Goal: Task Accomplishment & Management: Use online tool/utility

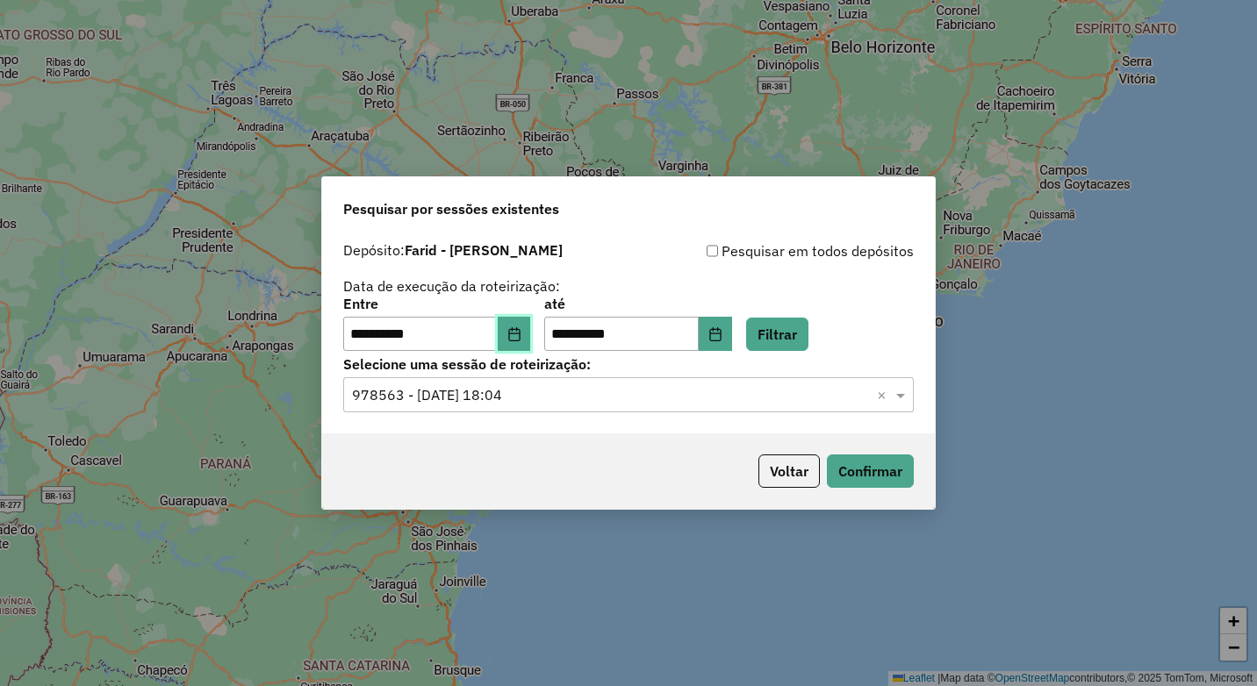
click at [531, 332] on button "Choose Date" at bounding box center [514, 334] width 33 height 35
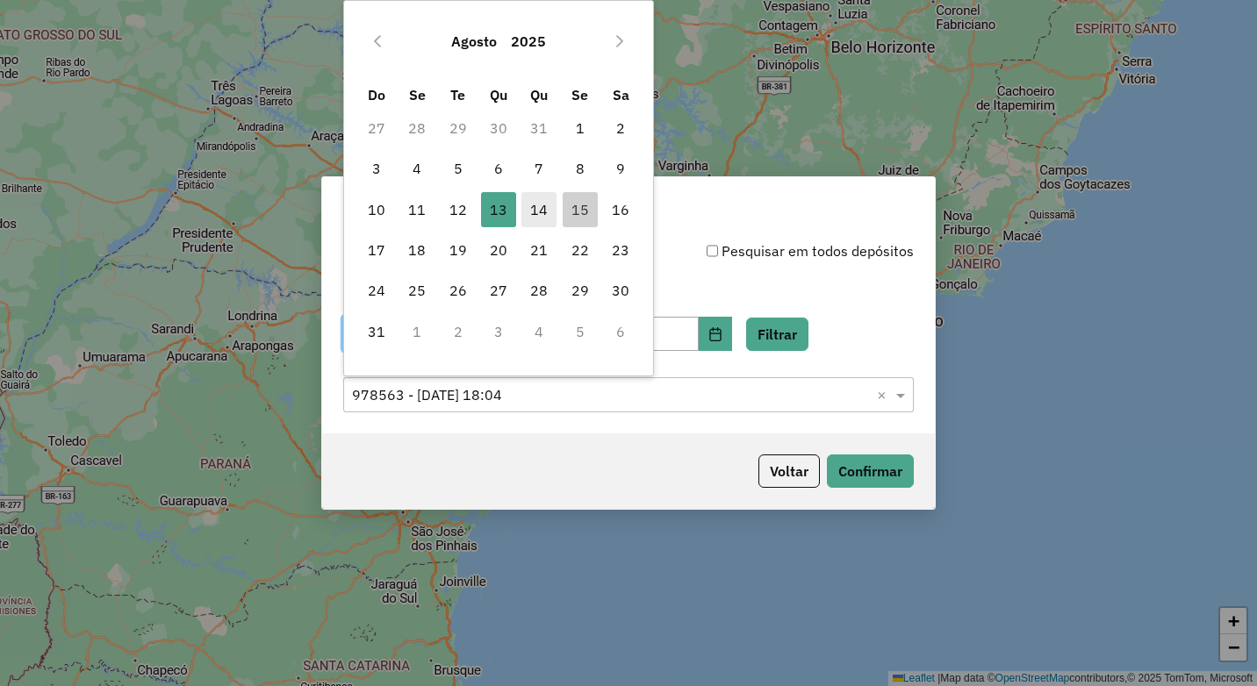
click at [535, 213] on span "14" at bounding box center [538, 209] width 35 height 35
type input "**********"
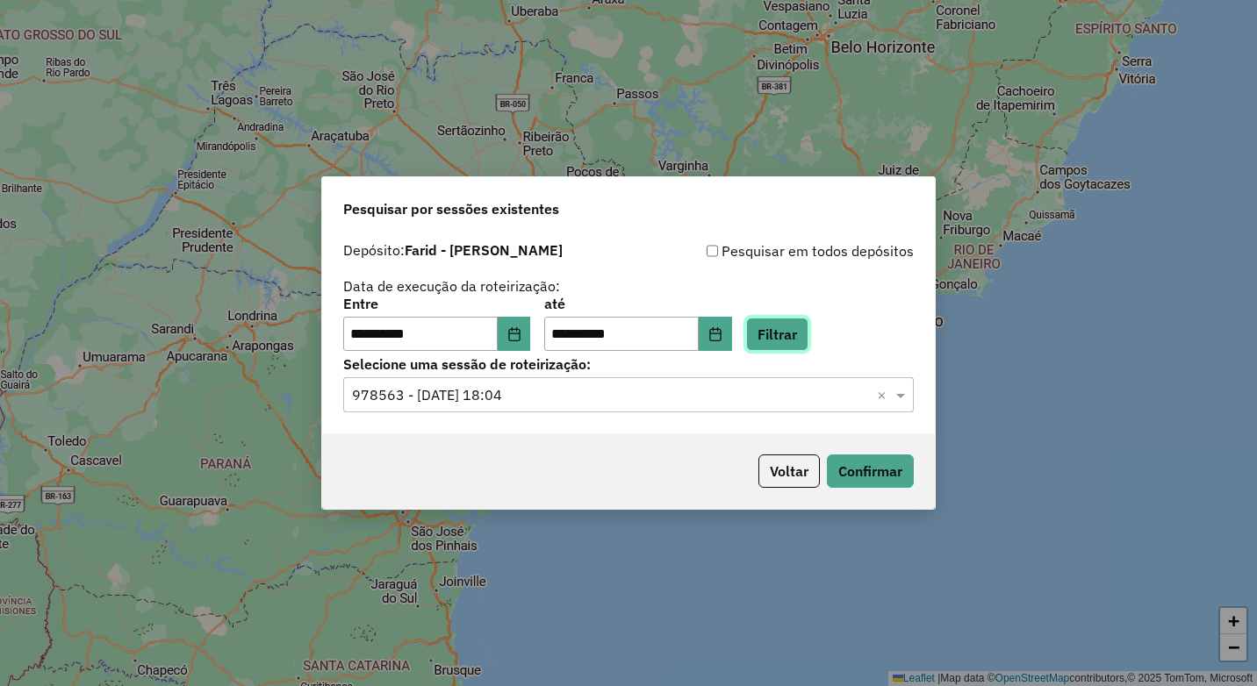
click at [779, 336] on button "Filtrar" at bounding box center [777, 334] width 62 height 33
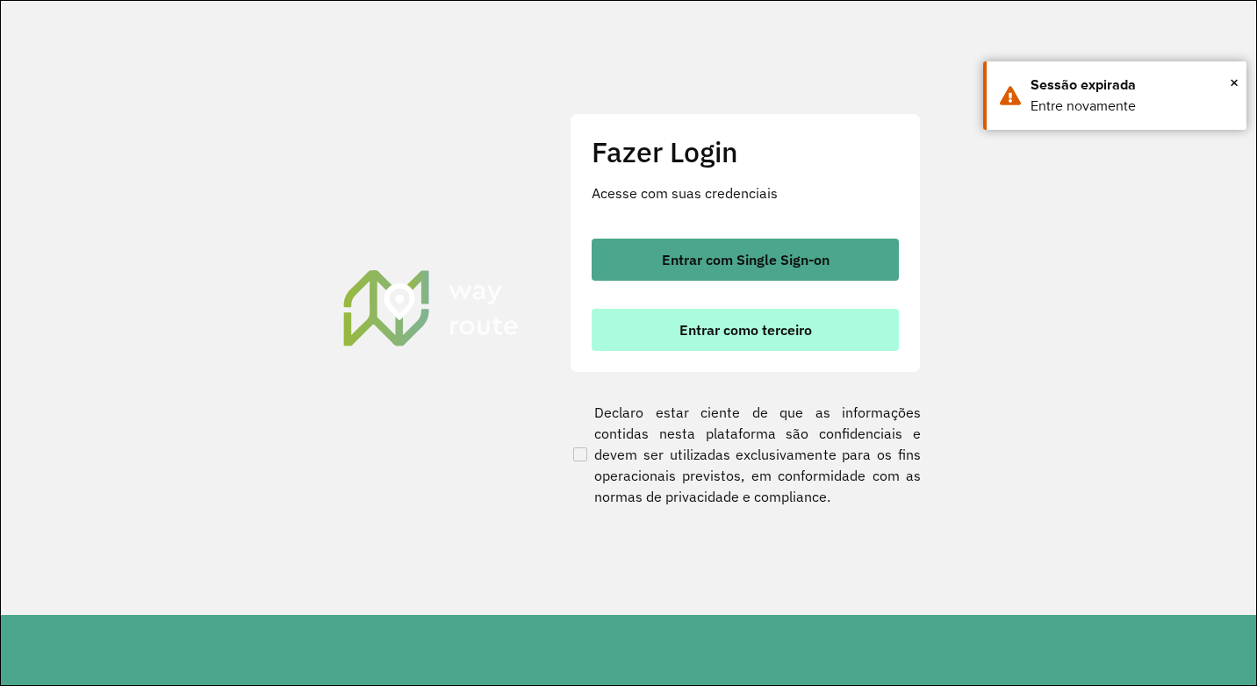
click at [662, 315] on button "Entrar como terceiro" at bounding box center [745, 330] width 307 height 42
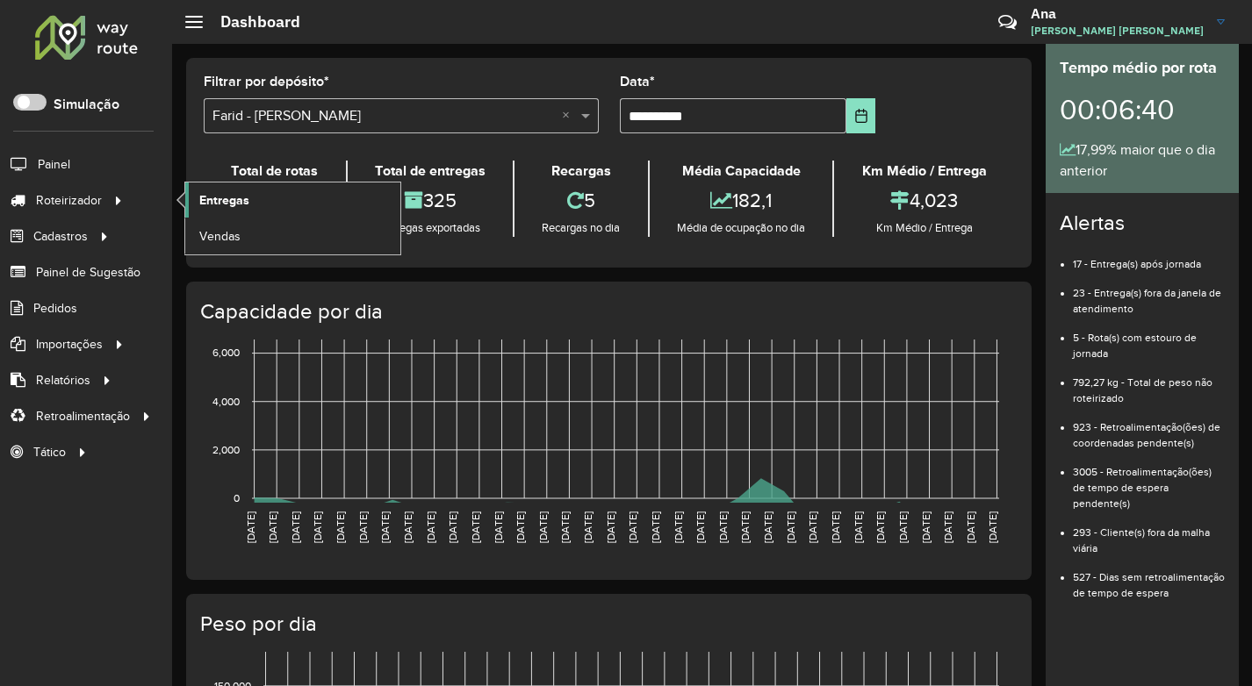
click at [225, 205] on span "Entregas" at bounding box center [224, 200] width 50 height 18
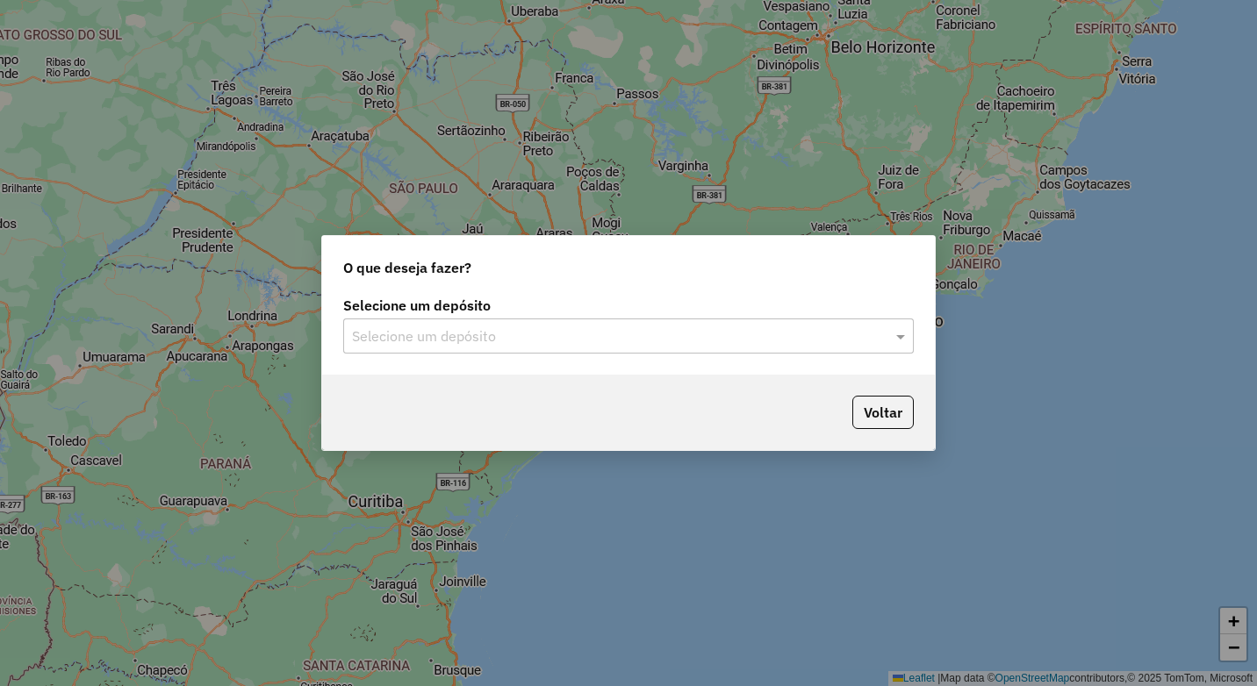
click at [565, 342] on input "text" at bounding box center [611, 337] width 518 height 21
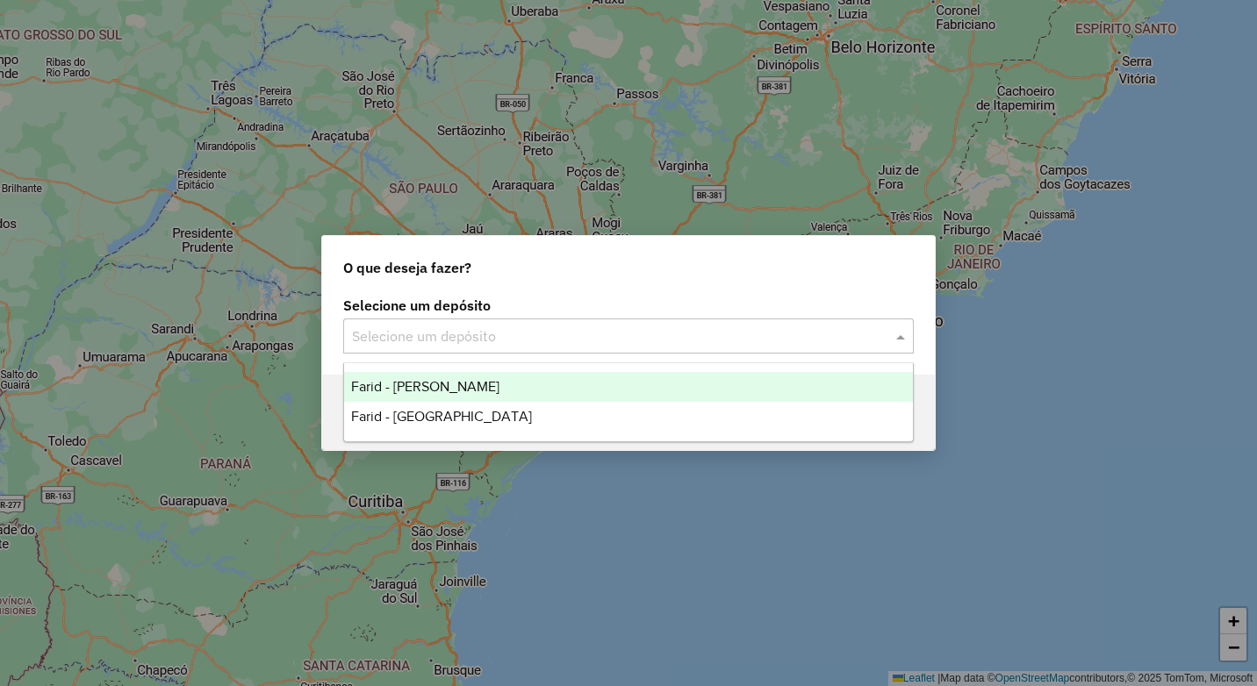
click at [533, 380] on div "Farid - [PERSON_NAME]" at bounding box center [628, 387] width 569 height 30
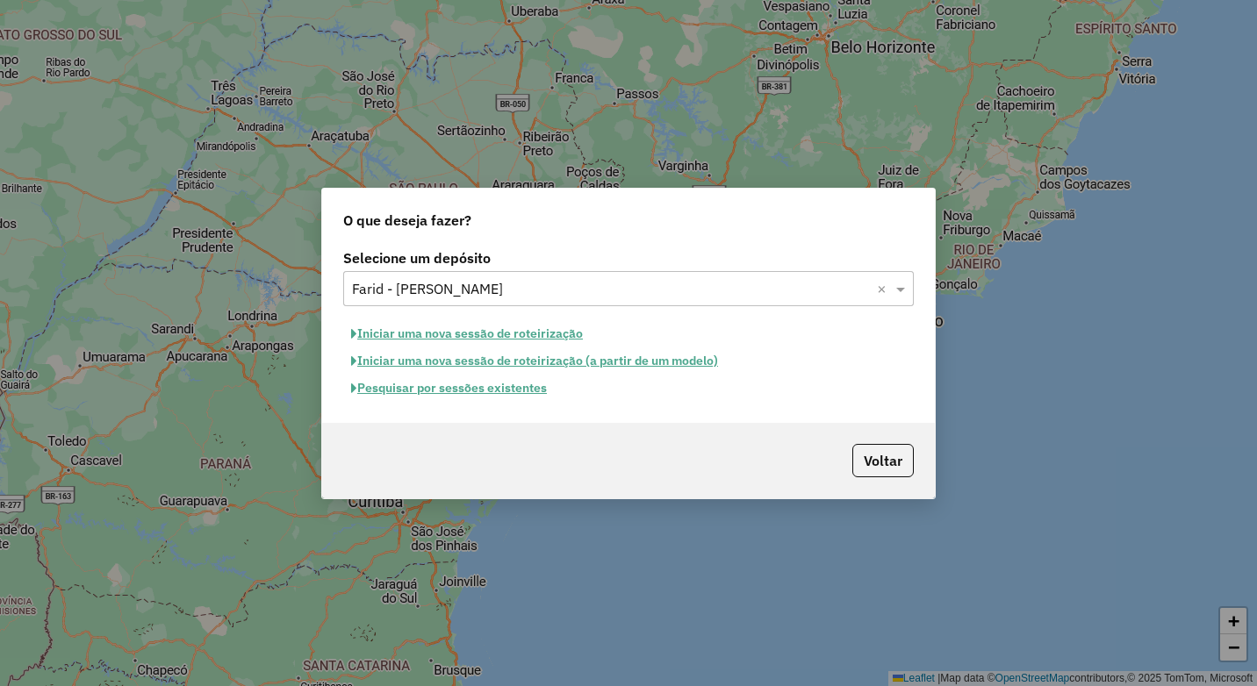
click at [477, 393] on button "Pesquisar por sessões existentes" at bounding box center [449, 388] width 212 height 27
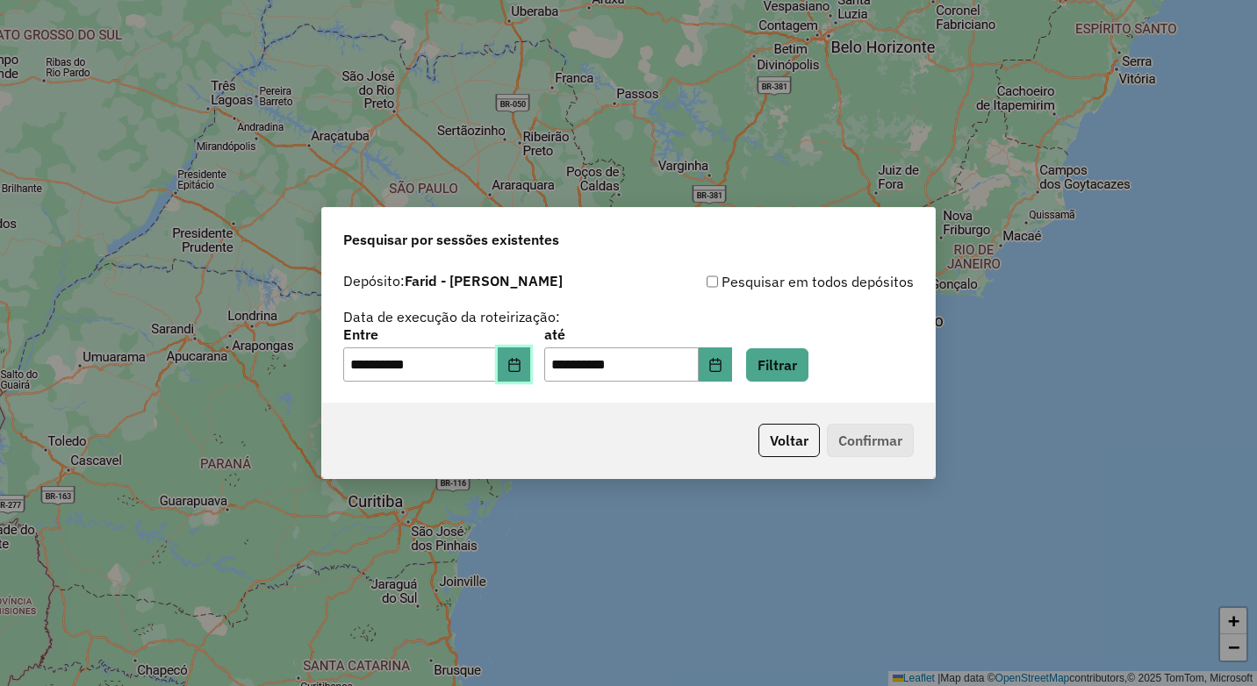
click at [528, 356] on button "Choose Date" at bounding box center [514, 365] width 33 height 35
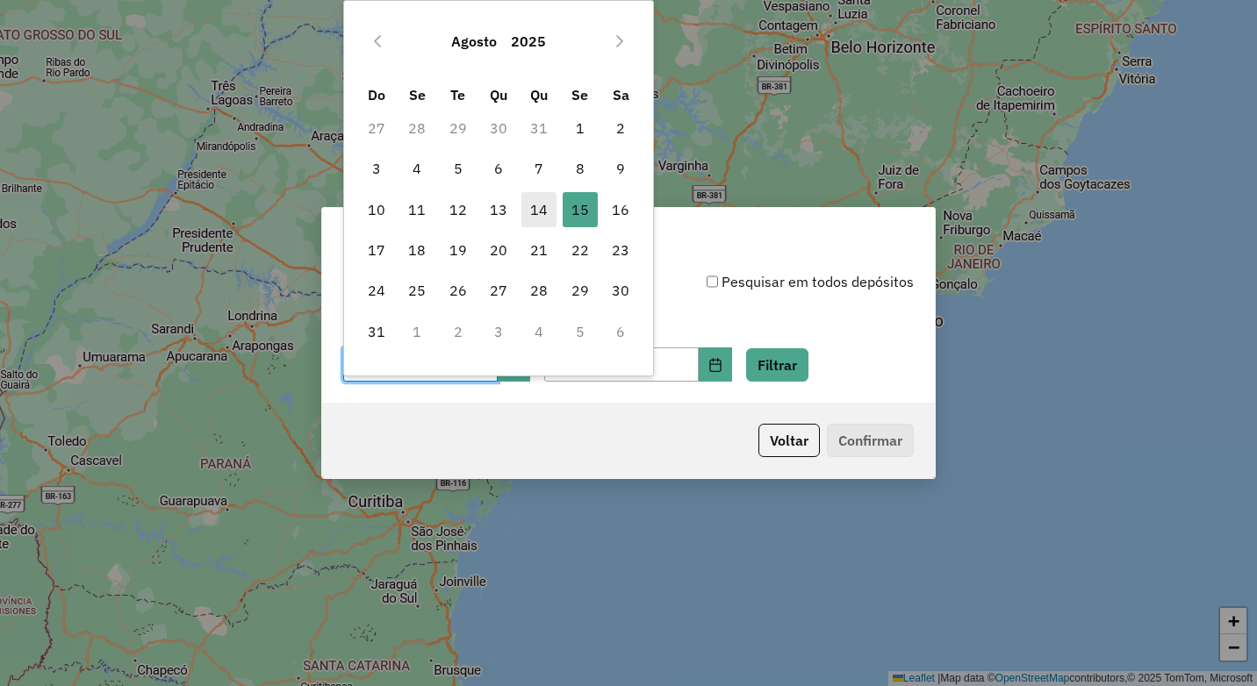
click at [534, 218] on span "14" at bounding box center [538, 209] width 35 height 35
type input "**********"
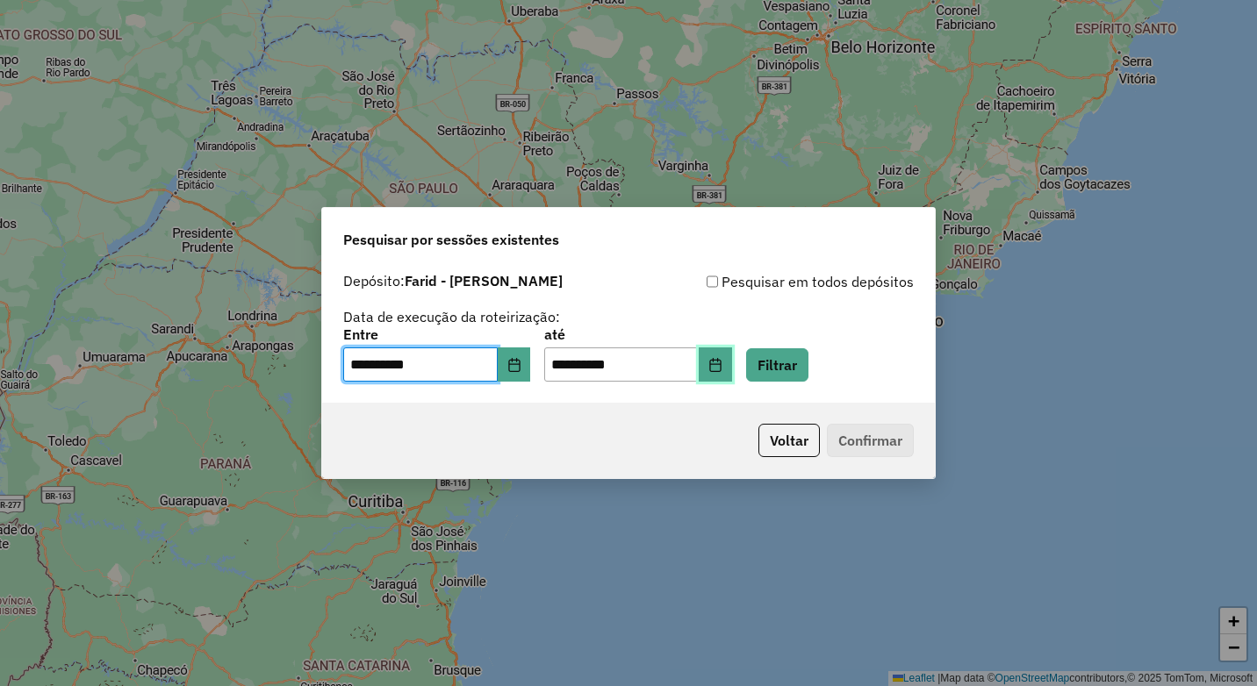
click at [722, 363] on icon "Choose Date" at bounding box center [715, 365] width 14 height 14
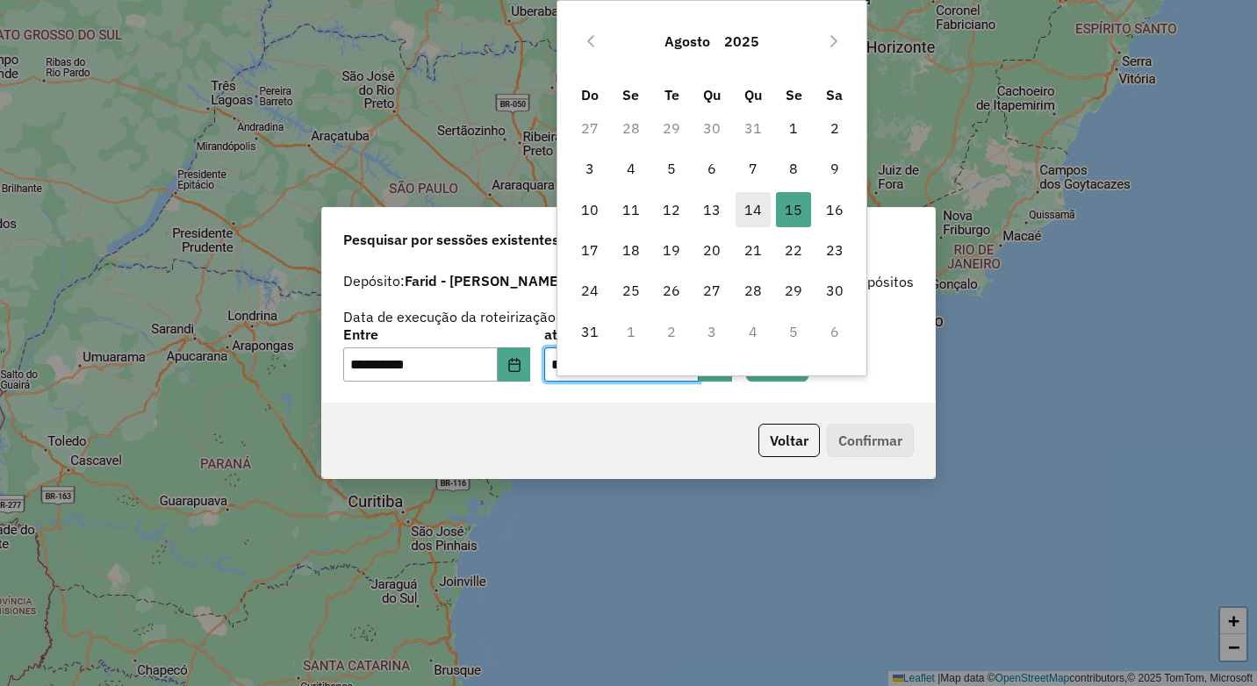
click at [754, 207] on span "14" at bounding box center [753, 209] width 35 height 35
type input "**********"
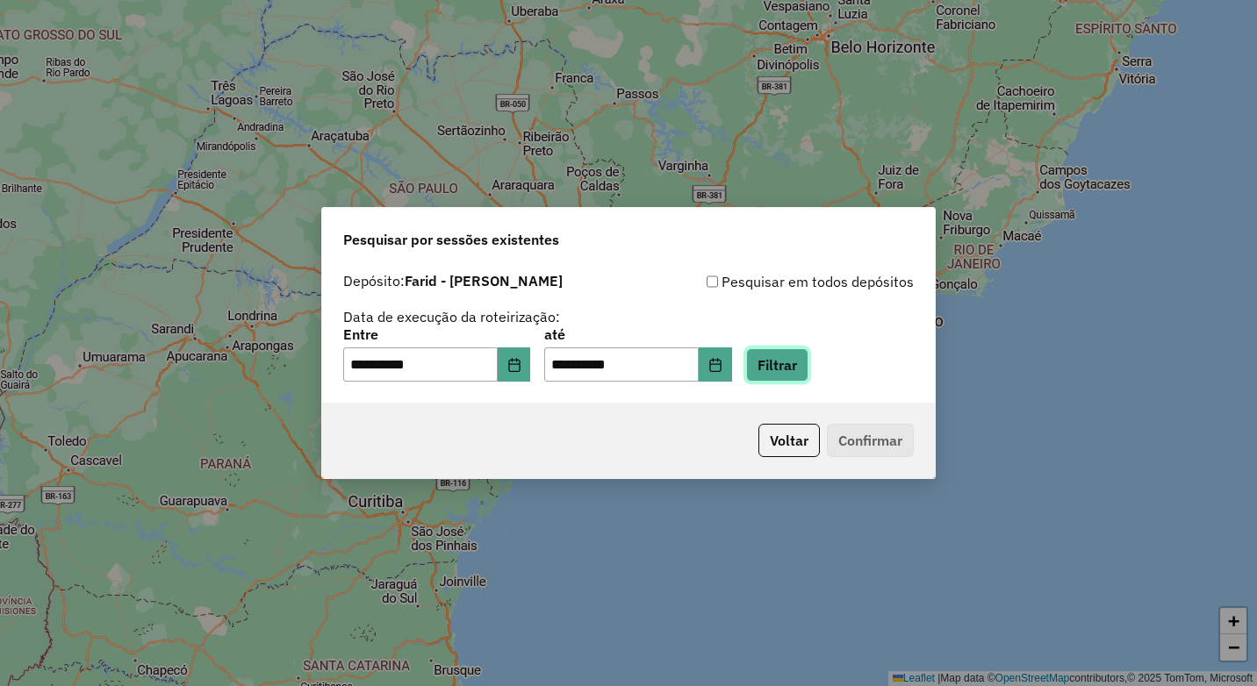
click at [799, 367] on button "Filtrar" at bounding box center [777, 364] width 62 height 33
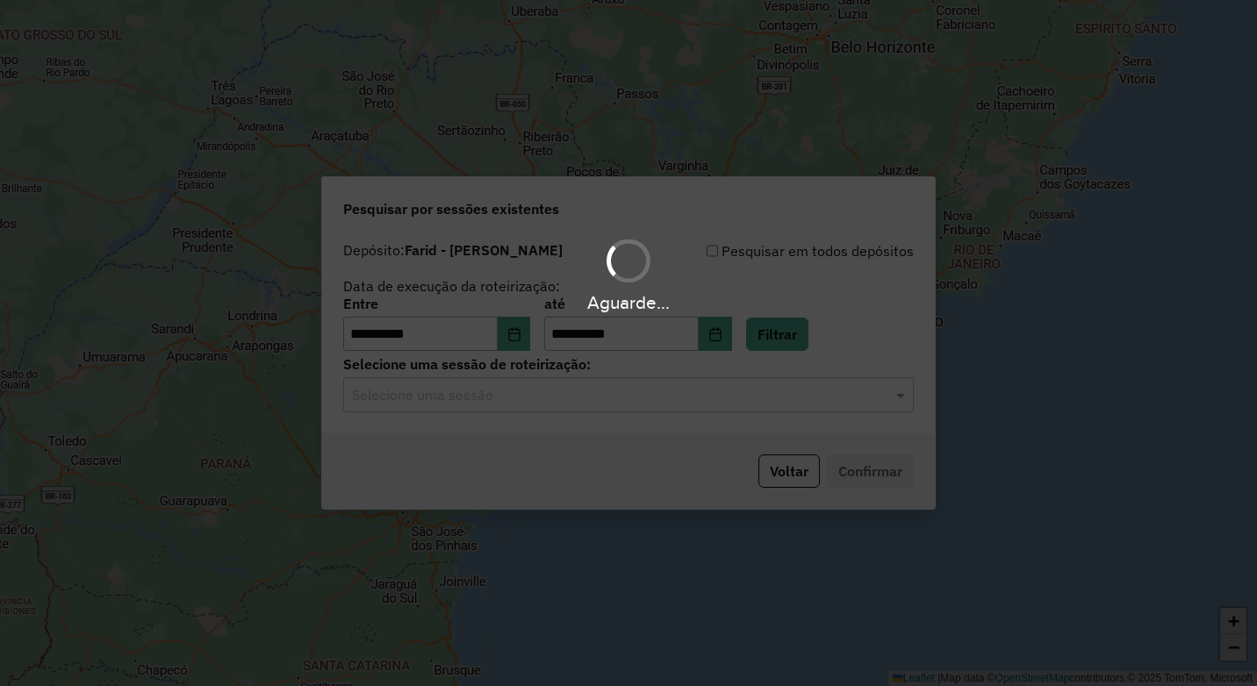
click at [509, 412] on div "Aguarde..." at bounding box center [628, 343] width 1257 height 686
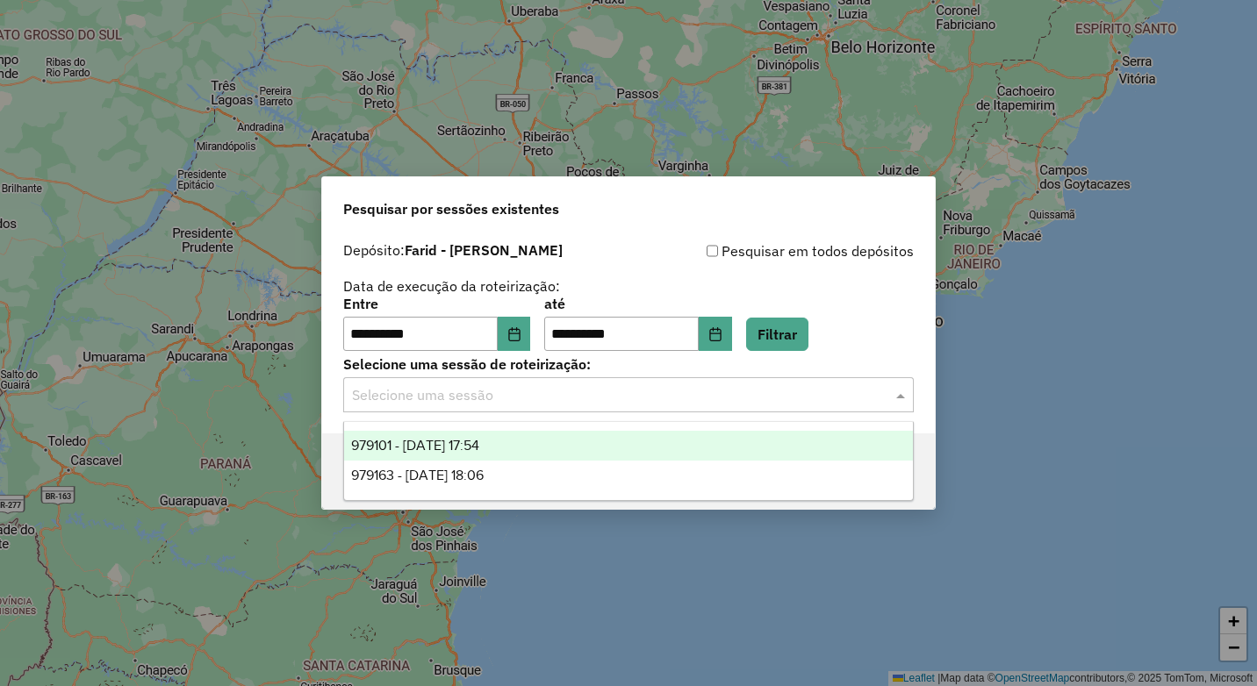
click at [527, 404] on input "text" at bounding box center [611, 395] width 518 height 21
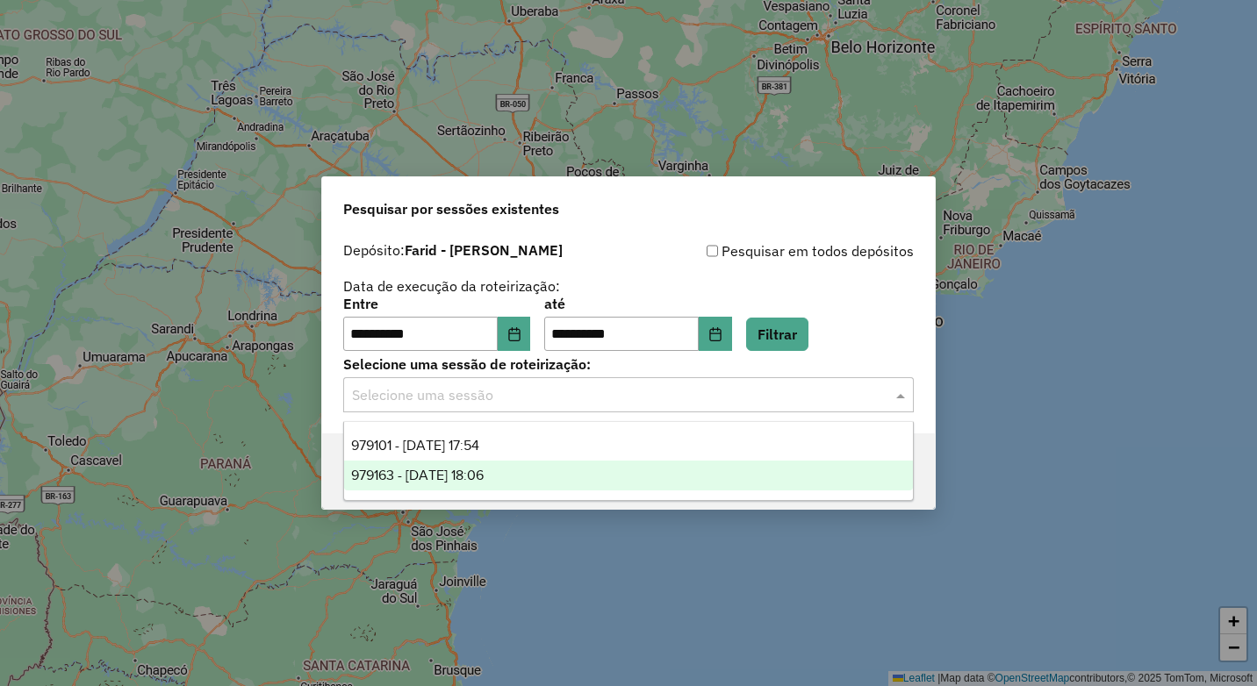
click at [543, 448] on div "979101 - 14/08/2025 17:54" at bounding box center [628, 446] width 569 height 30
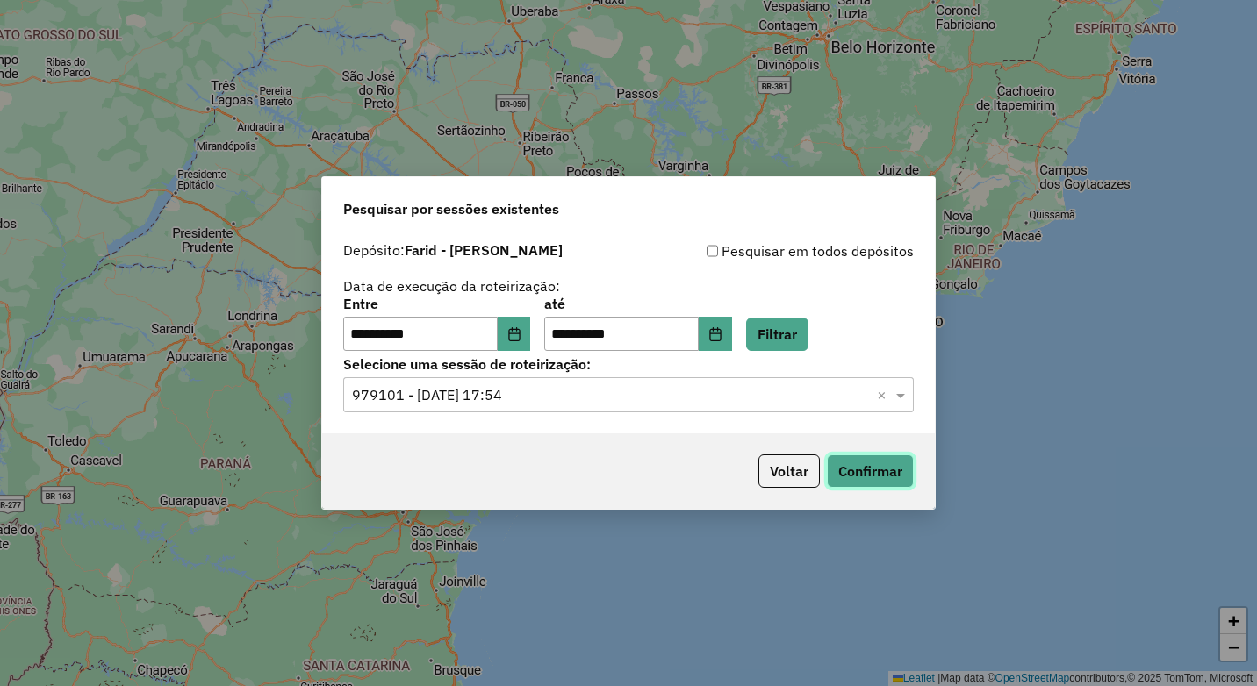
click at [896, 477] on button "Confirmar" at bounding box center [870, 471] width 87 height 33
click at [507, 409] on div "Selecione uma sessão × 979101 - 14/08/2025 17:54 ×" at bounding box center [628, 394] width 571 height 35
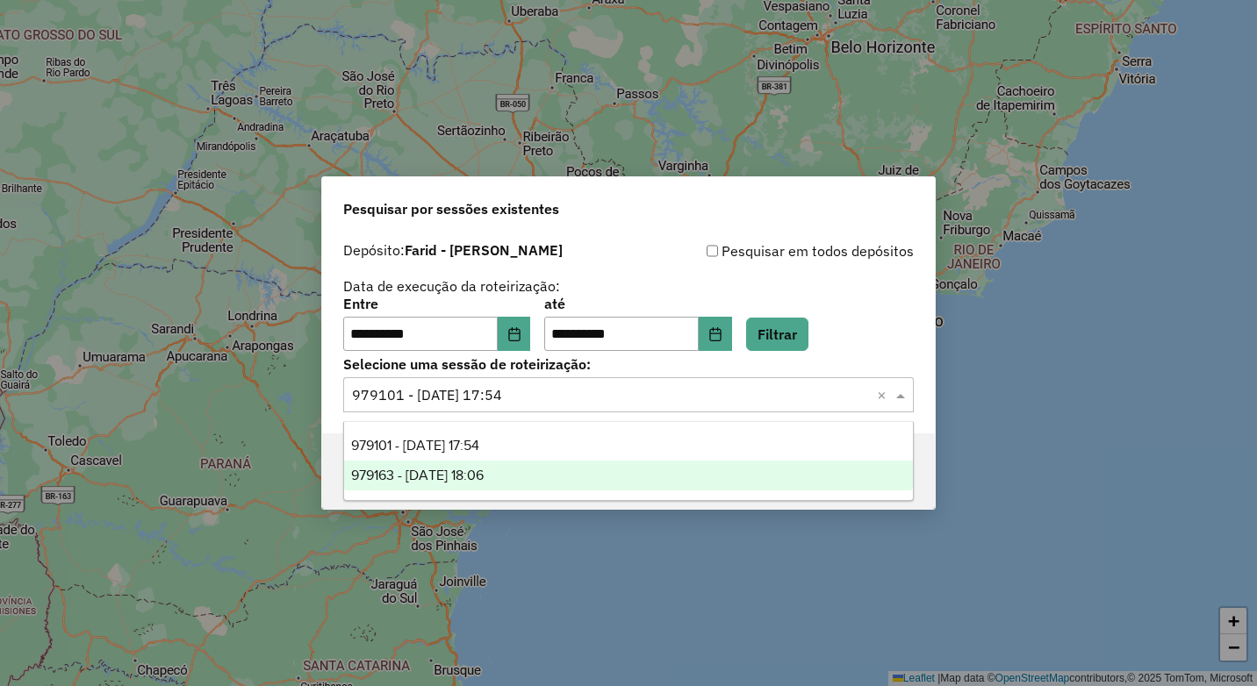
click at [484, 471] on span "979163 - 14/08/2025 18:06" at bounding box center [417, 475] width 133 height 15
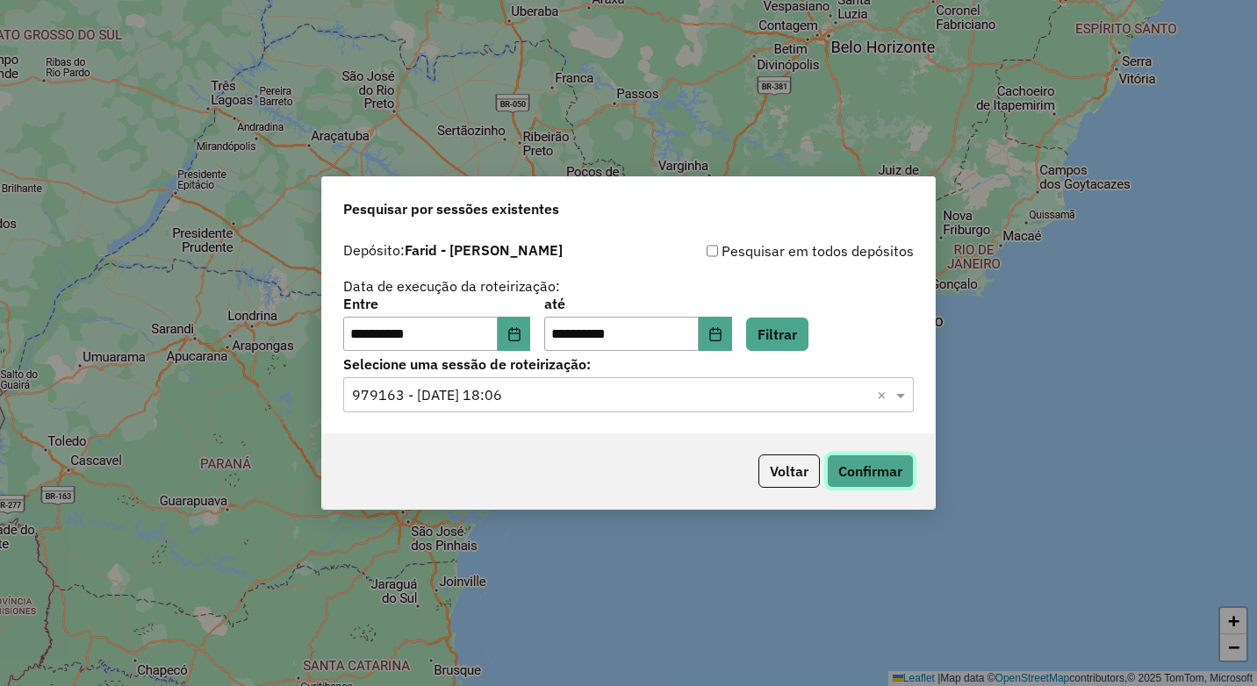
click at [858, 466] on button "Confirmar" at bounding box center [870, 471] width 87 height 33
click at [521, 334] on icon "Choose Date" at bounding box center [514, 334] width 14 height 14
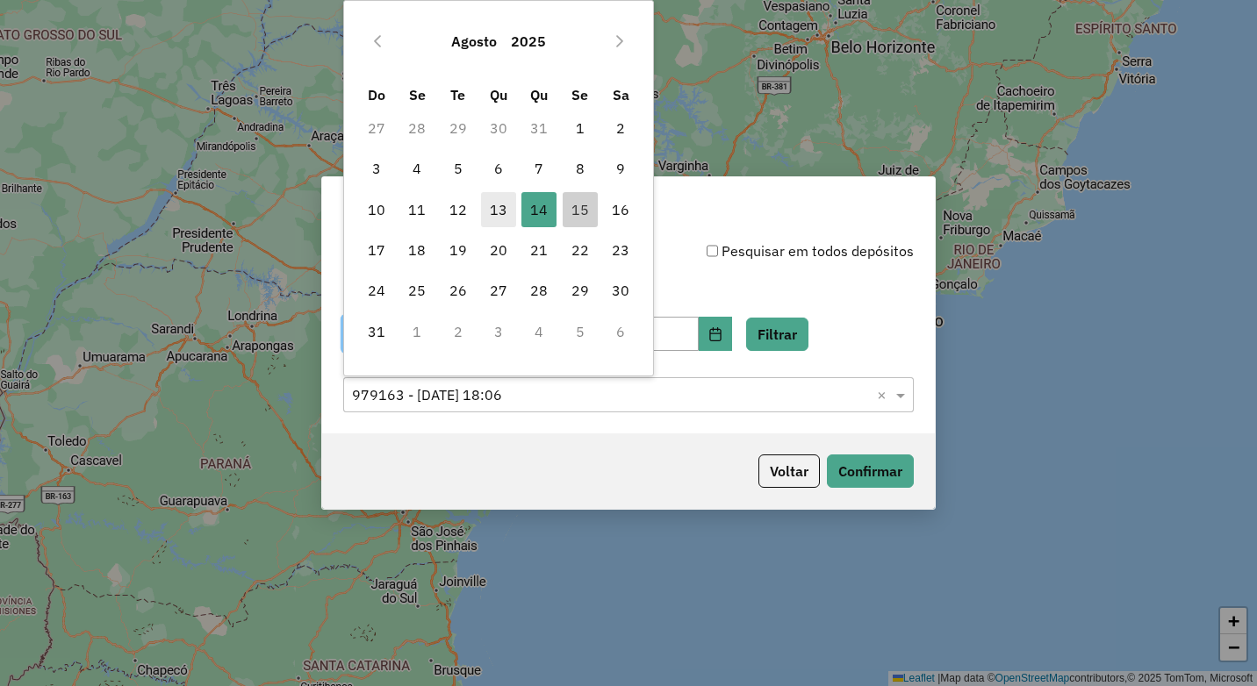
click at [493, 206] on span "13" at bounding box center [498, 209] width 35 height 35
type input "**********"
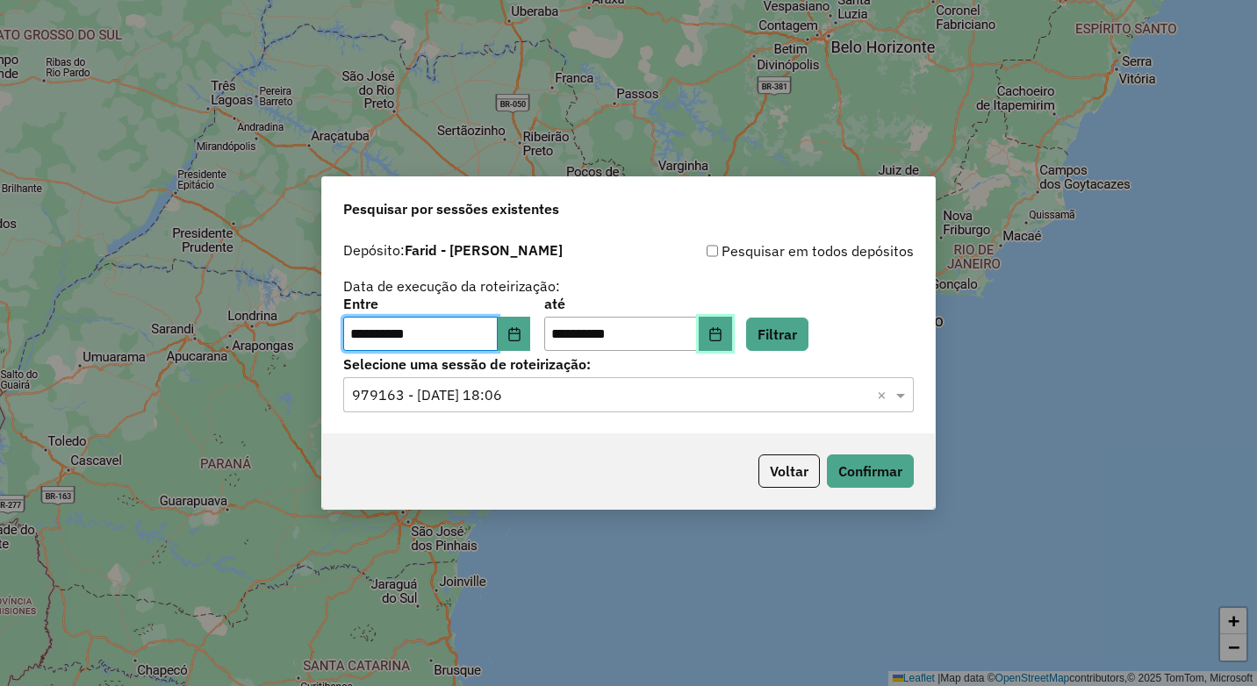
click at [732, 326] on button "Choose Date" at bounding box center [715, 334] width 33 height 35
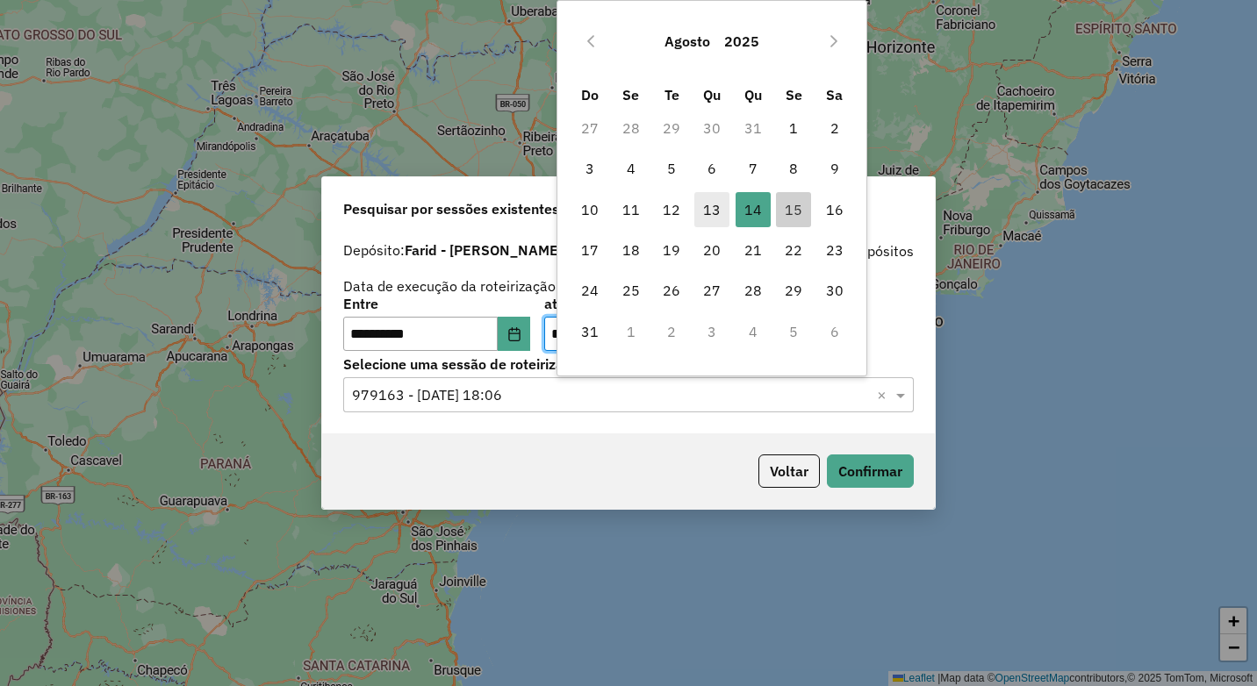
click at [717, 195] on span "13" at bounding box center [711, 209] width 35 height 35
type input "**********"
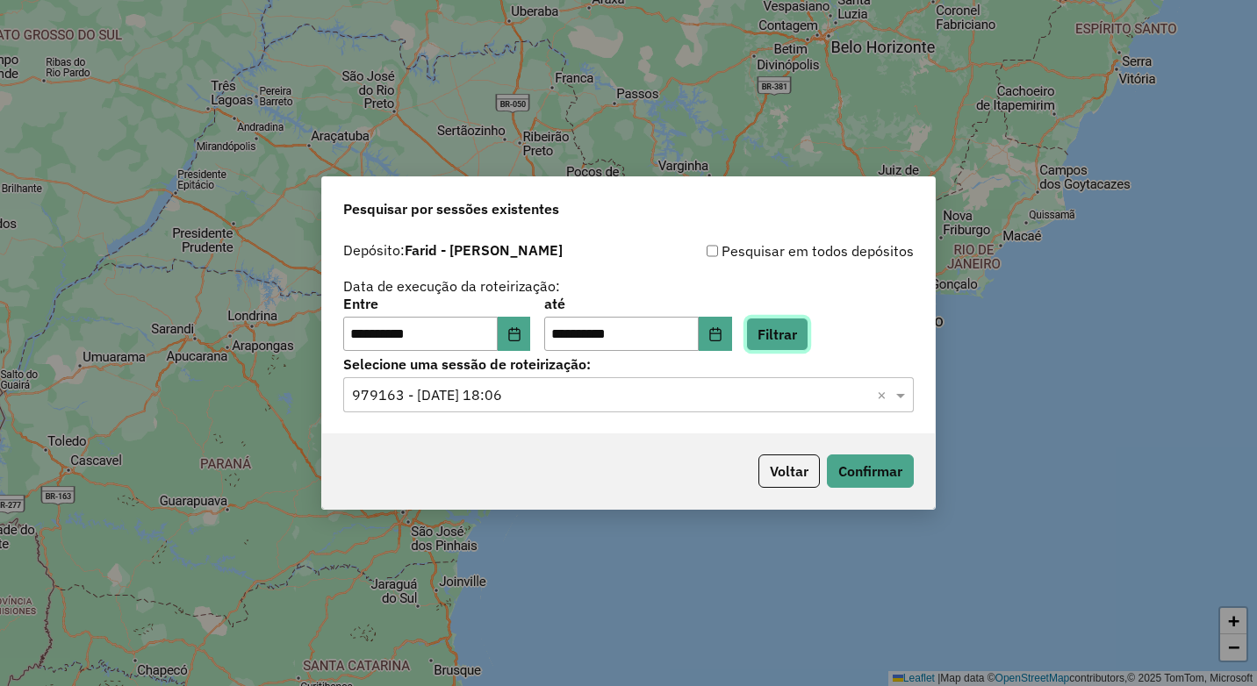
click at [789, 320] on button "Filtrar" at bounding box center [777, 334] width 62 height 33
click at [502, 391] on input "text" at bounding box center [611, 395] width 518 height 21
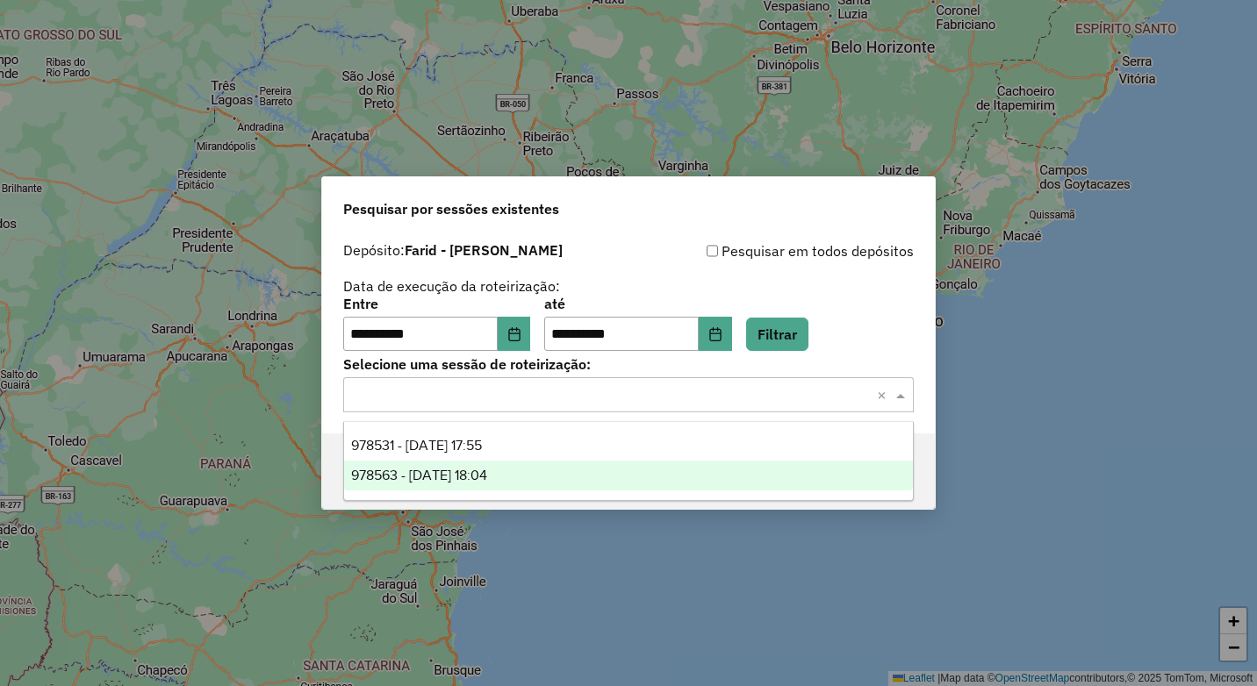
click at [487, 471] on span "978563 - 13/08/2025 18:04" at bounding box center [419, 475] width 136 height 15
click at [519, 391] on input "text" at bounding box center [611, 395] width 518 height 21
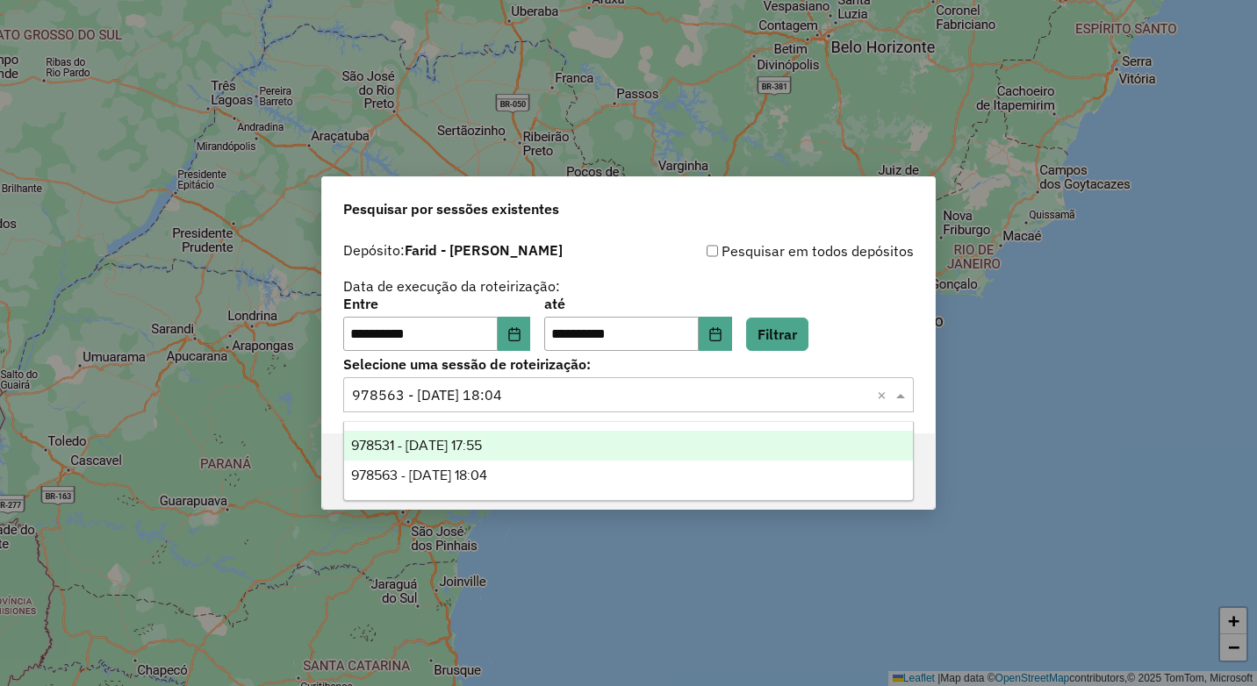
click at [528, 441] on div "978531 - 13/08/2025 17:55" at bounding box center [628, 446] width 569 height 30
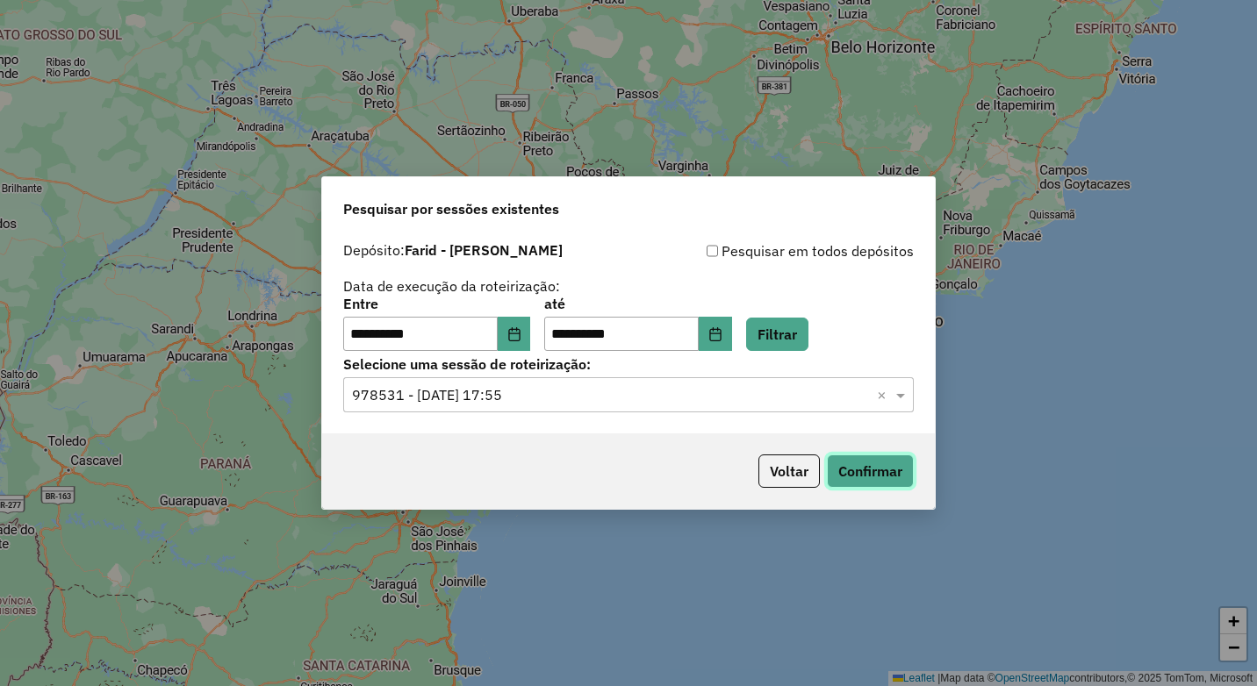
click at [851, 468] on button "Confirmar" at bounding box center [870, 471] width 87 height 33
click at [517, 342] on button "Choose Date" at bounding box center [514, 334] width 33 height 35
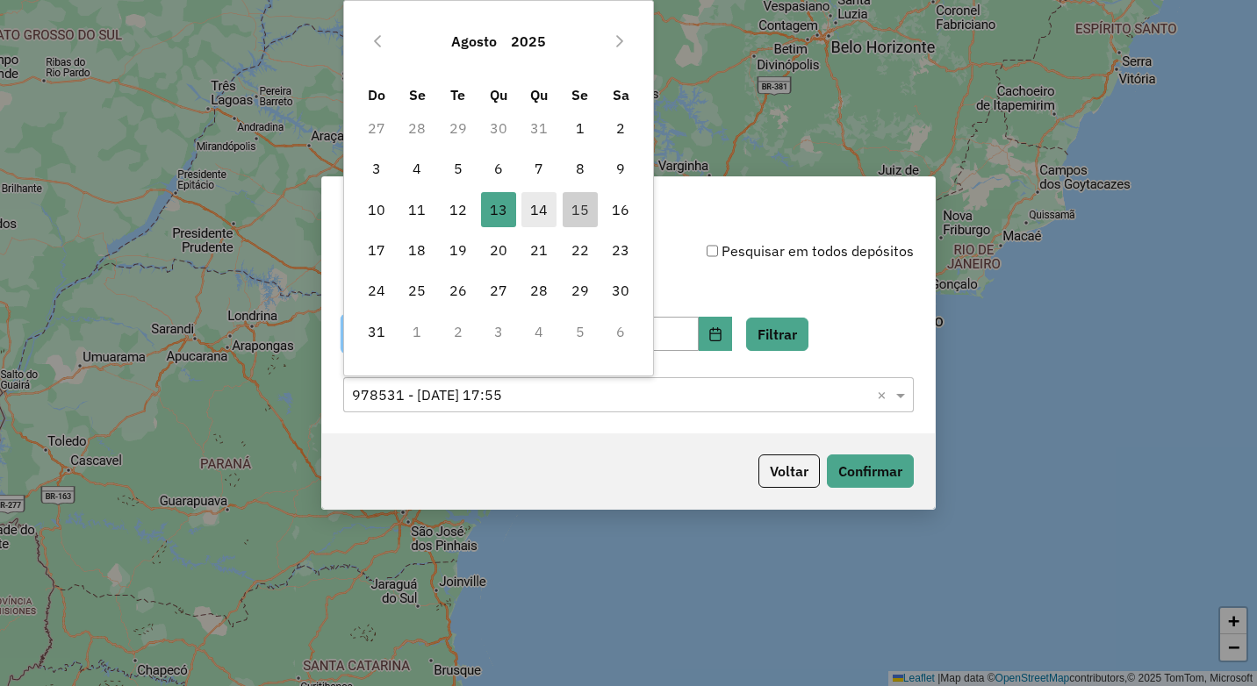
click at [547, 215] on span "14" at bounding box center [538, 209] width 35 height 35
type input "**********"
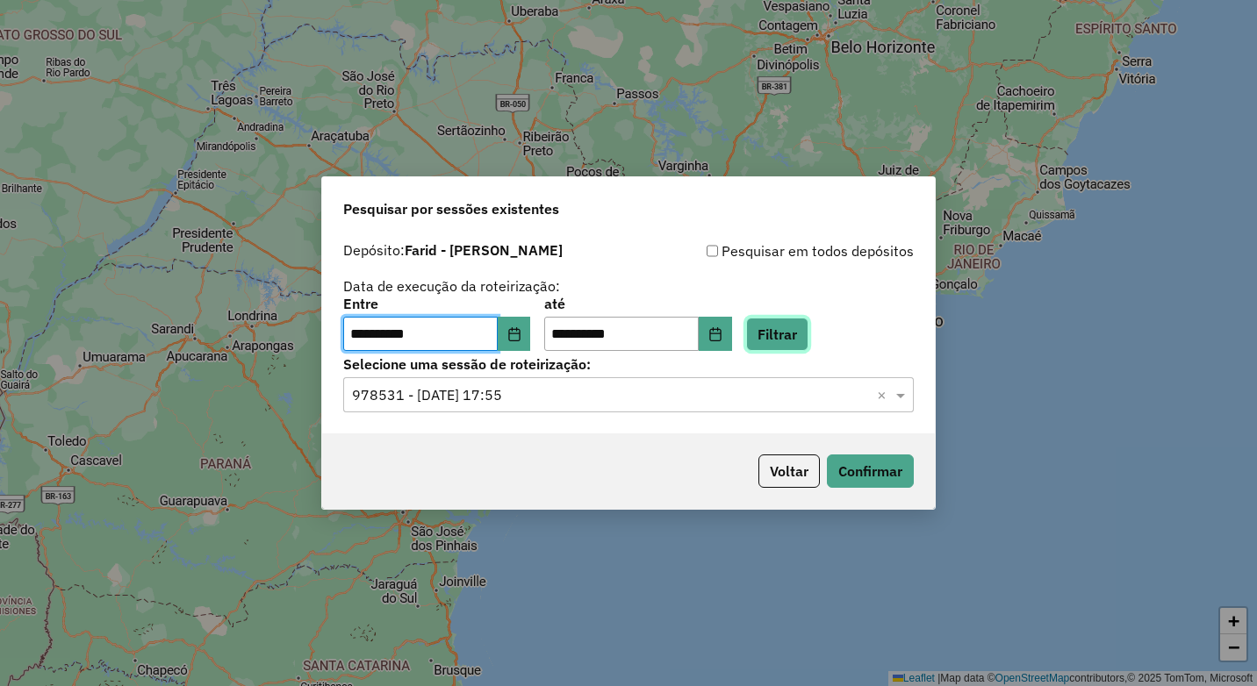
drag, startPoint x: 795, startPoint y: 332, endPoint x: 759, endPoint y: 360, distance: 45.7
click at [797, 332] on button "Filtrar" at bounding box center [777, 334] width 62 height 33
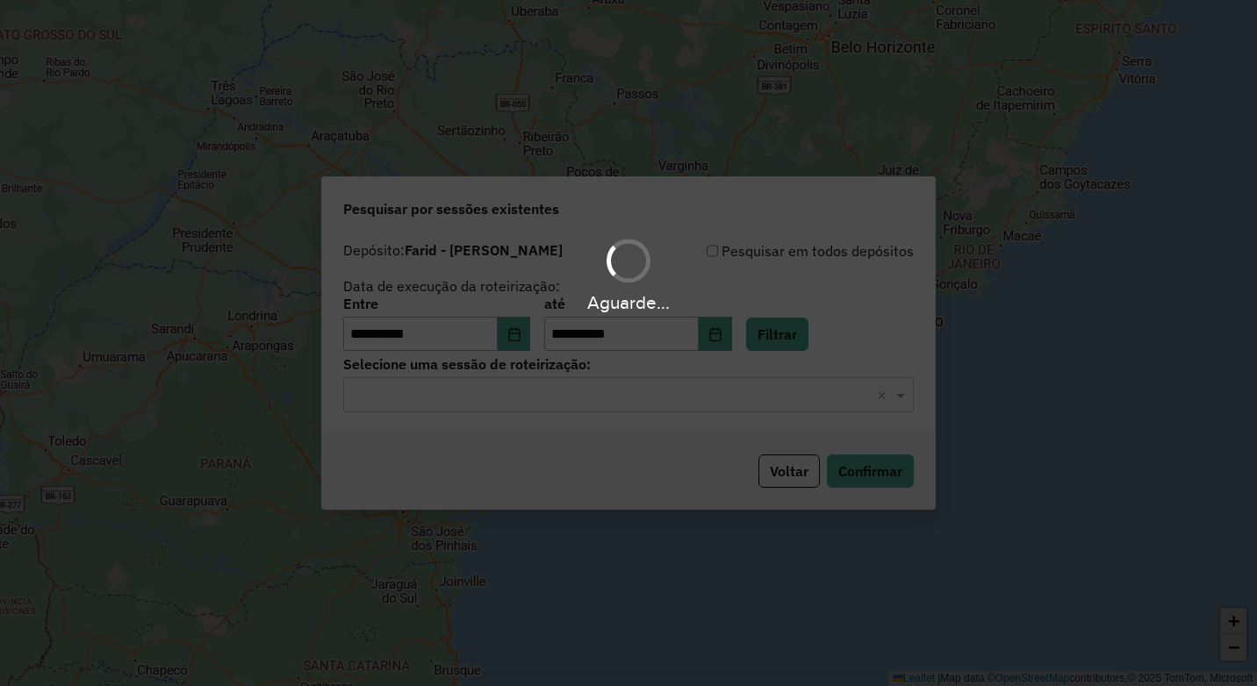
click at [620, 403] on div "Aguarde..." at bounding box center [628, 343] width 1257 height 686
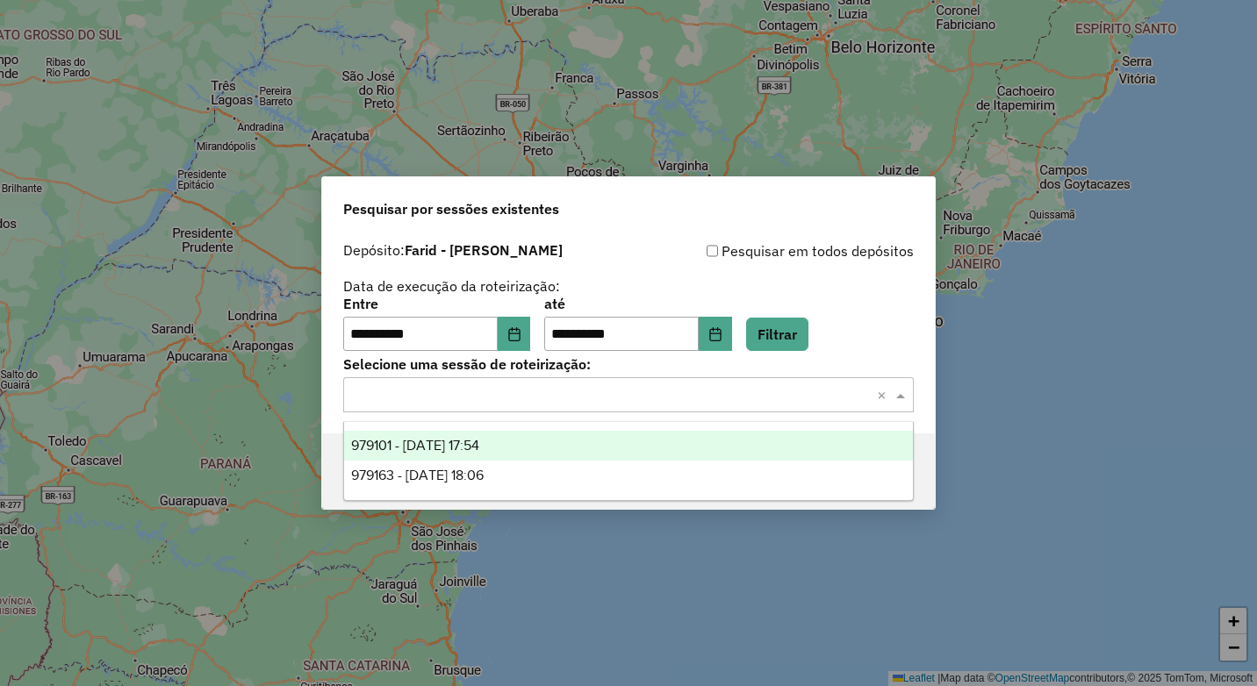
click at [582, 402] on input "text" at bounding box center [611, 395] width 518 height 21
click at [597, 449] on div "979101 - 14/08/2025 17:54" at bounding box center [628, 446] width 569 height 30
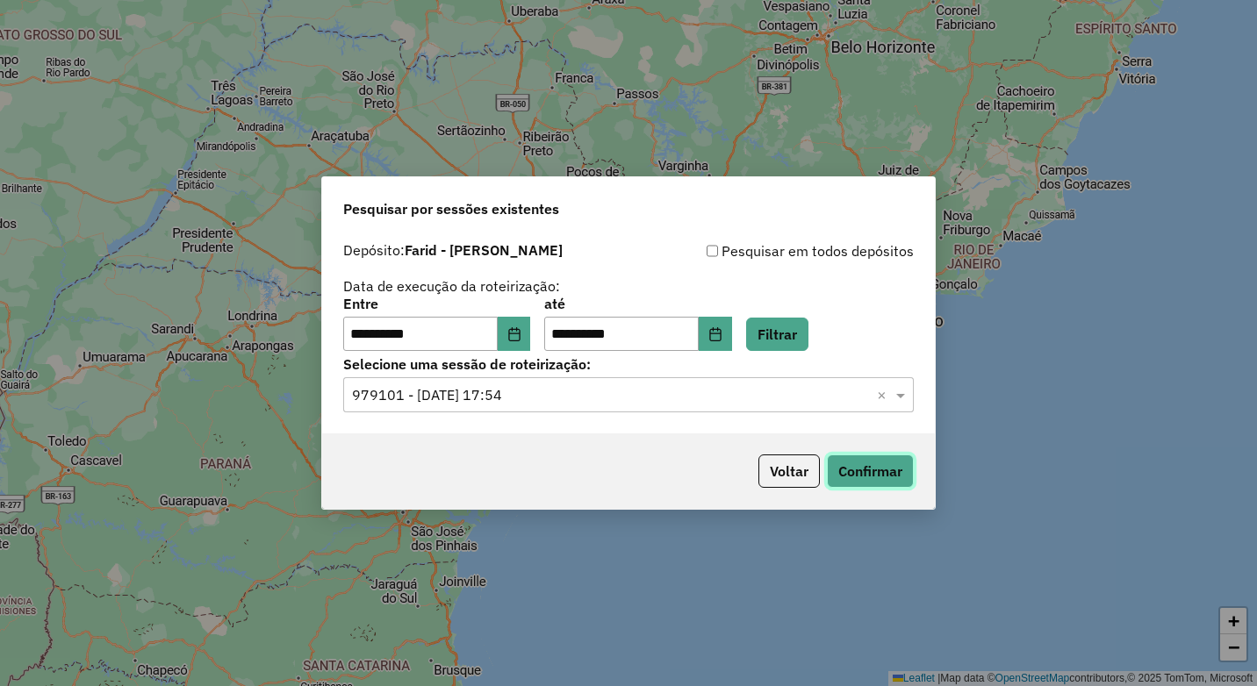
click at [869, 471] on button "Confirmar" at bounding box center [870, 471] width 87 height 33
click at [593, 396] on input "text" at bounding box center [611, 395] width 518 height 21
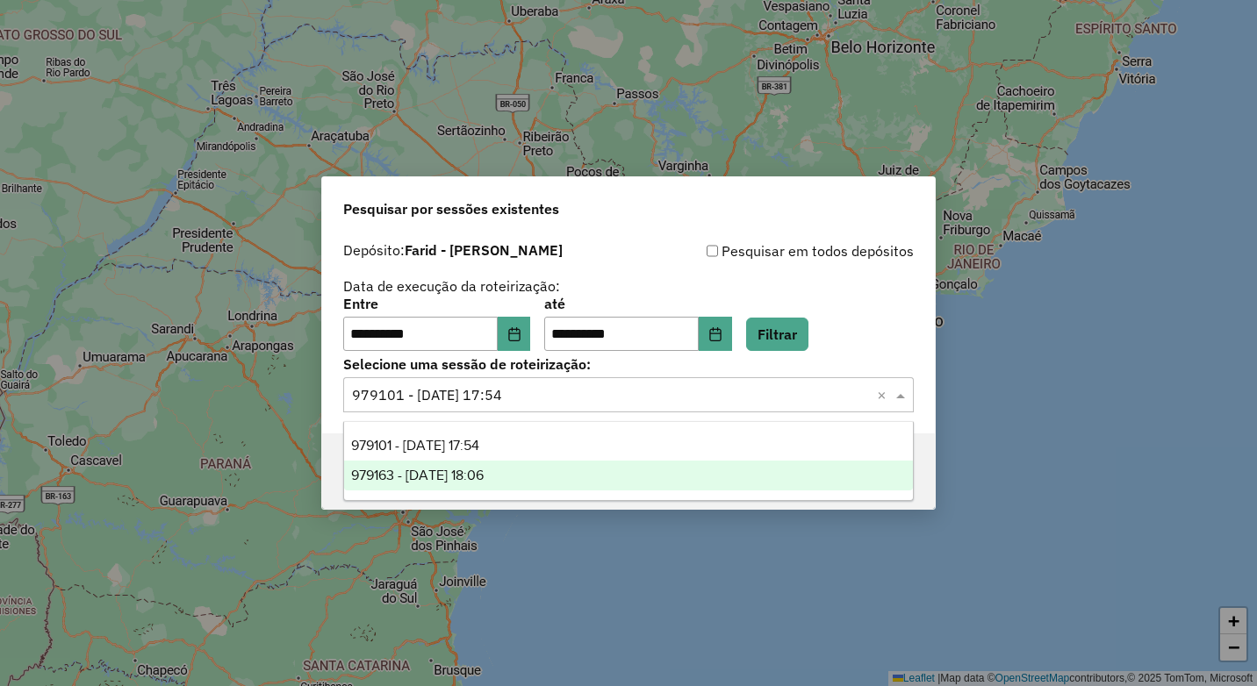
click at [578, 477] on div "979163 - 14/08/2025 18:06" at bounding box center [628, 476] width 569 height 30
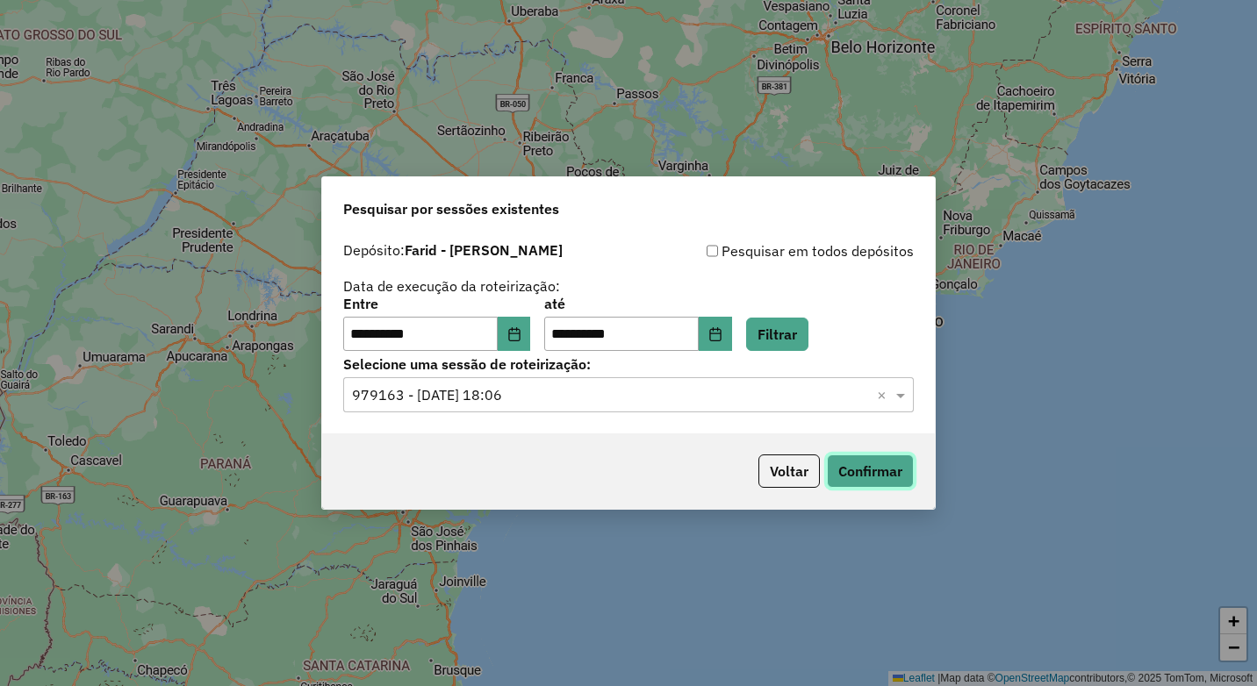
click at [893, 468] on button "Confirmar" at bounding box center [870, 471] width 87 height 33
click at [521, 345] on button "Choose Date" at bounding box center [514, 334] width 33 height 35
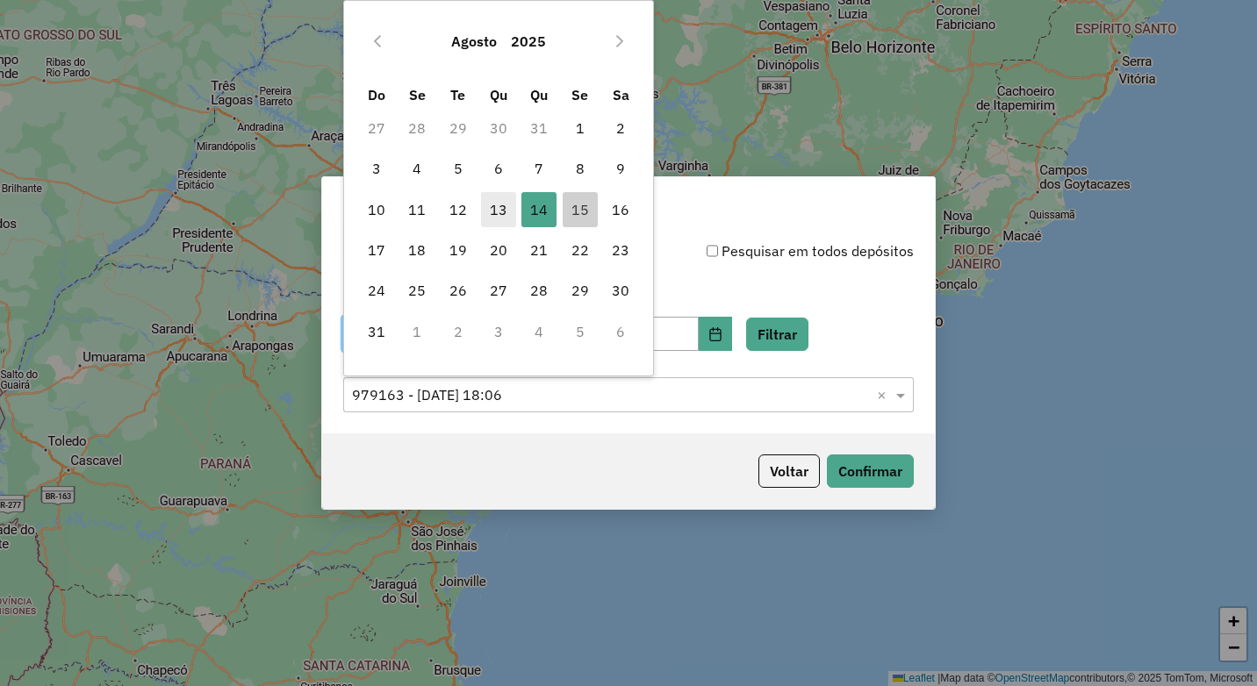
click at [492, 212] on span "13" at bounding box center [498, 209] width 35 height 35
type input "**********"
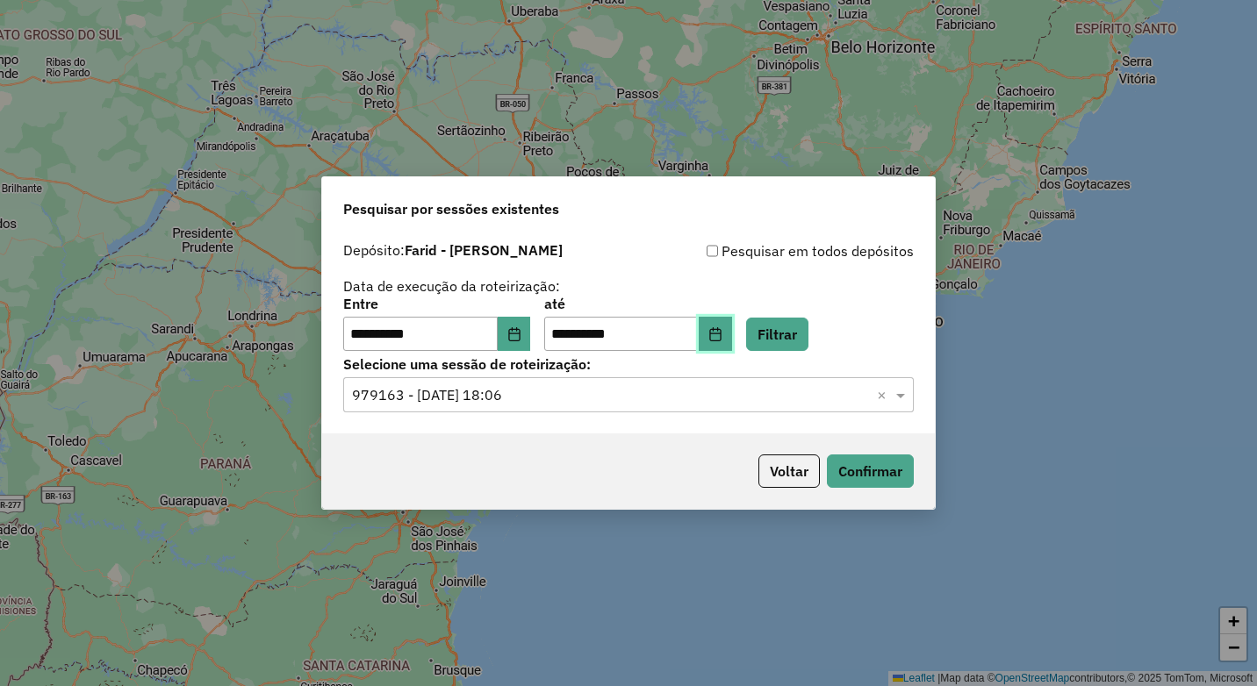
click at [732, 333] on button "Choose Date" at bounding box center [715, 334] width 33 height 35
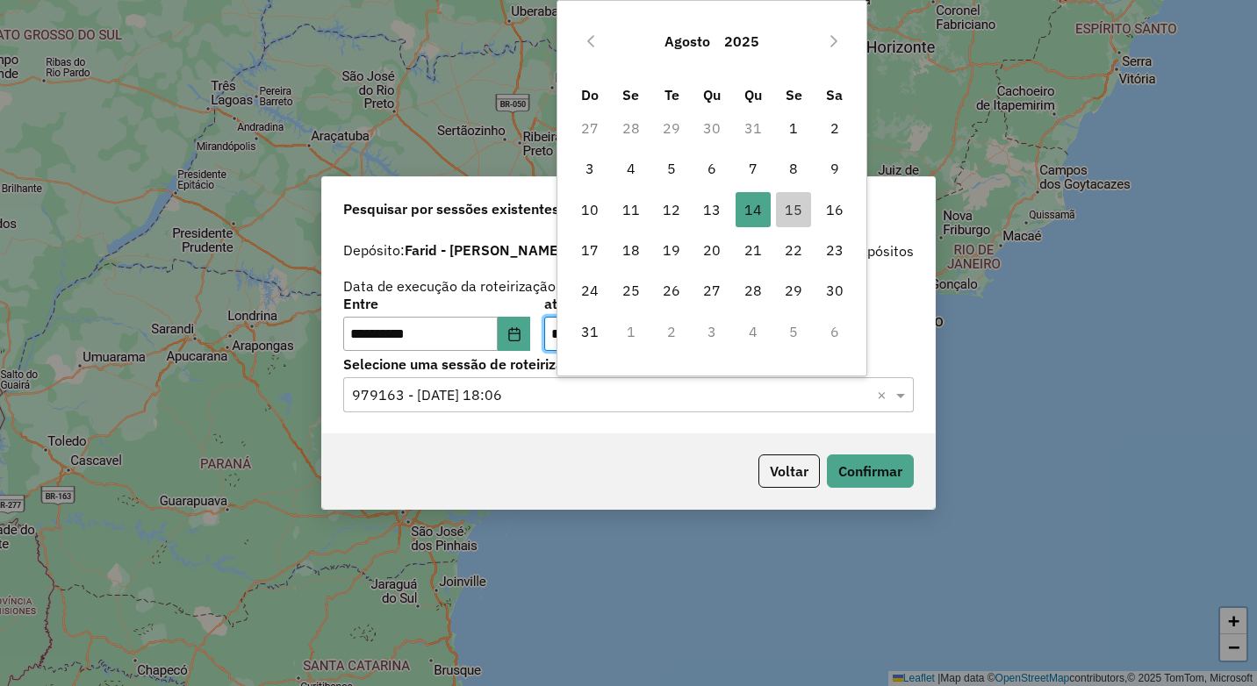
click at [708, 228] on td "13" at bounding box center [712, 210] width 40 height 40
click at [708, 211] on span "13" at bounding box center [711, 209] width 35 height 35
type input "**********"
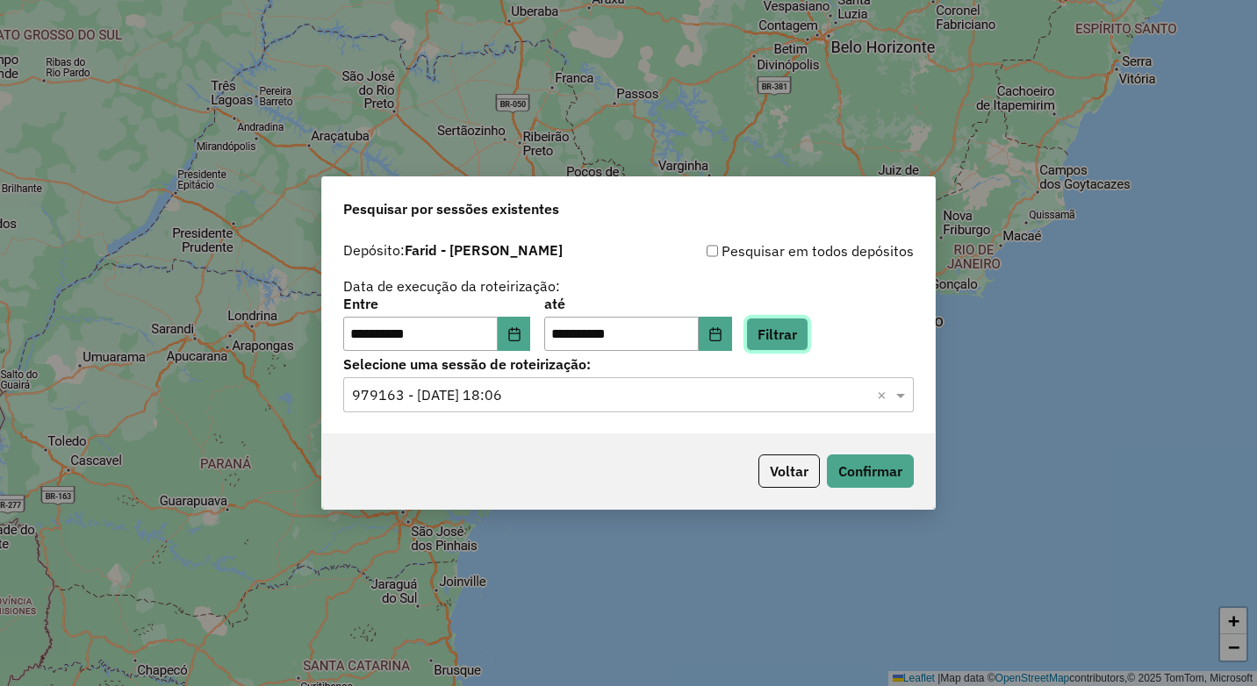
click at [808, 335] on button "Filtrar" at bounding box center [777, 334] width 62 height 33
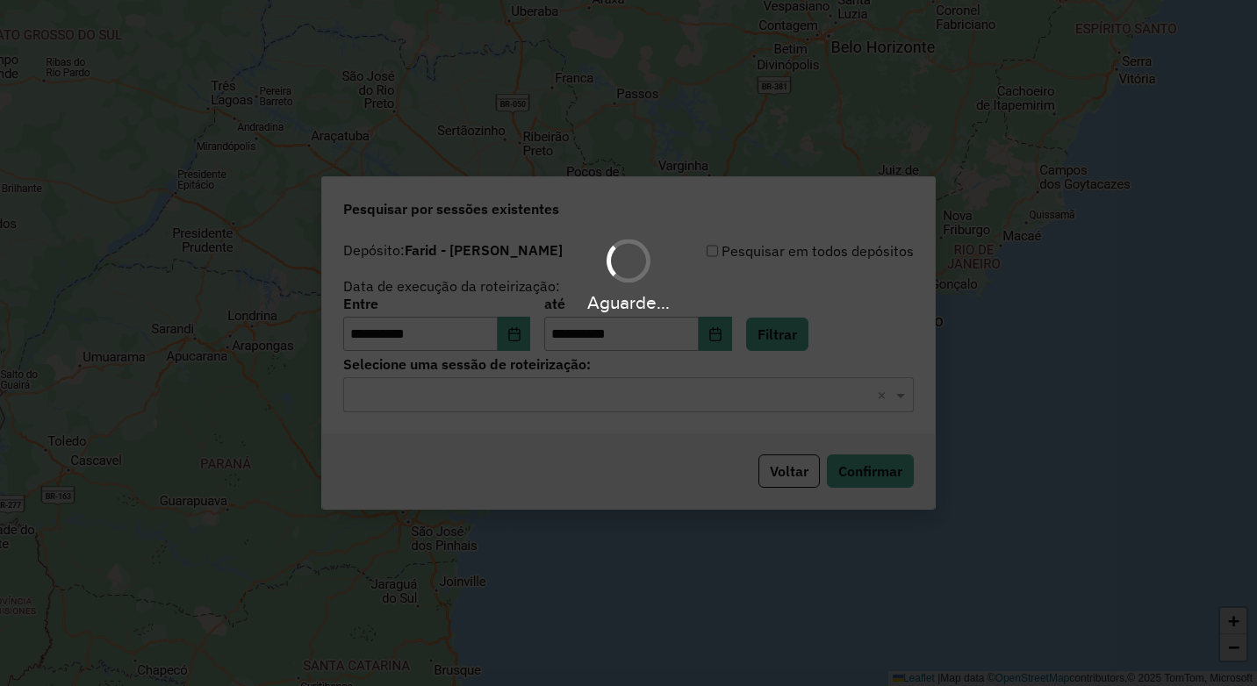
click at [530, 380] on div "Aguarde..." at bounding box center [628, 343] width 1257 height 686
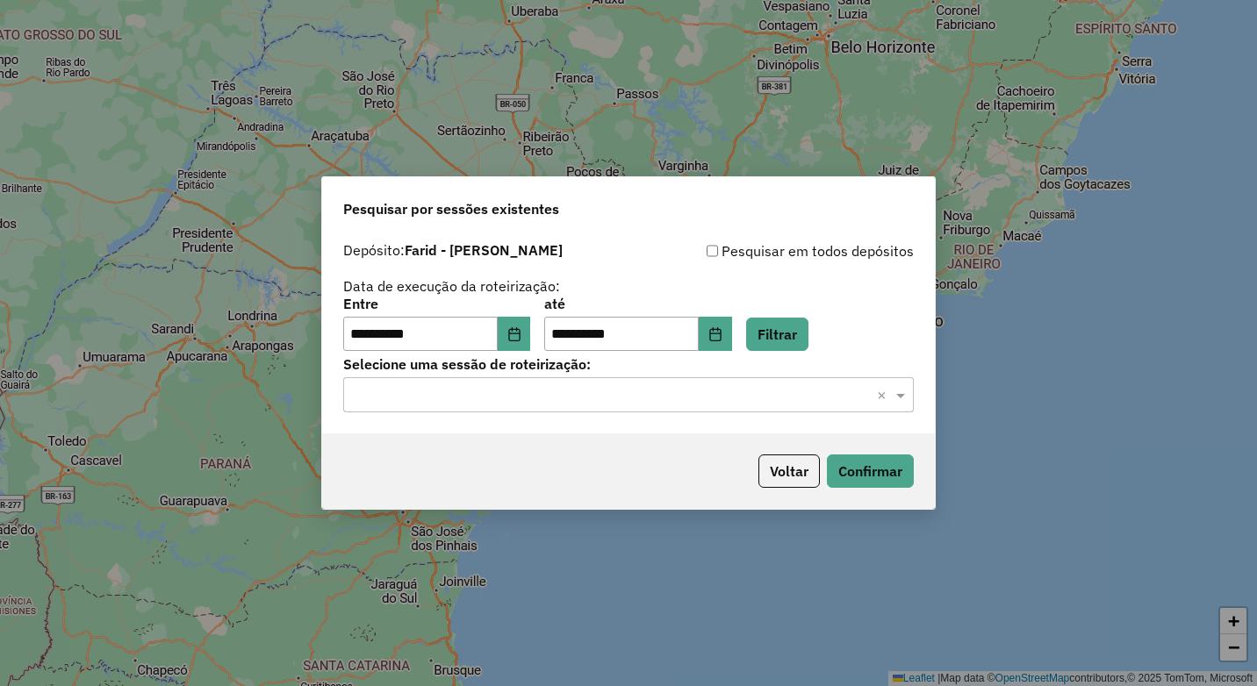
click at [535, 396] on input "text" at bounding box center [611, 395] width 518 height 21
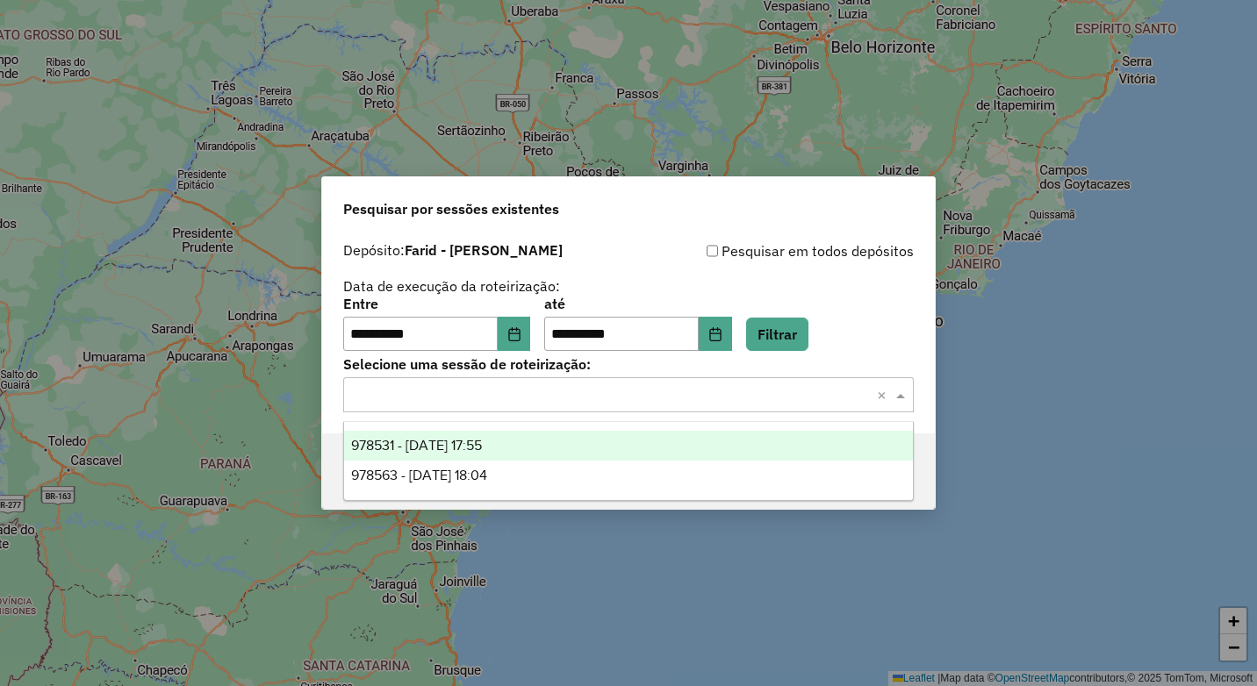
click at [550, 440] on div "978531 - 13/08/2025 17:55" at bounding box center [628, 446] width 569 height 30
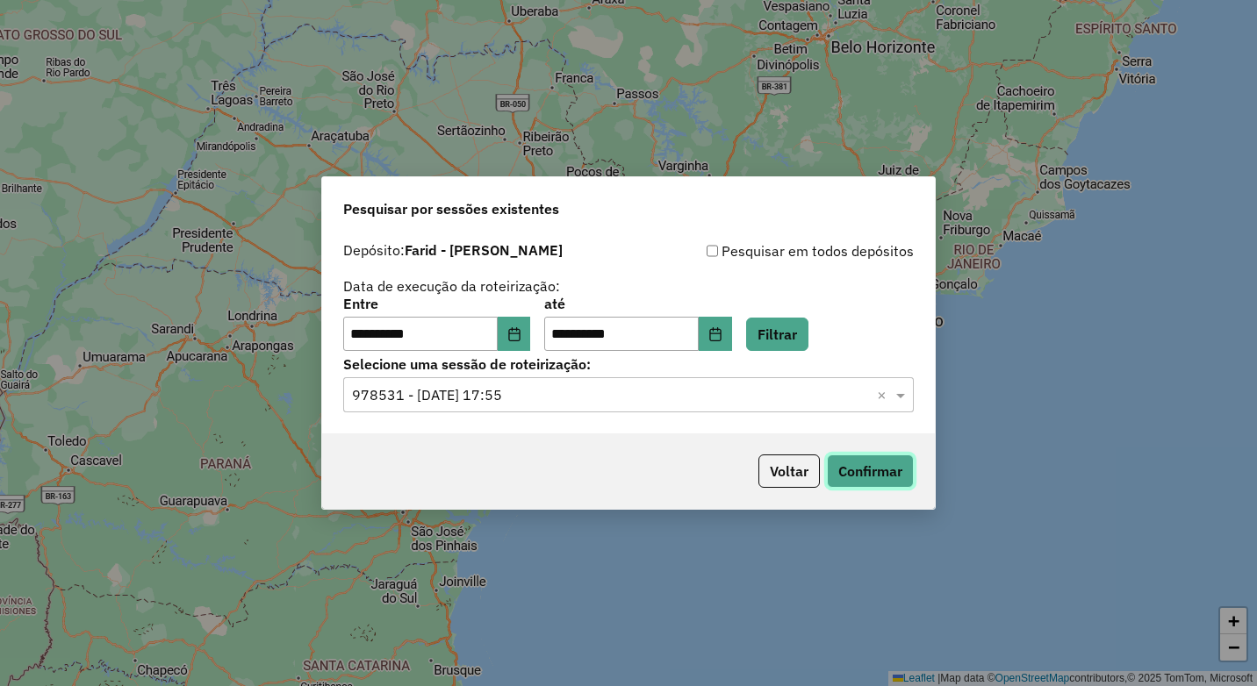
click at [856, 477] on button "Confirmar" at bounding box center [870, 471] width 87 height 33
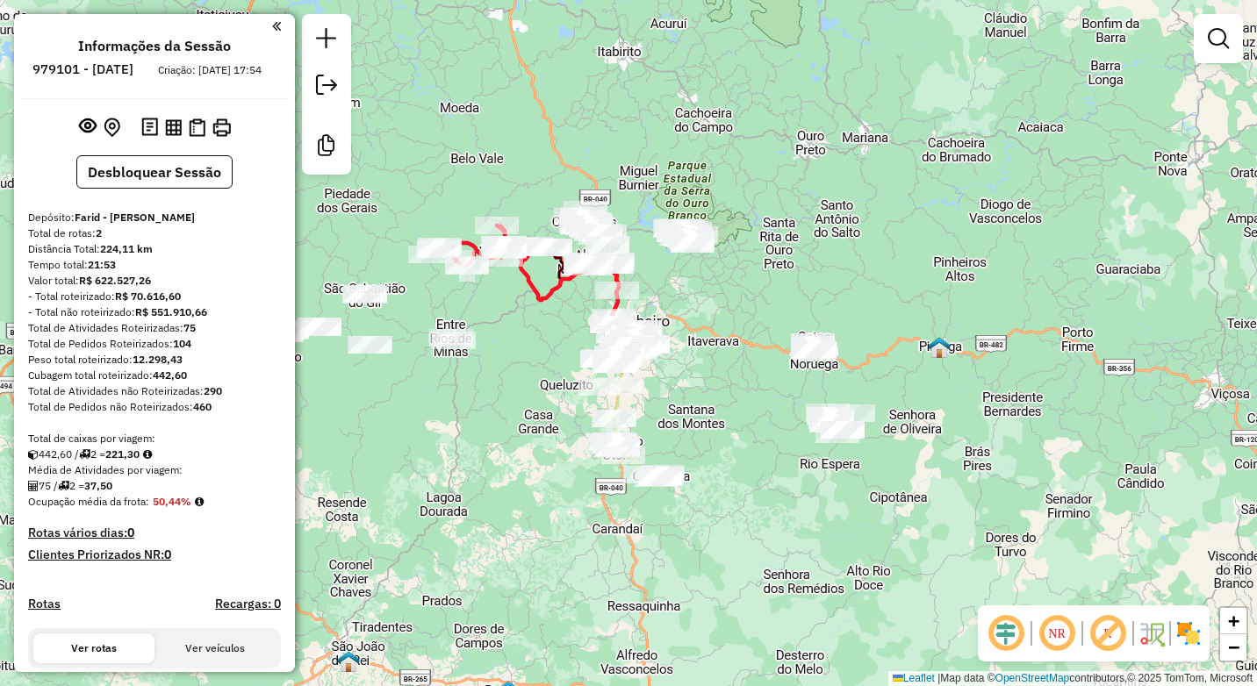
scroll to position [351, 0]
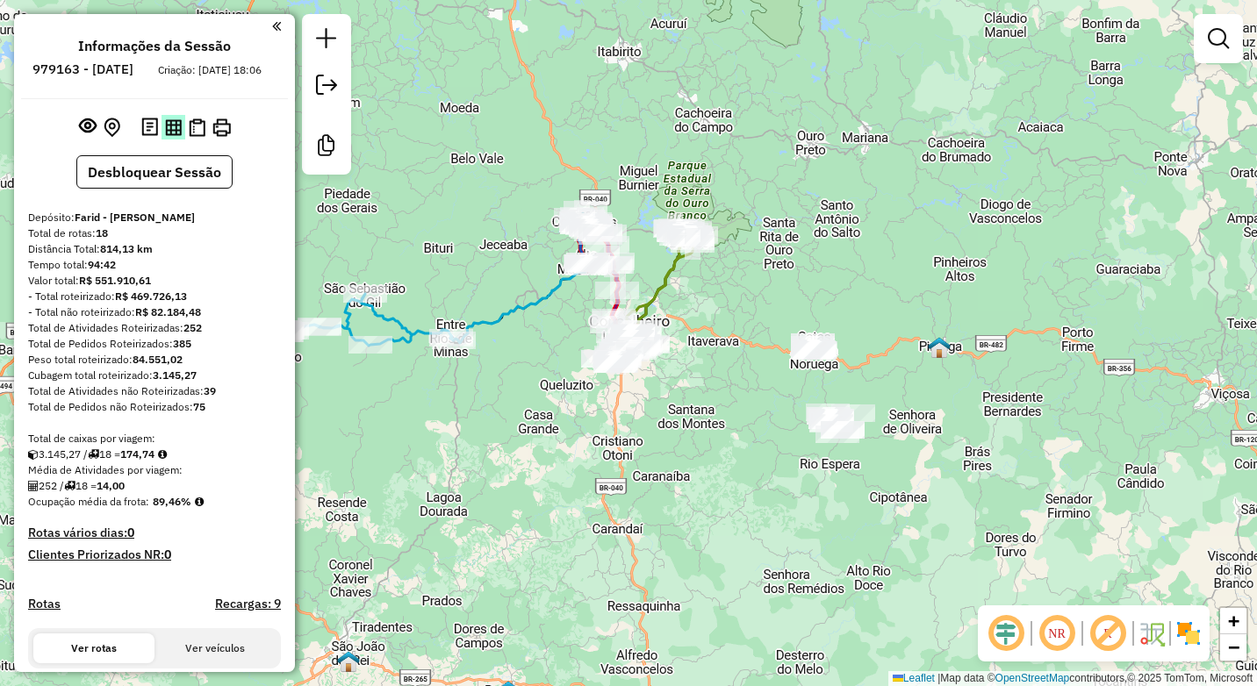
click at [171, 136] on img at bounding box center [173, 127] width 17 height 17
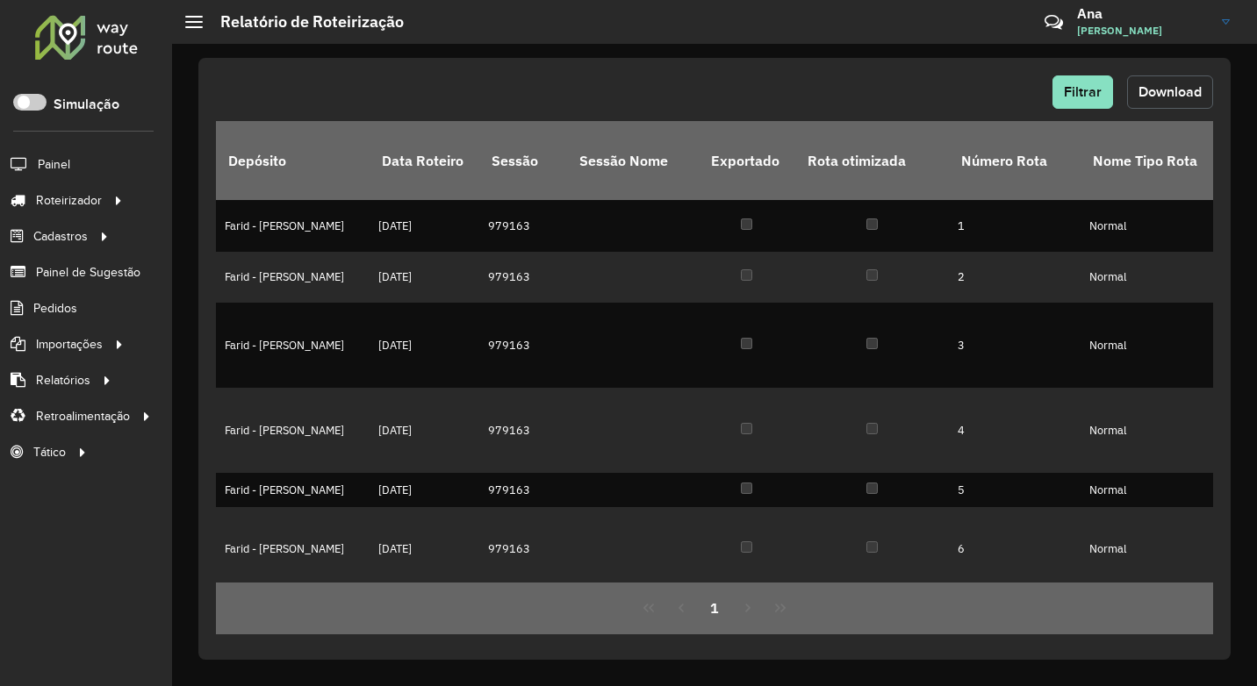
click at [1161, 98] on span "Download" at bounding box center [1170, 91] width 63 height 15
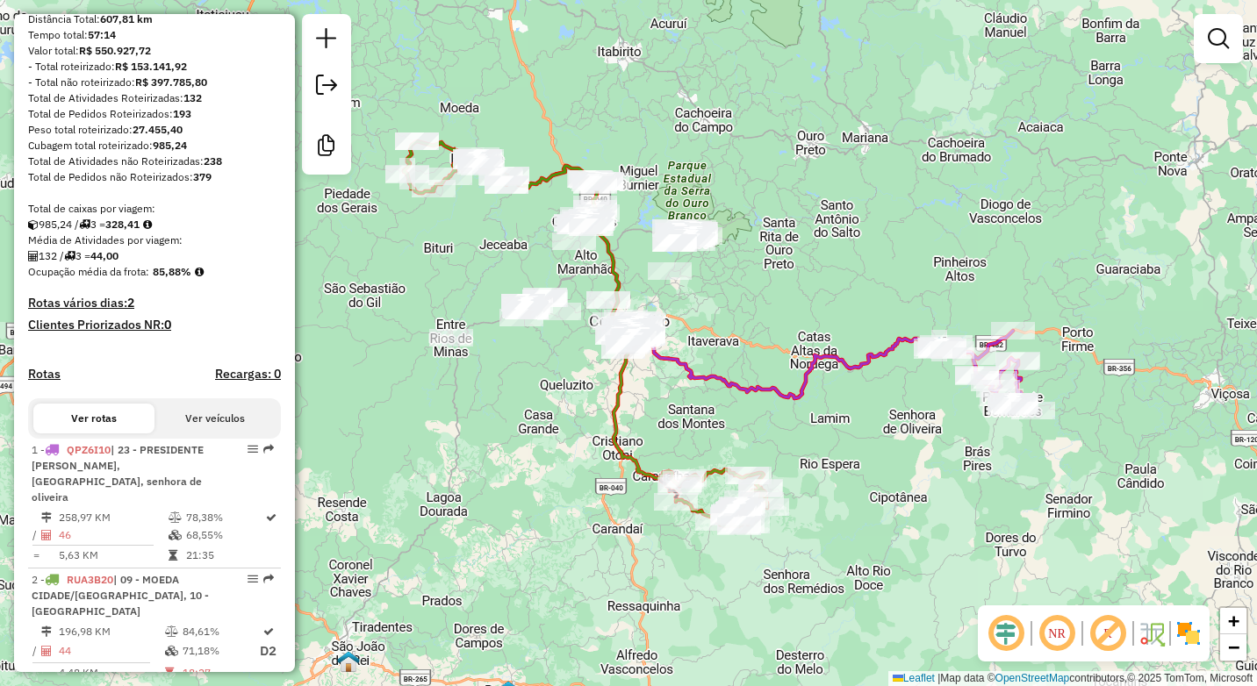
scroll to position [176, 0]
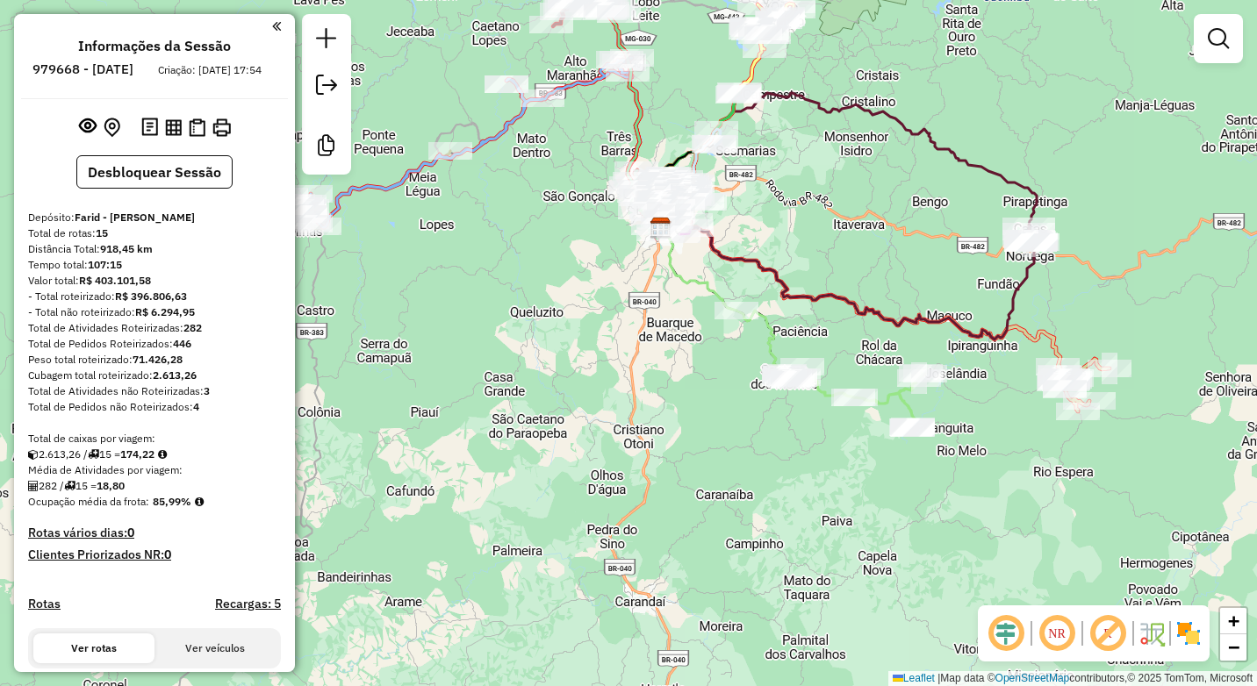
scroll to position [1375, 0]
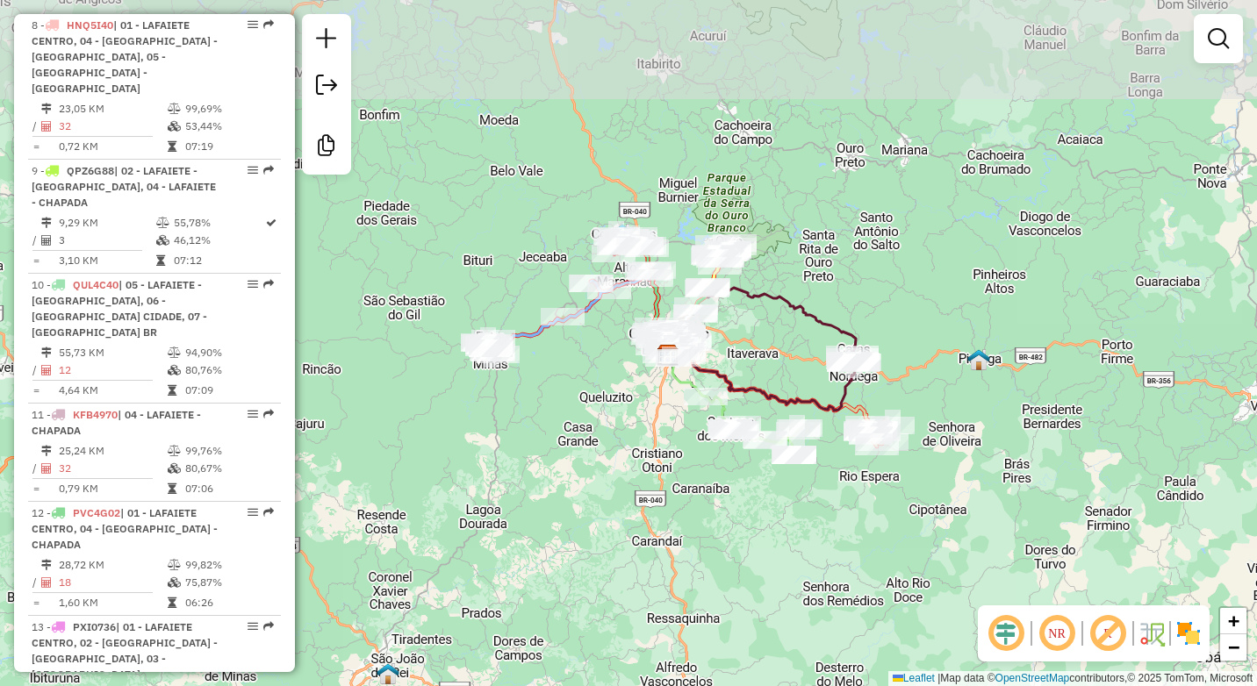
drag, startPoint x: 598, startPoint y: 317, endPoint x: 630, endPoint y: 407, distance: 96.1
click at [630, 407] on div "Janela de atendimento Grade de atendimento Capacidade Transportadoras Veículos …" at bounding box center [628, 343] width 1257 height 686
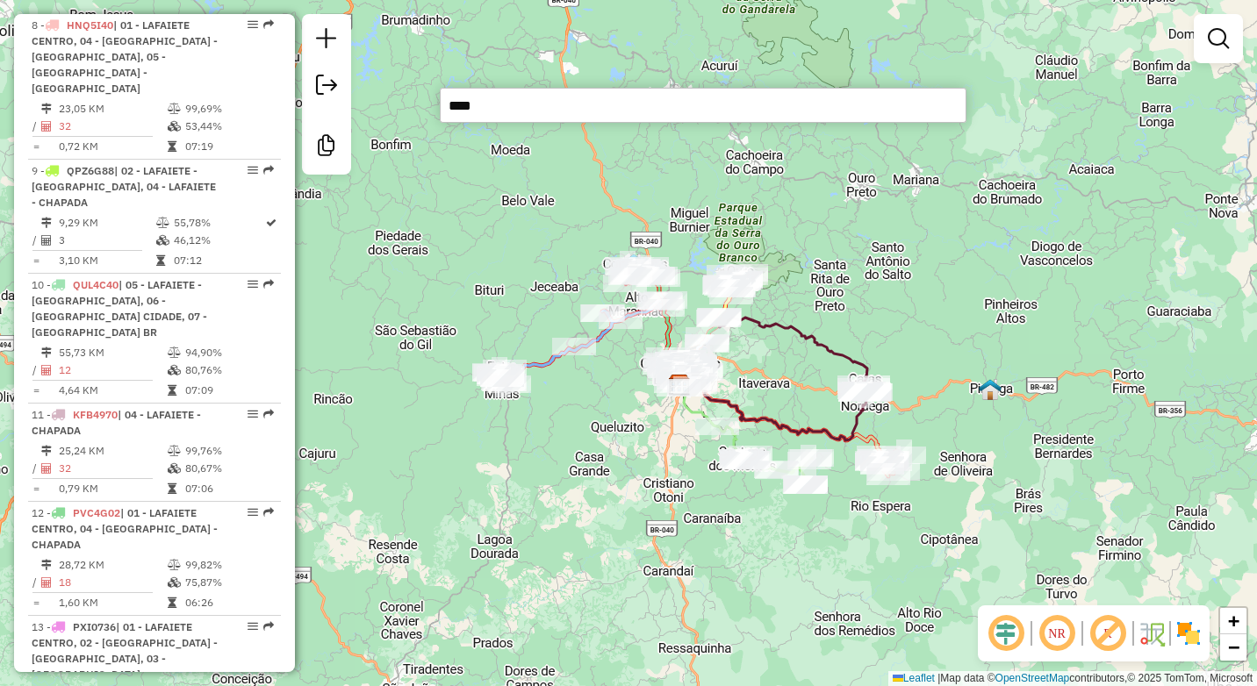
type input "*****"
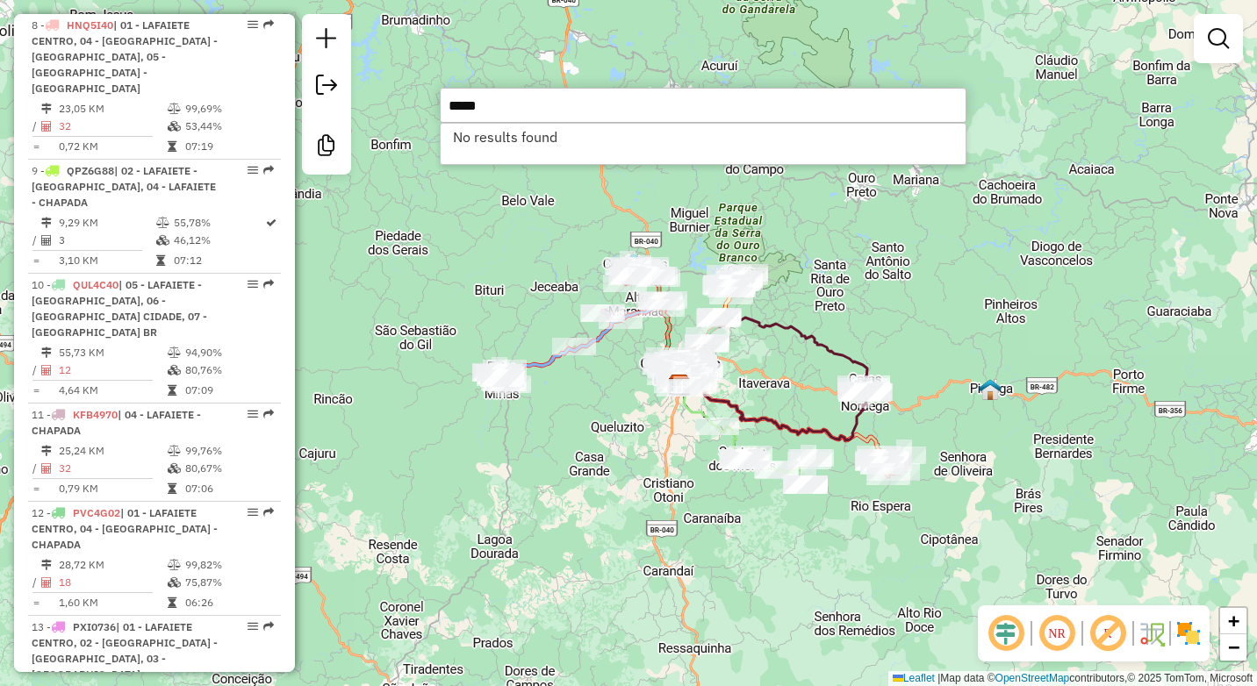
drag, startPoint x: 507, startPoint y: 107, endPoint x: 404, endPoint y: 106, distance: 103.6
click at [404, 106] on hb-router-mapa "Informações da Sessão 979668 - 15/08/2025 Criação: 14/08/2025 17:54 Desbloquear…" at bounding box center [628, 343] width 1257 height 686
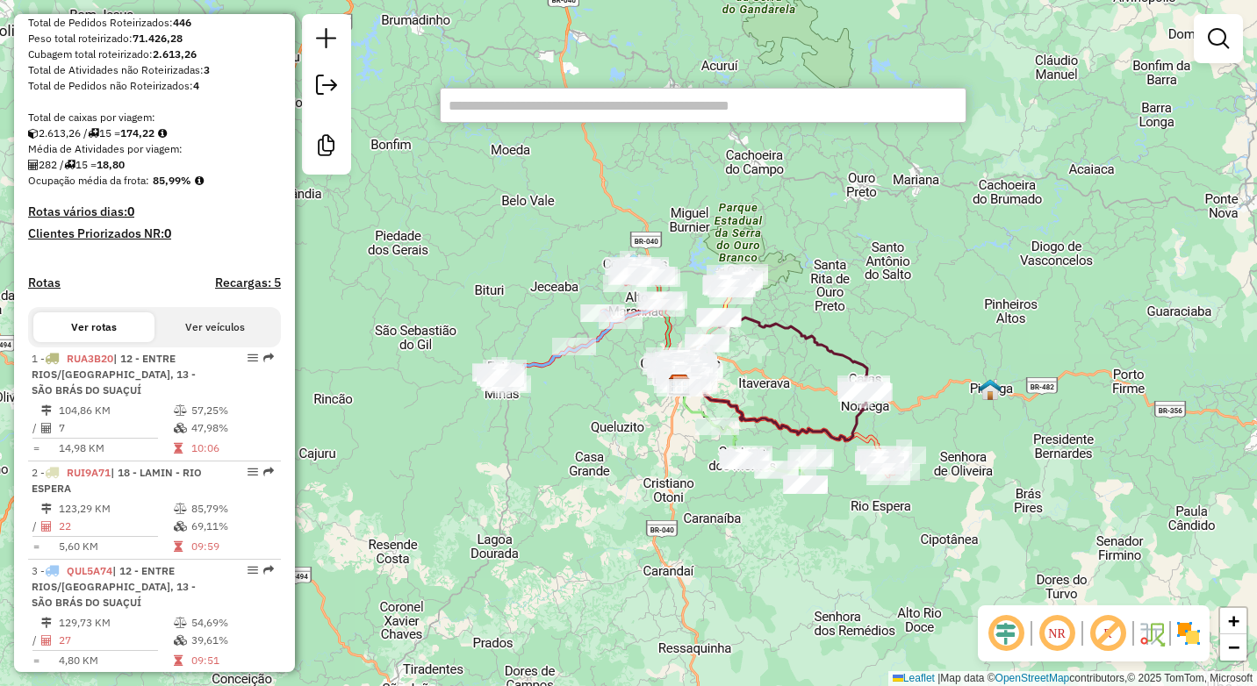
scroll to position [0, 0]
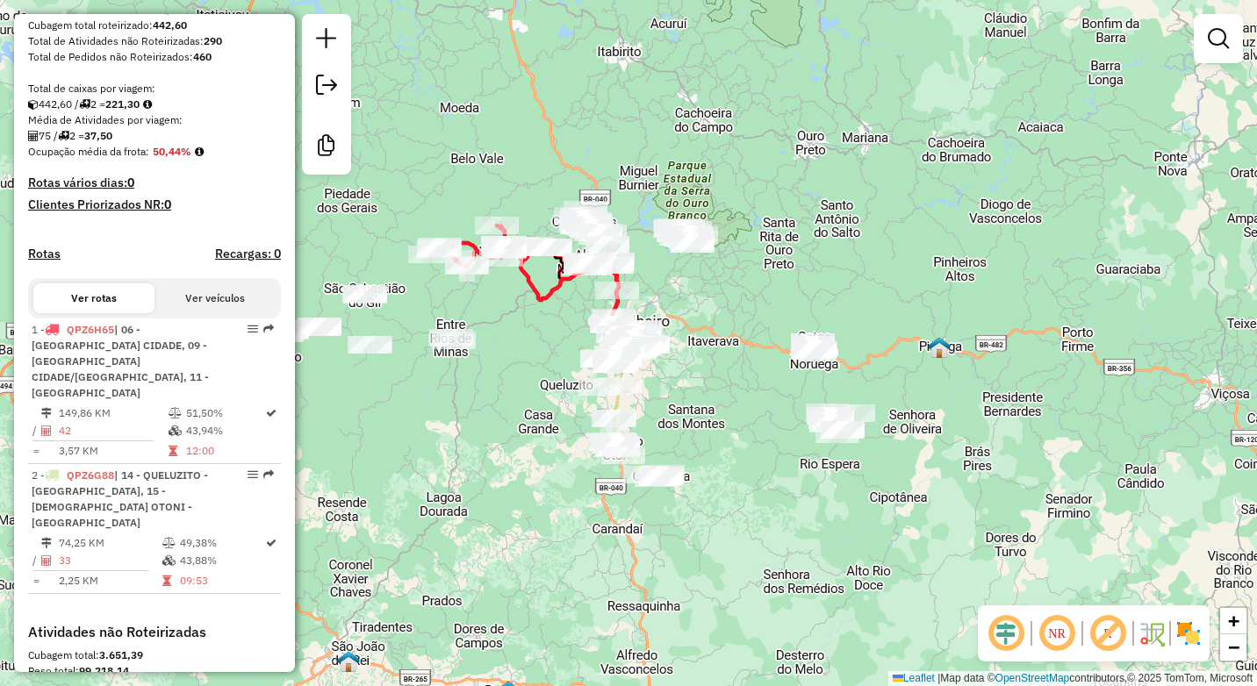
scroll to position [439, 0]
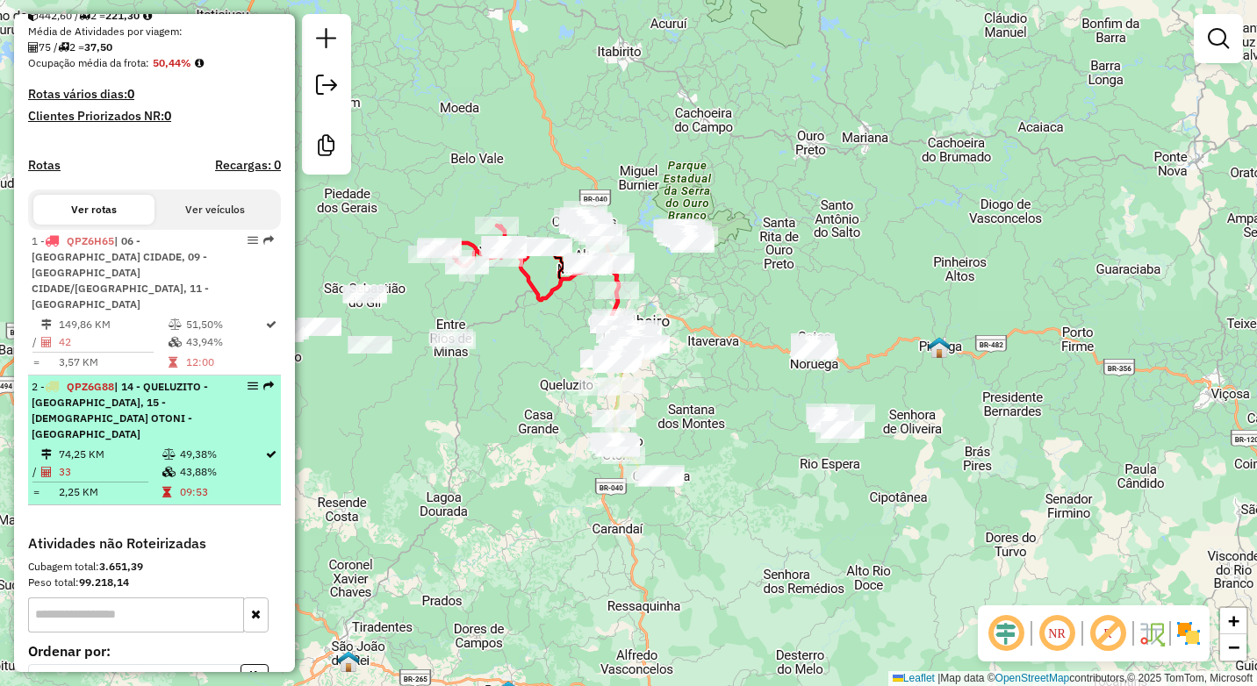
click at [152, 446] on td "74,25 KM" at bounding box center [110, 455] width 104 height 18
select select "**********"
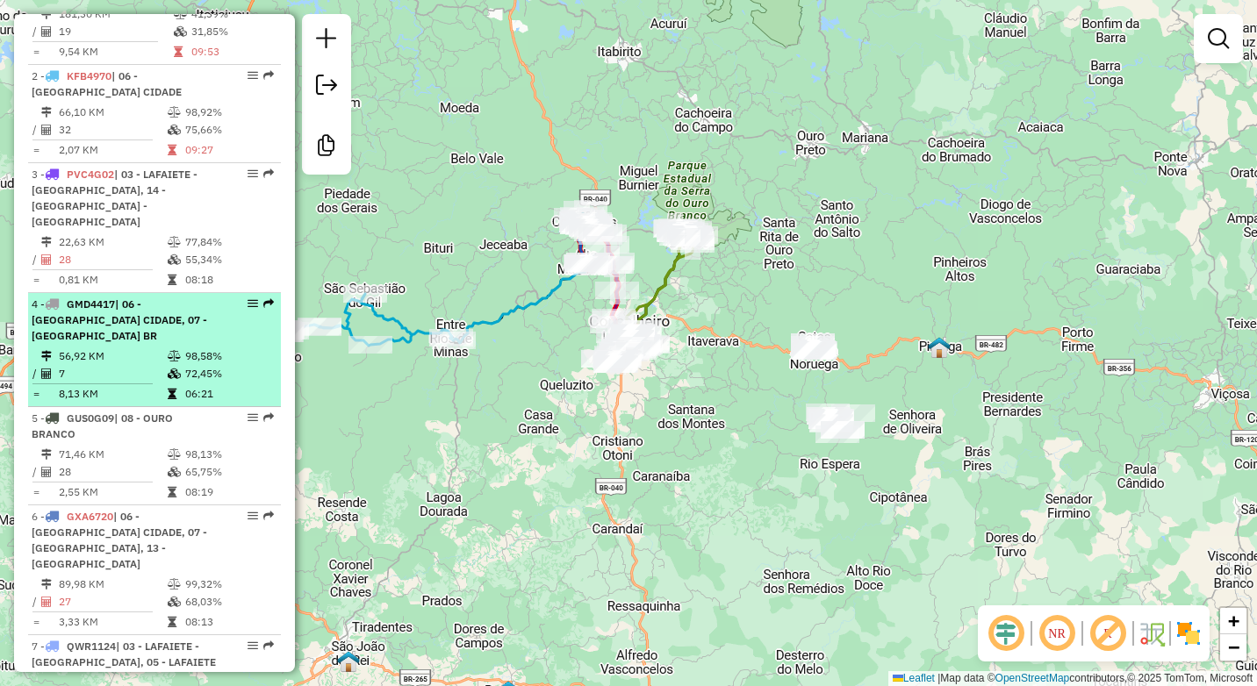
scroll to position [790, 0]
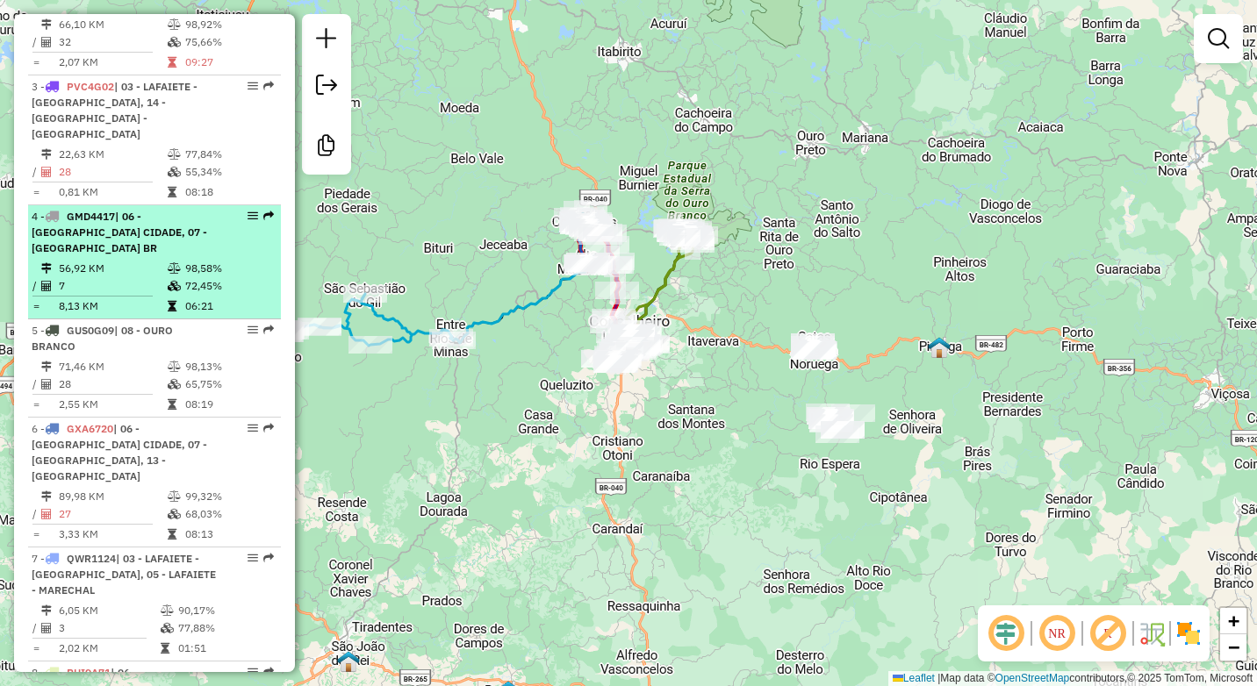
click at [196, 311] on td "06:21" at bounding box center [228, 307] width 89 height 18
select select "**********"
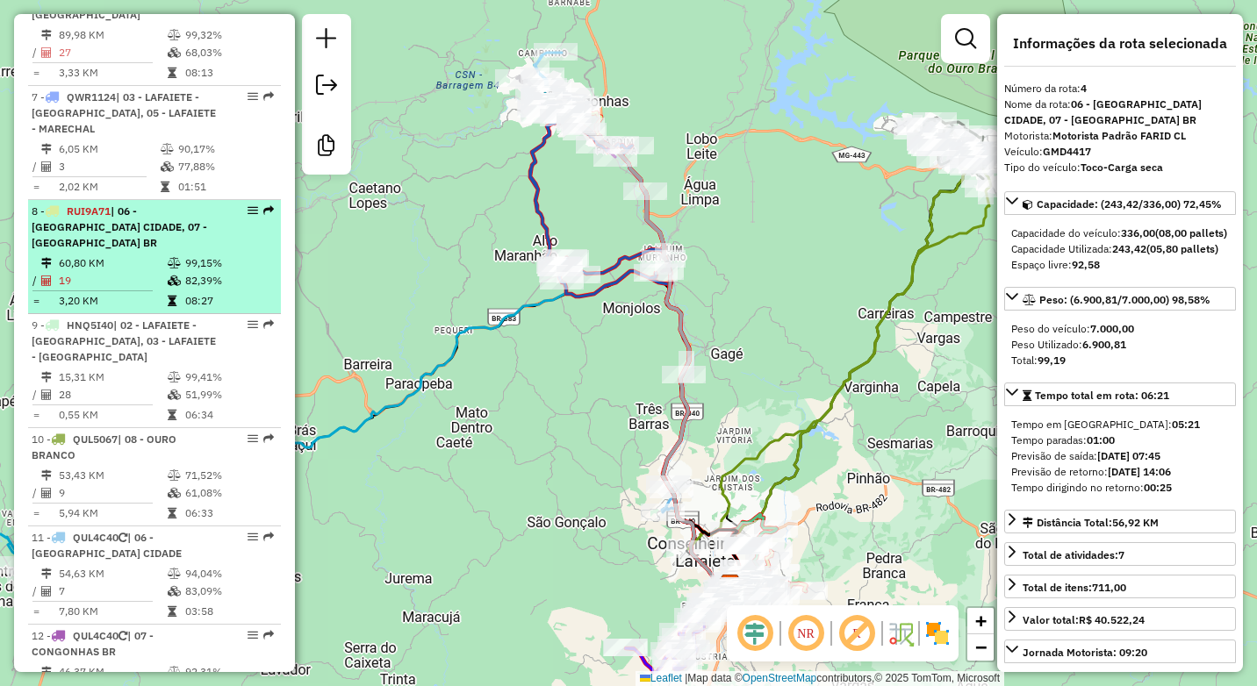
scroll to position [1229, 0]
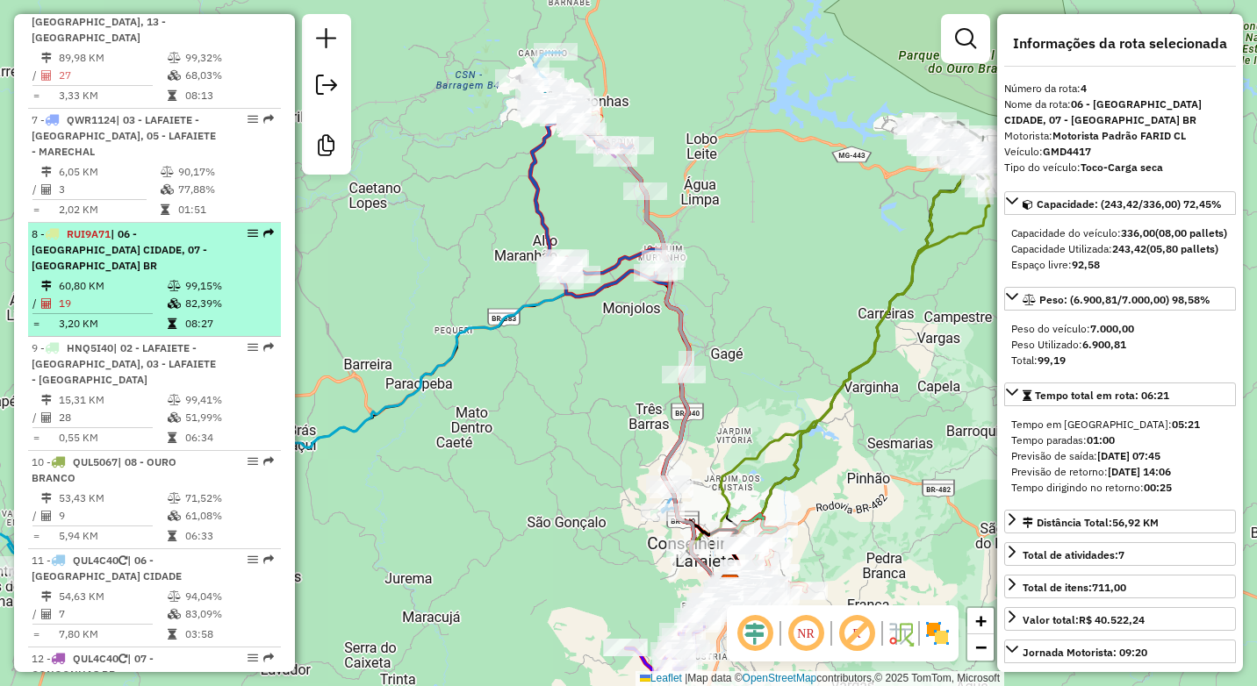
click at [147, 295] on td "19" at bounding box center [112, 304] width 109 height 18
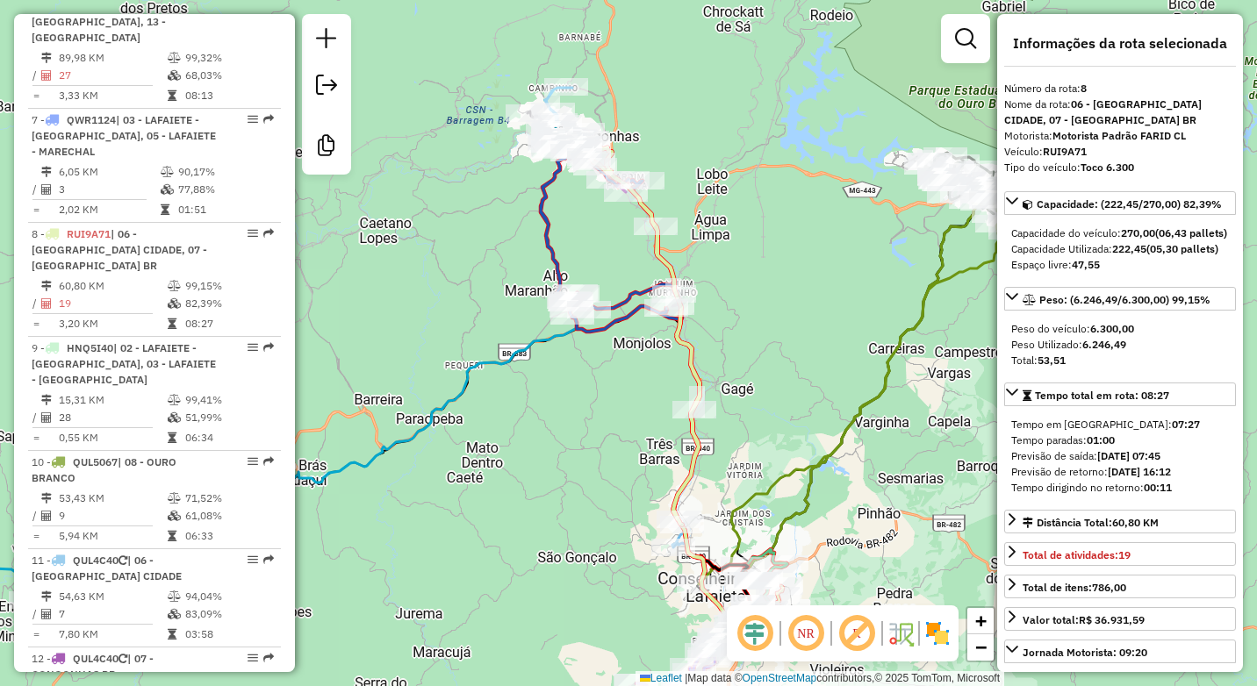
drag, startPoint x: 585, startPoint y: 198, endPoint x: 607, endPoint y: 242, distance: 49.5
click at [607, 242] on div "Janela de atendimento Grade de atendimento Capacidade Transportadoras Veículos …" at bounding box center [628, 343] width 1257 height 686
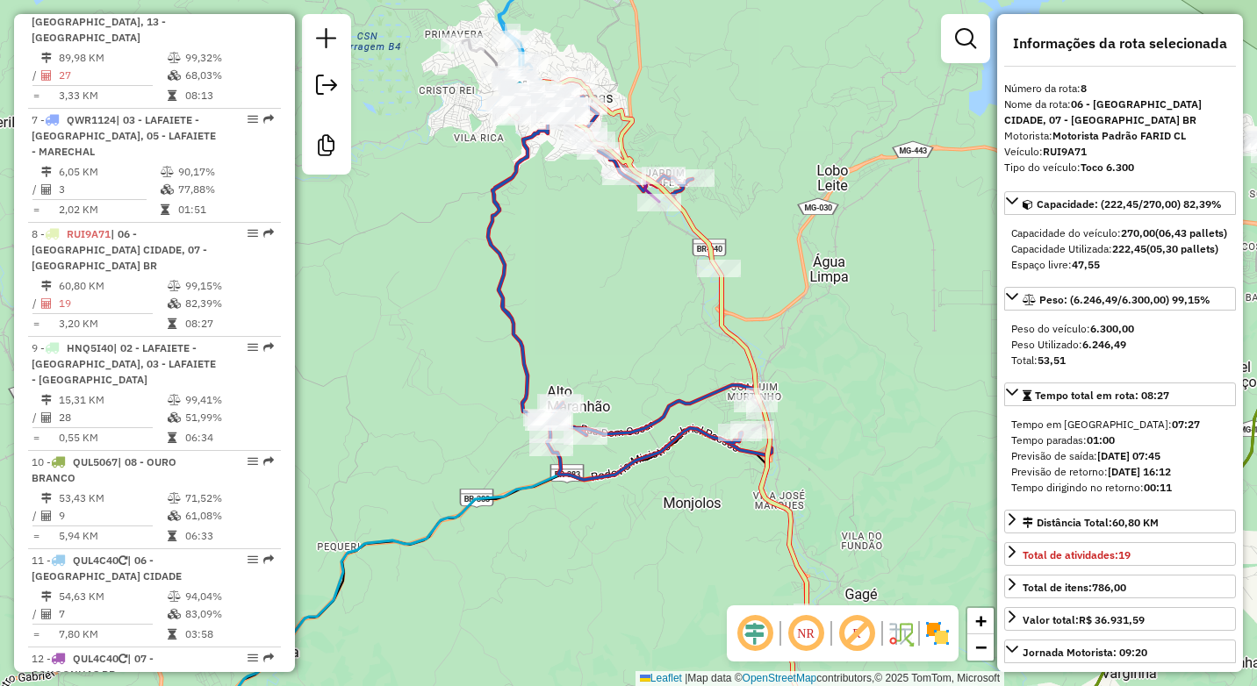
drag, startPoint x: 565, startPoint y: 55, endPoint x: 566, endPoint y: 140, distance: 84.3
click at [566, 140] on div "Janela de atendimento Grade de atendimento Capacidade Transportadoras Veículos …" at bounding box center [628, 343] width 1257 height 686
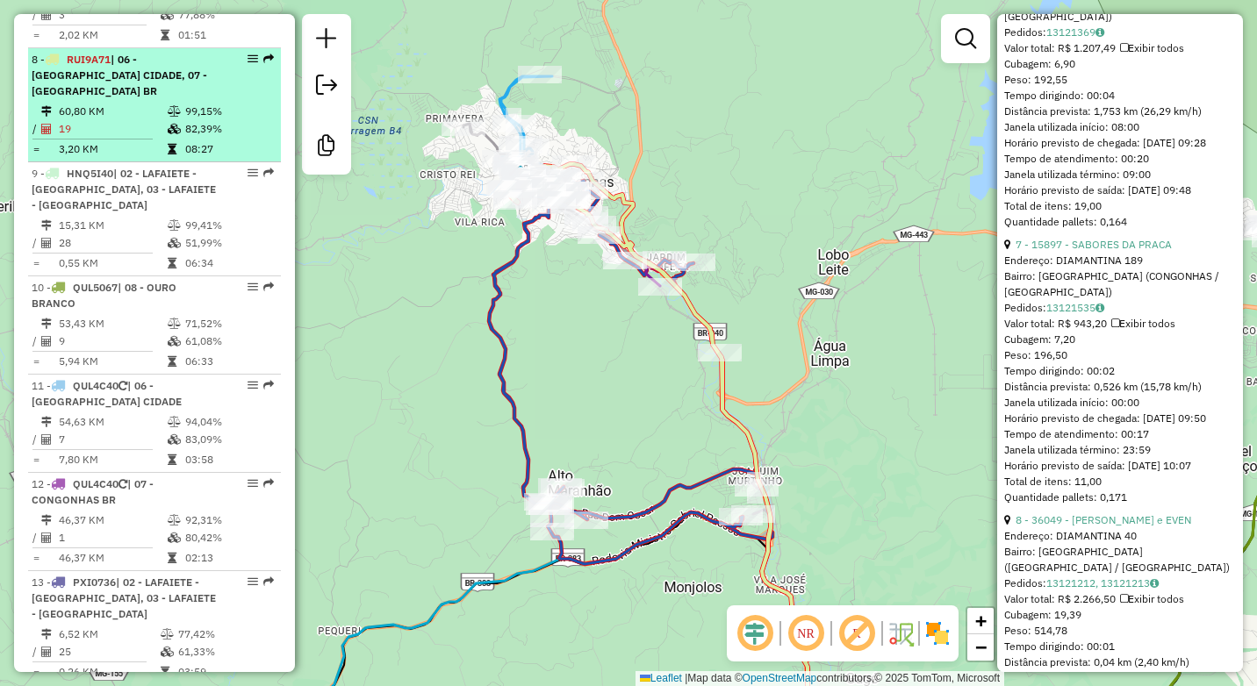
scroll to position [1404, 0]
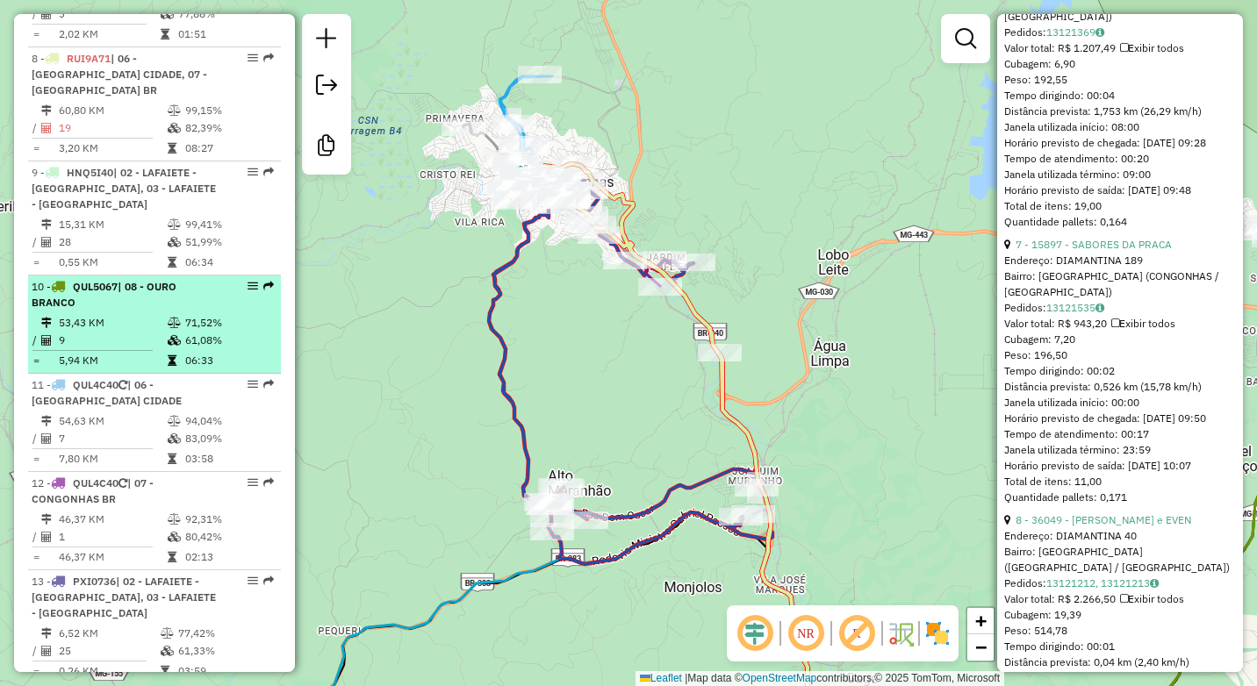
click at [140, 279] on div "10 - QUL5067 | 08 - OURO BRANCO" at bounding box center [125, 295] width 186 height 32
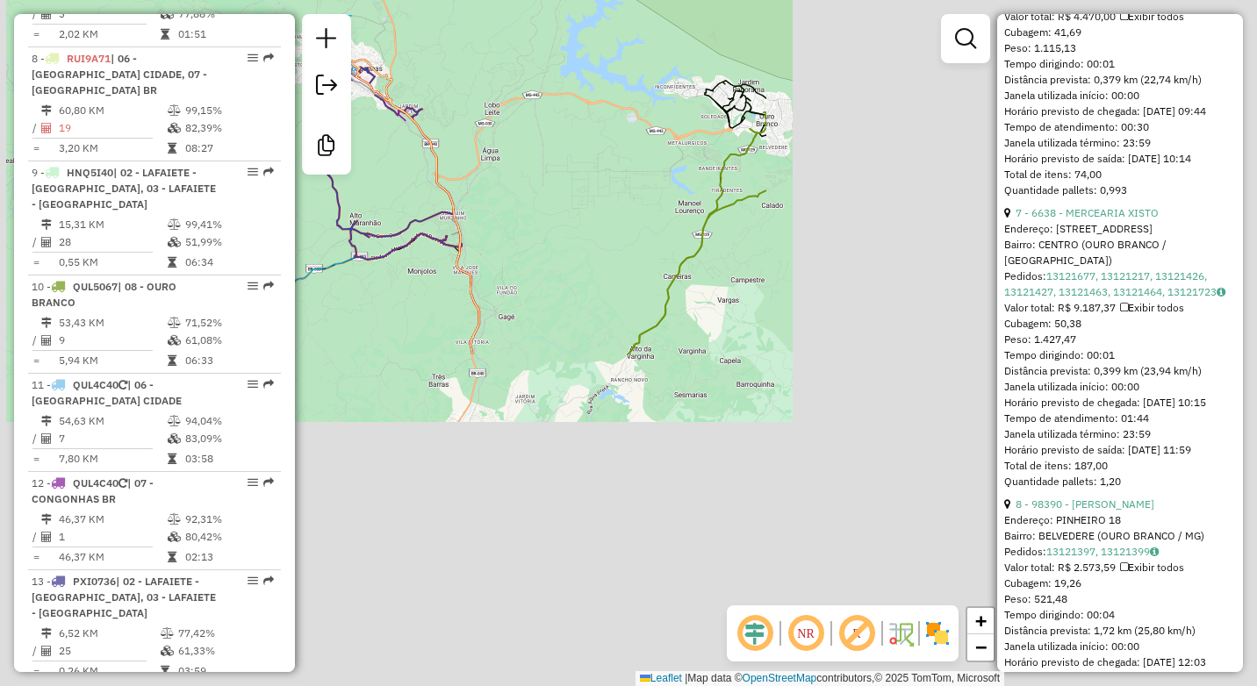
scroll to position [2266, 0]
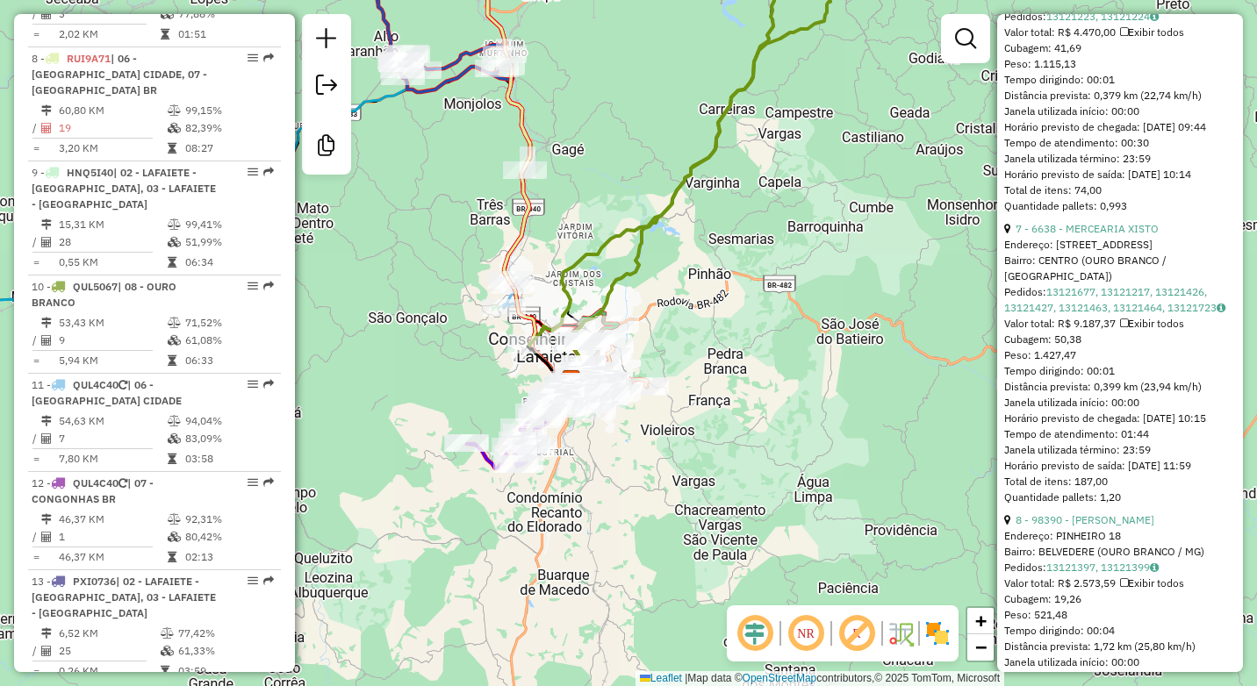
drag, startPoint x: 589, startPoint y: 301, endPoint x: 635, endPoint y: 162, distance: 146.0
click at [635, 162] on div "Janela de atendimento Grade de atendimento Capacidade Transportadoras Veículos …" at bounding box center [628, 343] width 1257 height 686
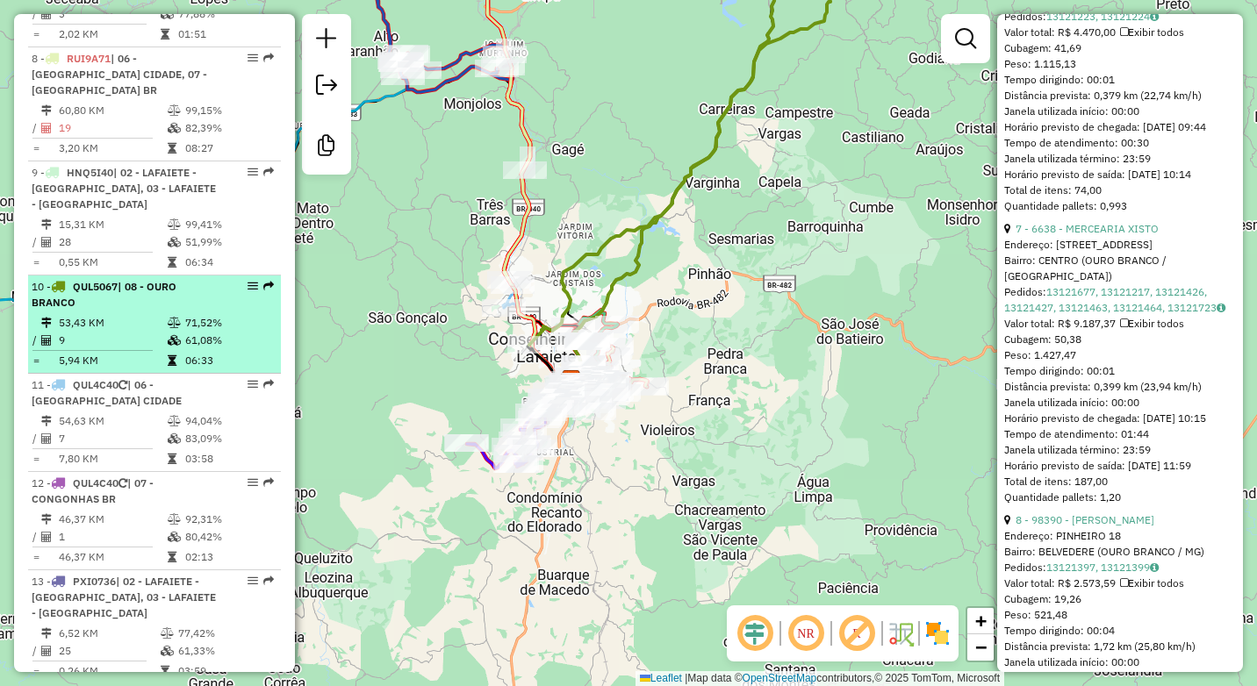
click at [142, 332] on td "9" at bounding box center [112, 341] width 109 height 18
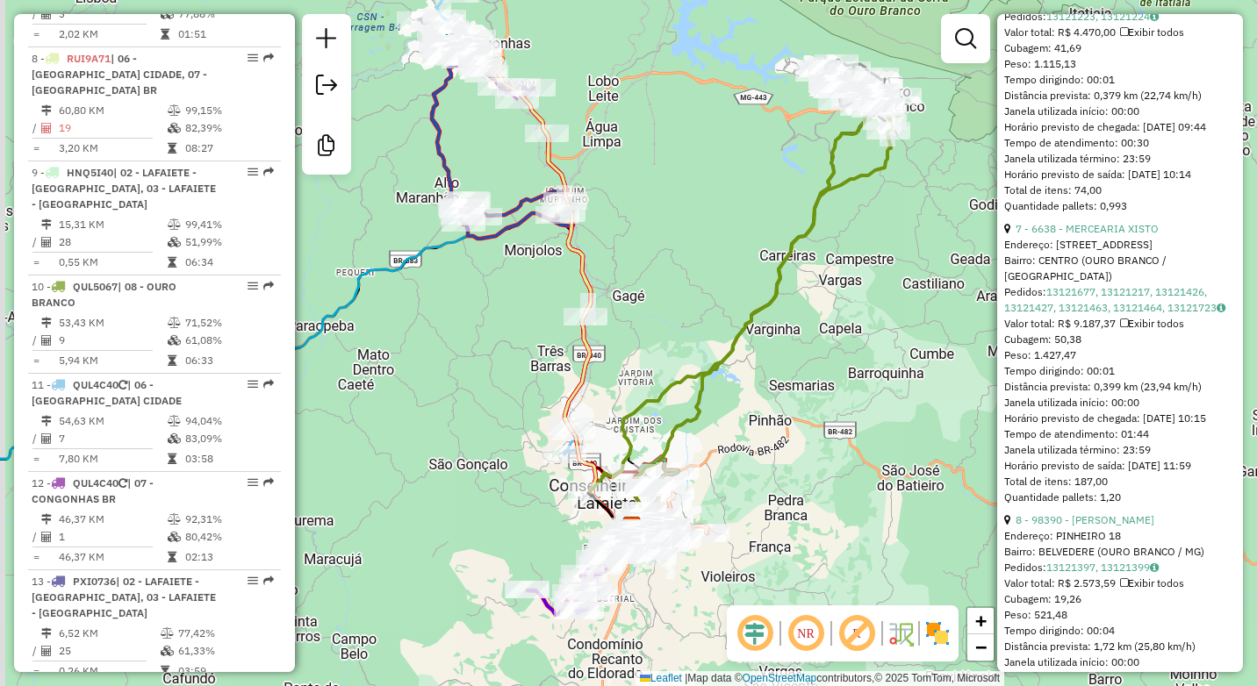
drag, startPoint x: 435, startPoint y: 314, endPoint x: 594, endPoint y: 285, distance: 162.4
click at [594, 285] on div "Janela de atendimento Grade de atendimento Capacidade Transportadoras Veículos …" at bounding box center [628, 343] width 1257 height 686
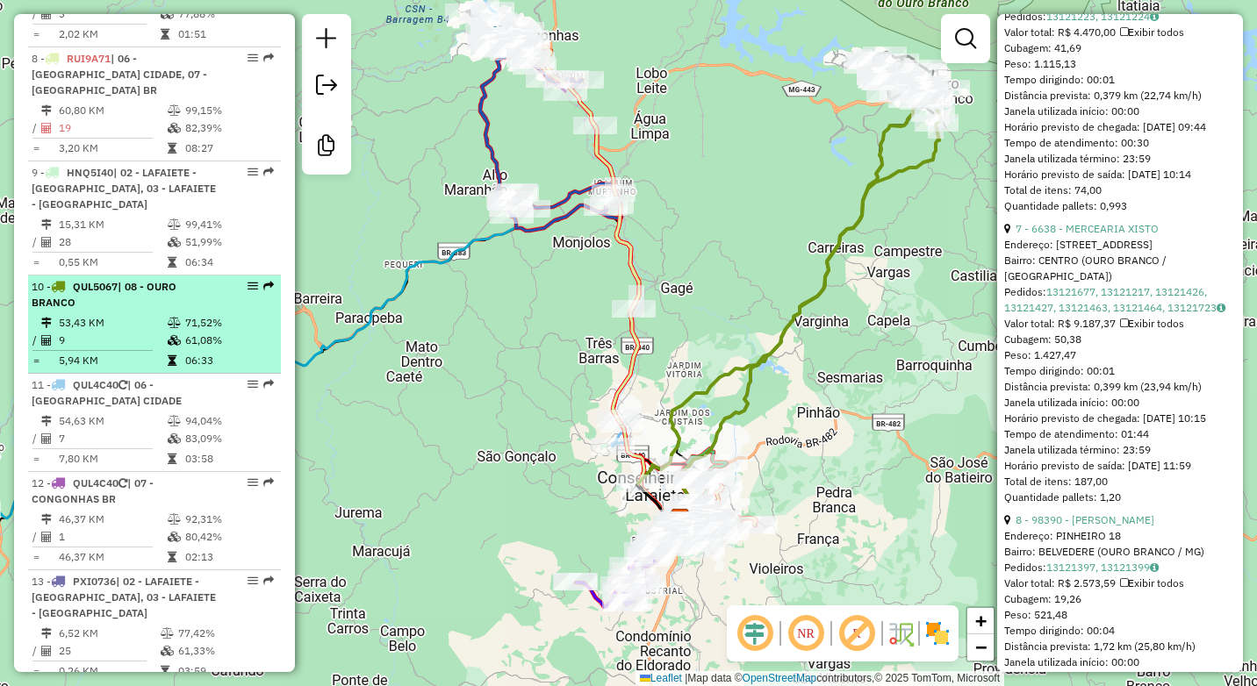
scroll to position [1492, 0]
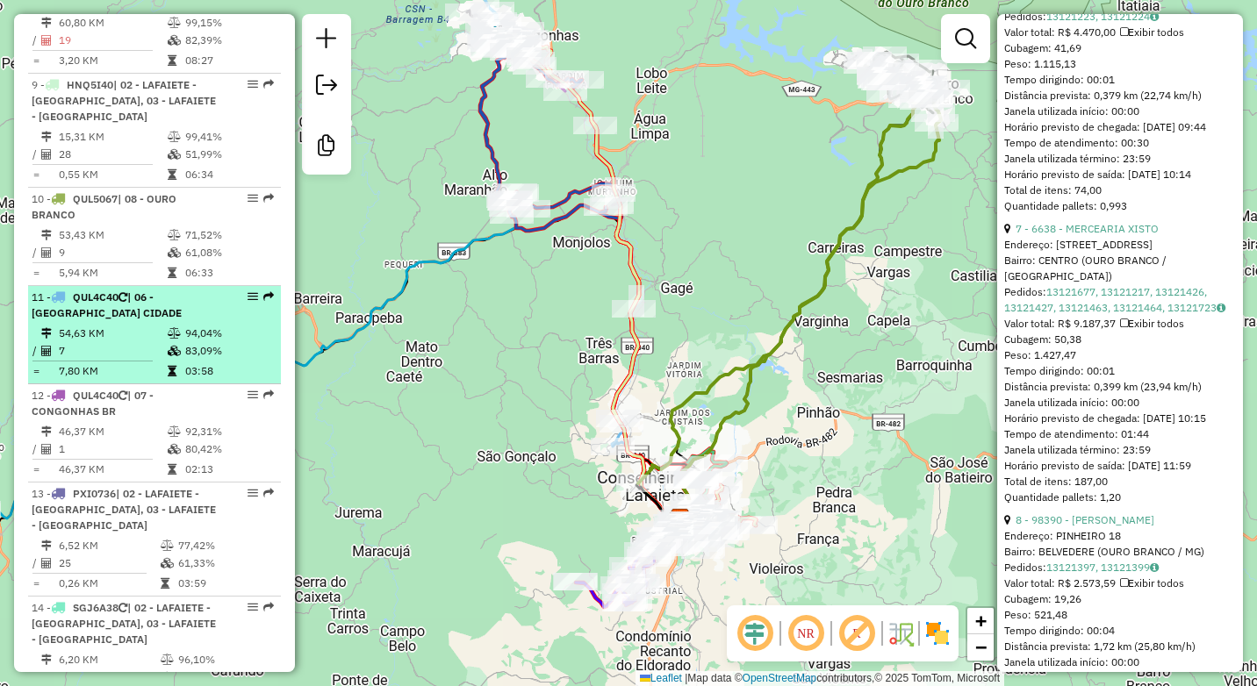
click at [147, 325] on td "54,63 KM" at bounding box center [112, 334] width 109 height 18
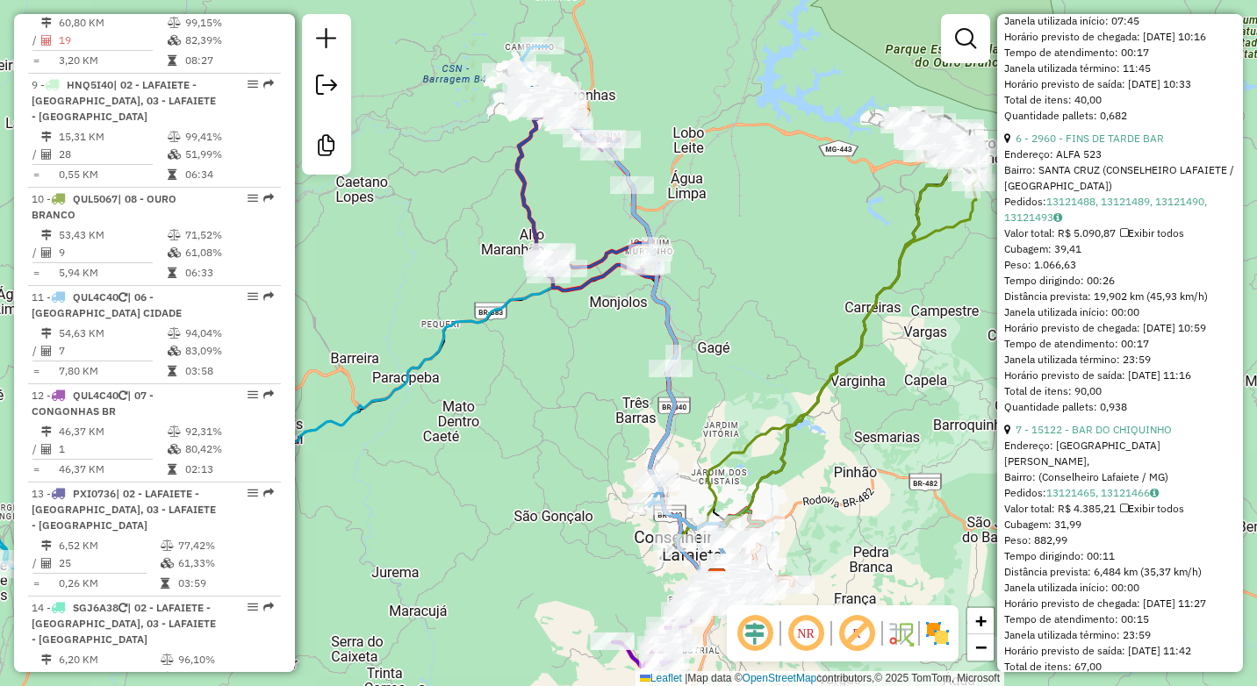
scroll to position [2177, 0]
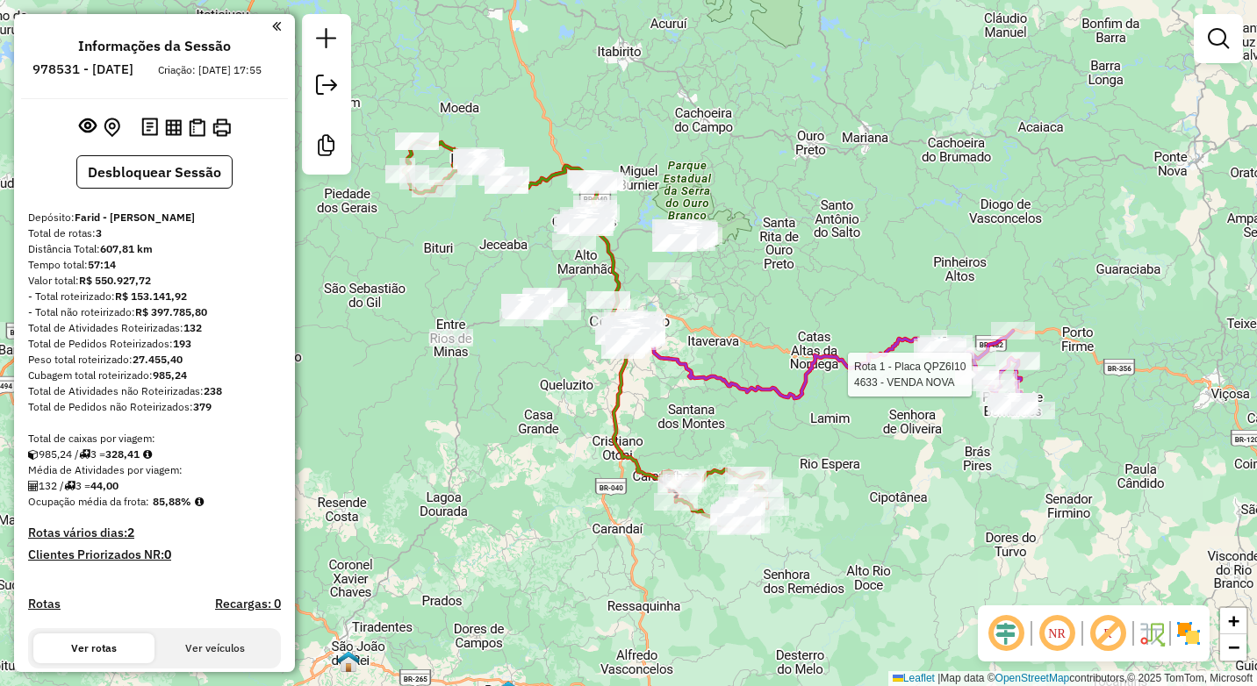
select select "**********"
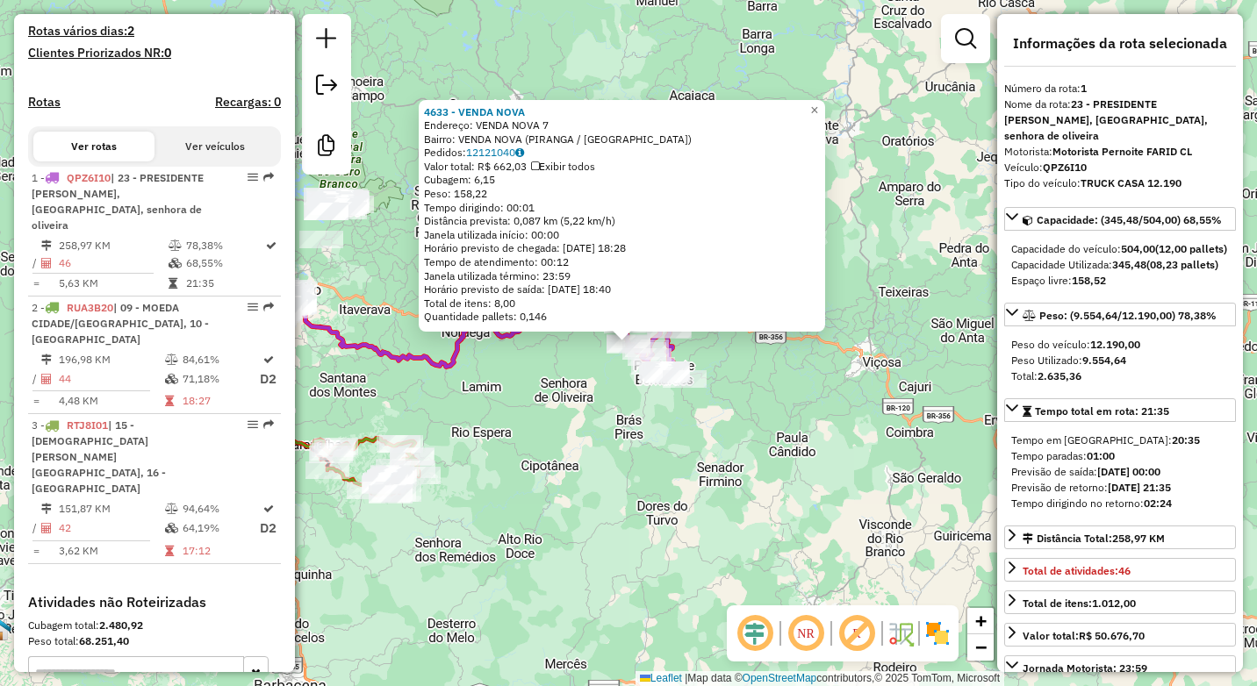
scroll to position [668, 0]
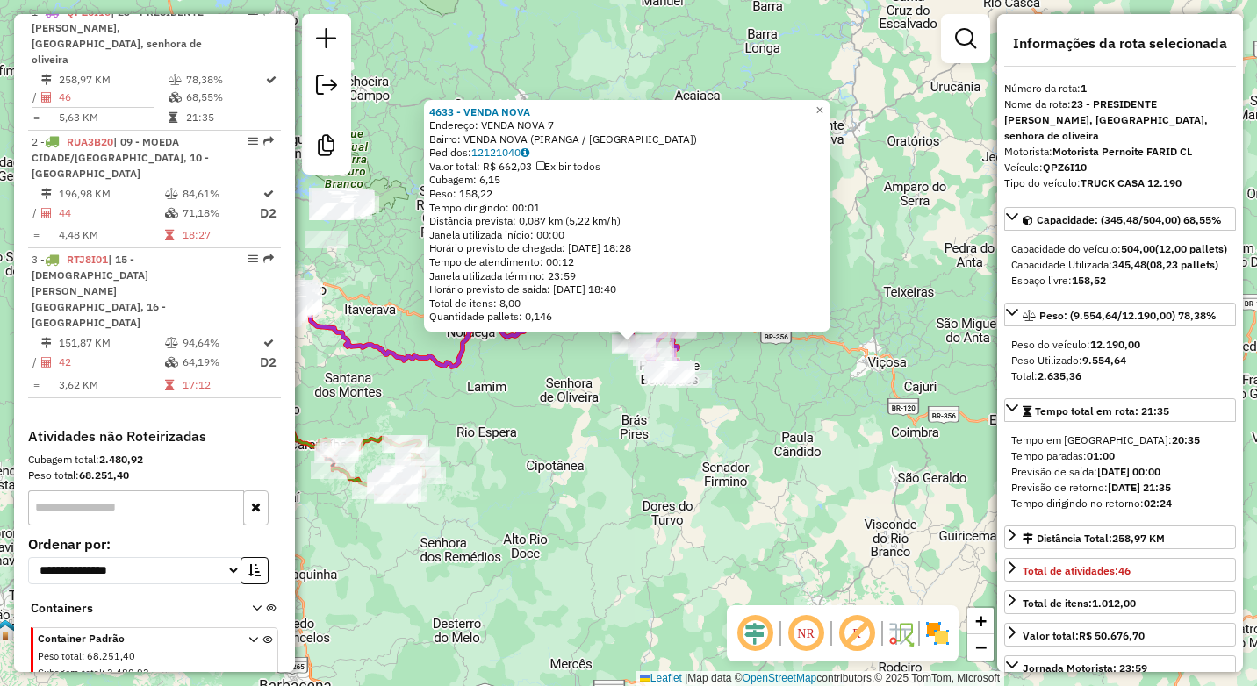
click at [466, 421] on div "Rota 1 - Placa QPZ6I10 4633 - VENDA NOVA 4633 - VENDA NOVA Endereço: VENDA NOVA…" at bounding box center [628, 343] width 1257 height 686
drag, startPoint x: 523, startPoint y: 398, endPoint x: 582, endPoint y: 395, distance: 58.9
click at [582, 396] on div "4633 - VENDA NOVA Endereço: VENDA NOVA 7 Bairro: [GEOGRAPHIC_DATA] (PIRANGA / […" at bounding box center [628, 343] width 1257 height 686
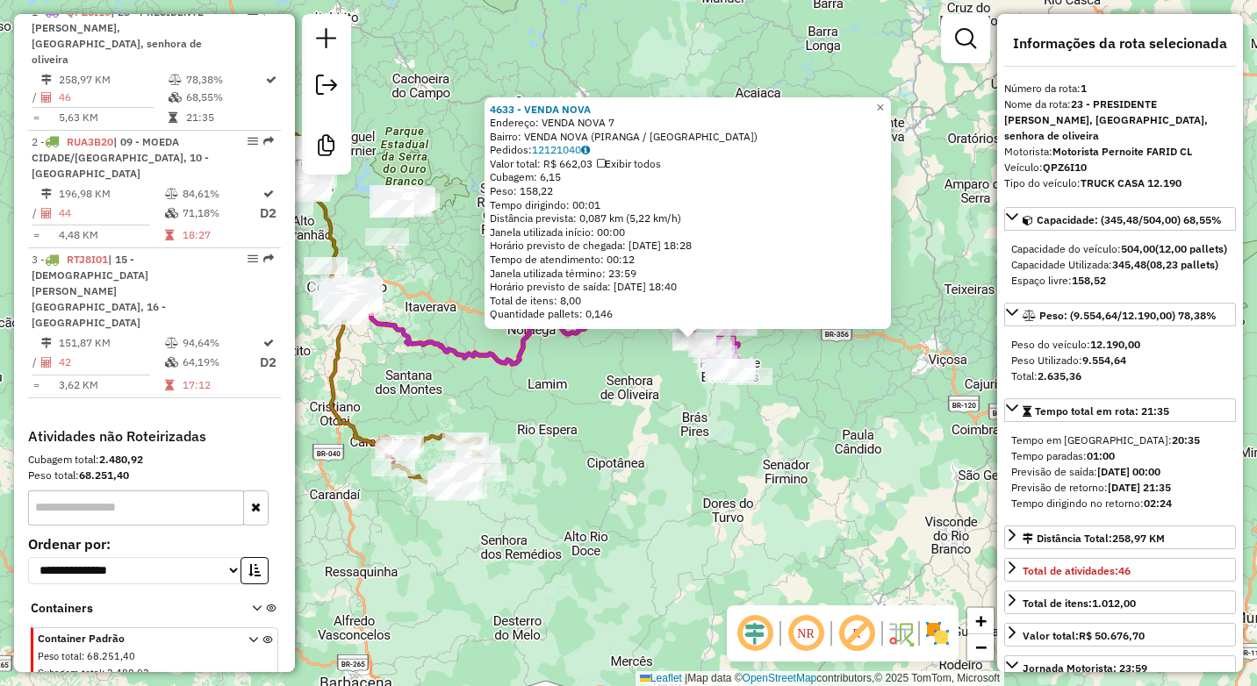
click at [582, 395] on div "4633 - VENDA NOVA Endereço: VENDA NOVA 7 Bairro: [GEOGRAPHIC_DATA] (PIRANGA / […" at bounding box center [628, 343] width 1257 height 686
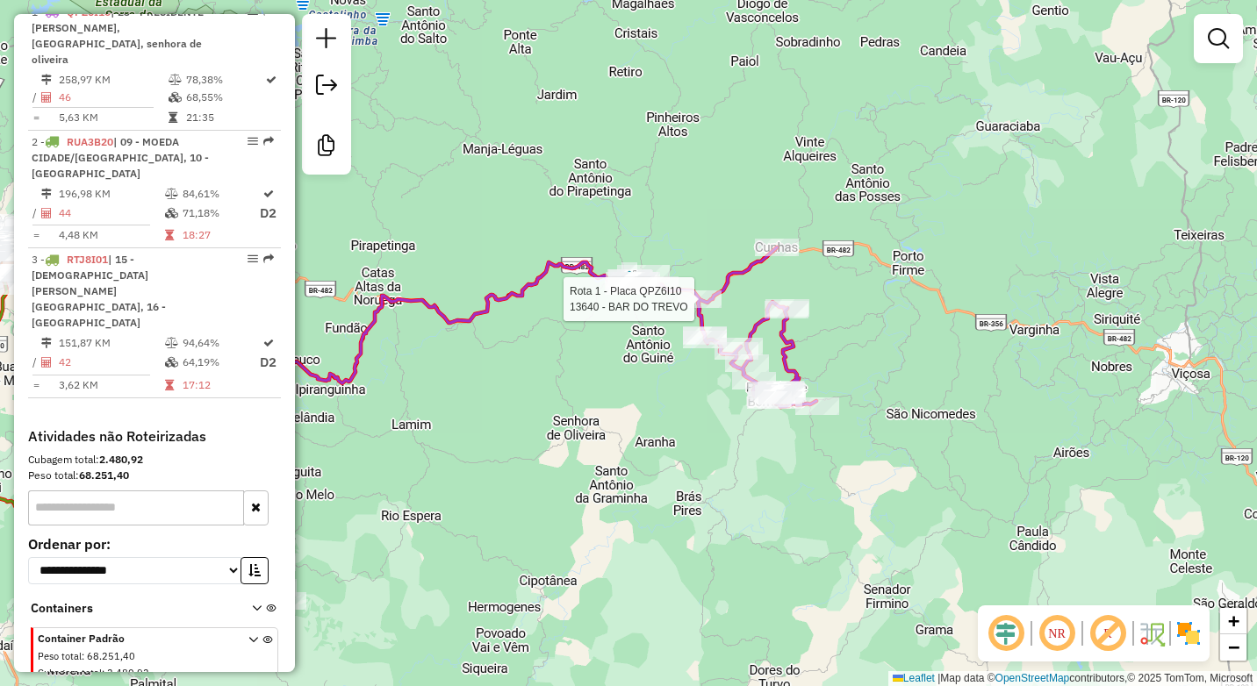
select select "**********"
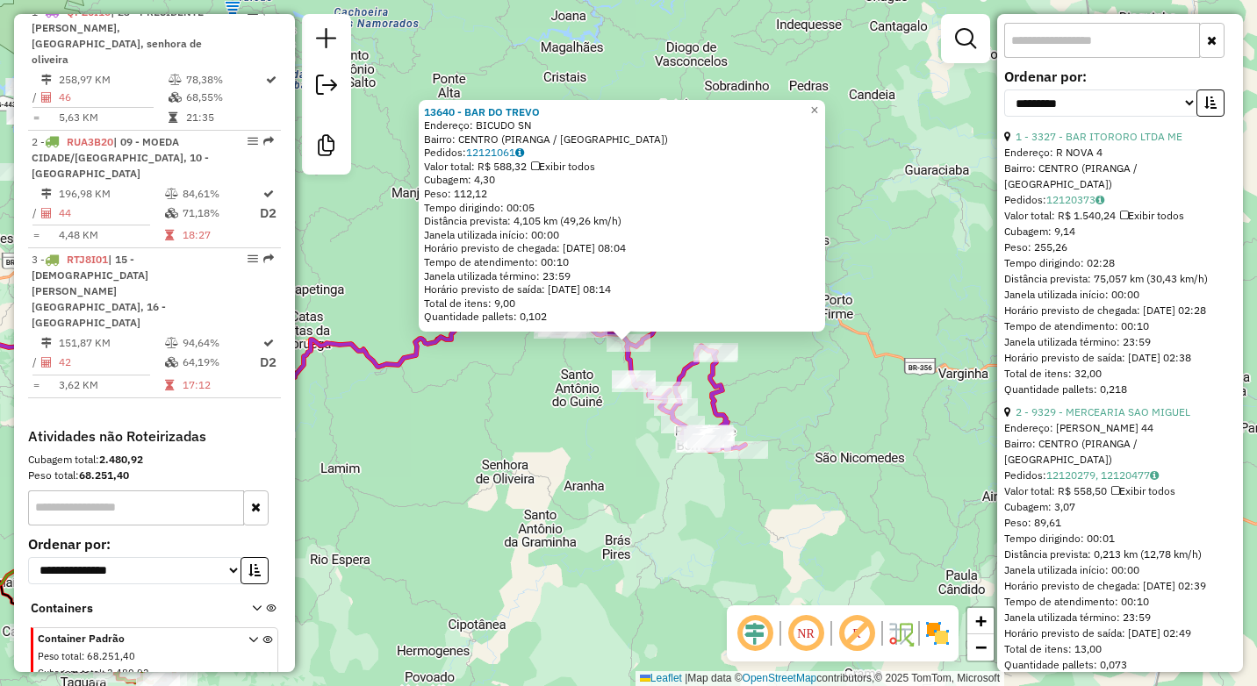
scroll to position [790, 0]
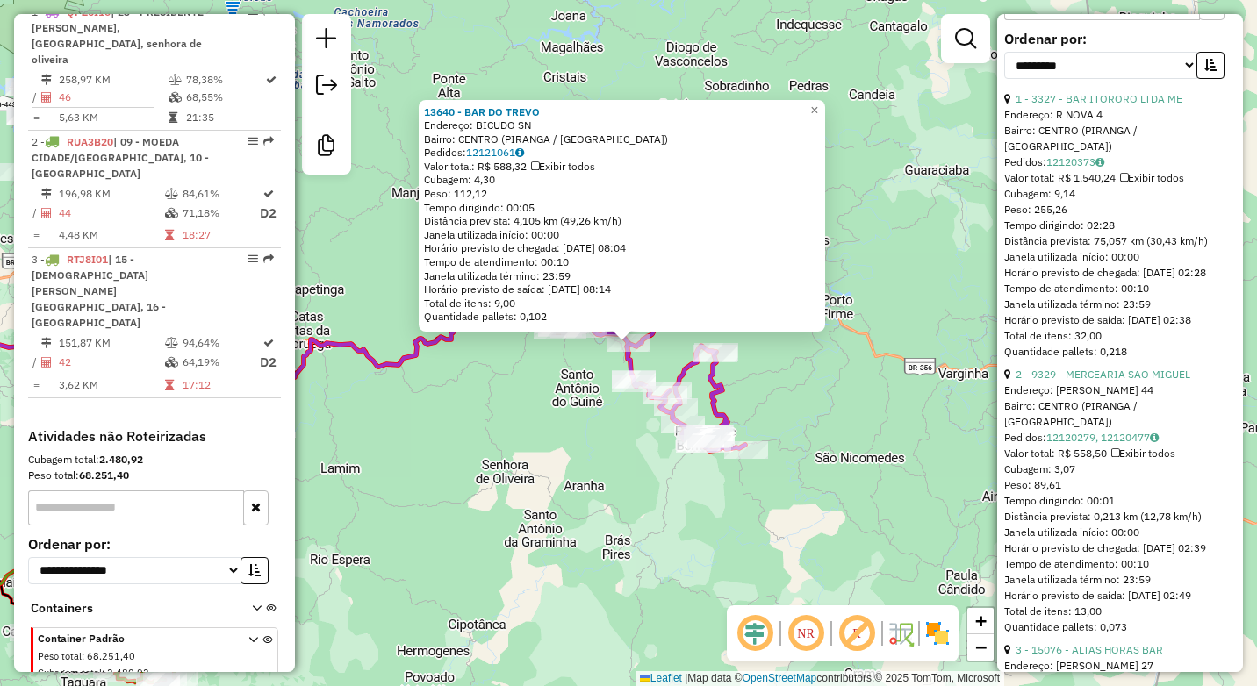
drag, startPoint x: 1106, startPoint y: 226, endPoint x: 1082, endPoint y: 226, distance: 23.7
click at [1082, 226] on div "Tempo dirigindo: 02:28" at bounding box center [1120, 226] width 232 height 16
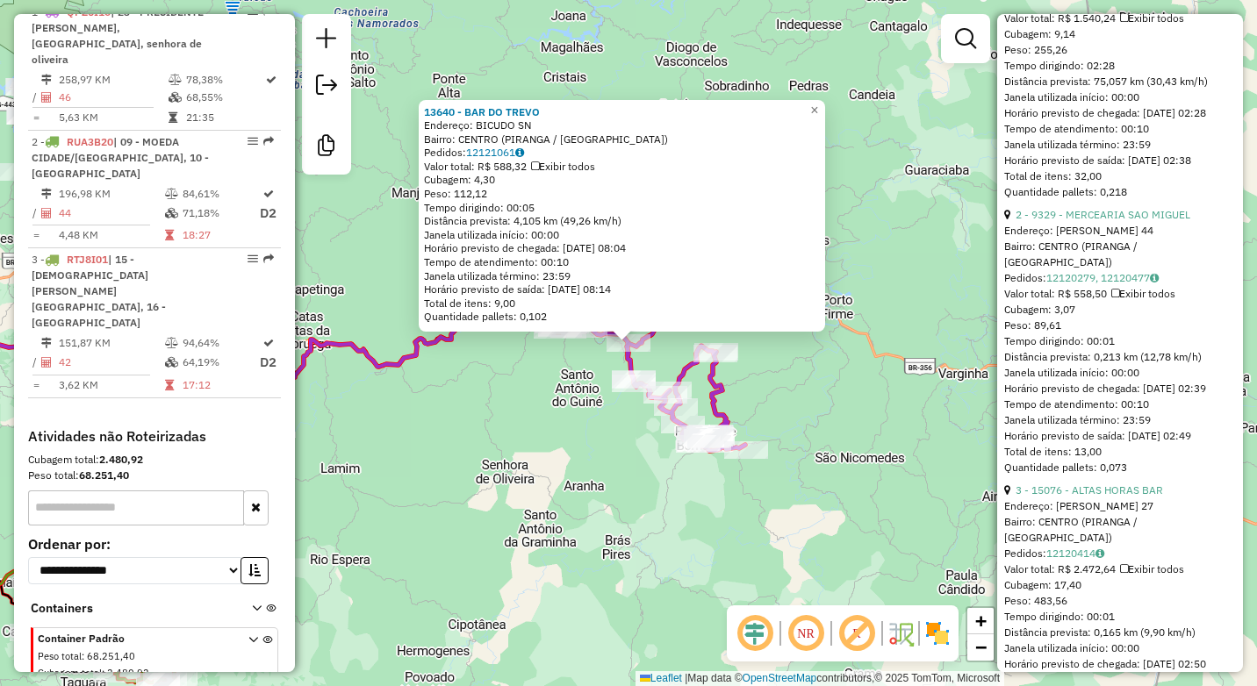
scroll to position [966, 0]
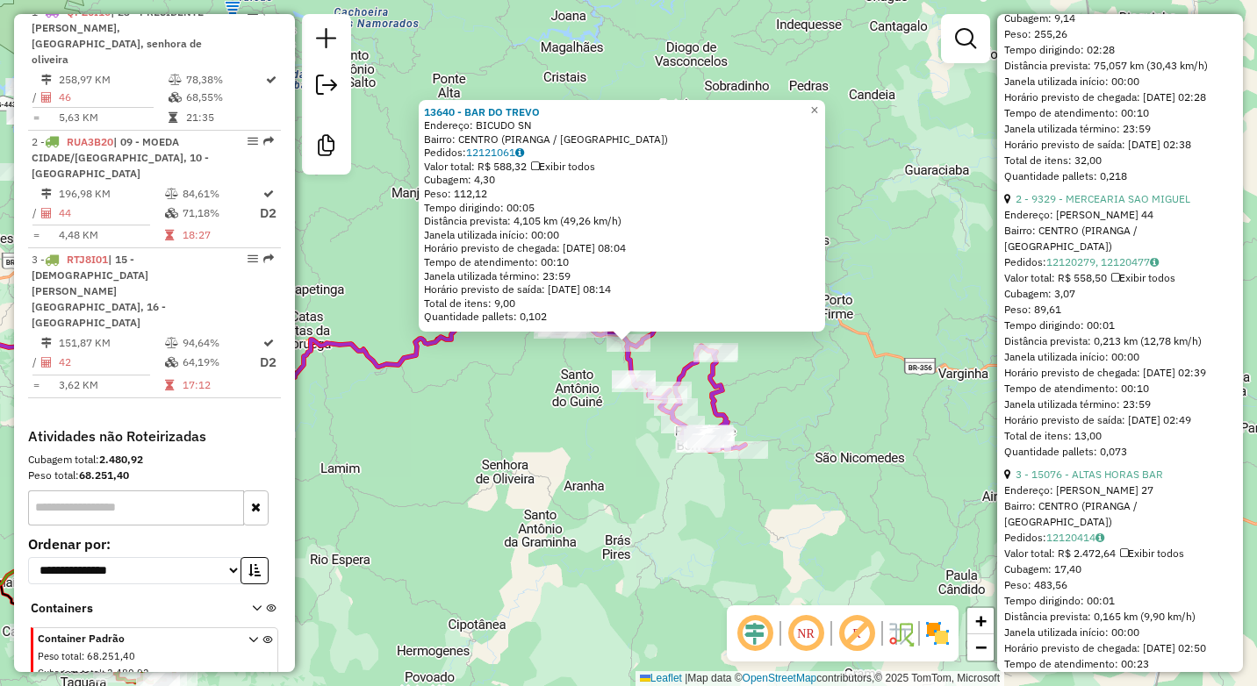
drag, startPoint x: 1117, startPoint y: 324, endPoint x: 1081, endPoint y: 323, distance: 36.0
click at [1081, 323] on div "Tempo dirigindo: 00:01" at bounding box center [1120, 326] width 232 height 16
drag, startPoint x: 1149, startPoint y: 122, endPoint x: 1110, endPoint y: 124, distance: 39.5
click at [1110, 124] on div "1 - 3327 - BAR ITORORO LTDA ME Endereço: R NOVA 4 Bairro: [GEOGRAPHIC_DATA] (PI…" at bounding box center [1120, 50] width 232 height 269
drag, startPoint x: 1110, startPoint y: 124, endPoint x: 1073, endPoint y: 142, distance: 41.2
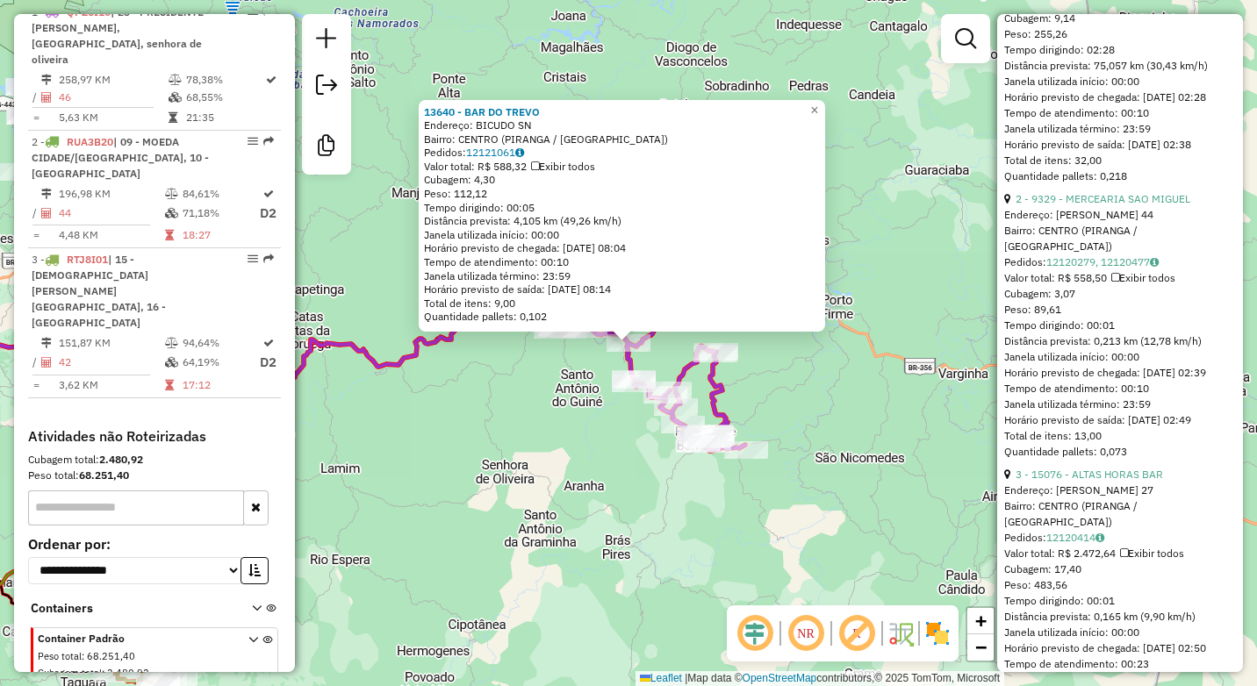
click at [1073, 137] on div "Janela utilizada término: 23:59" at bounding box center [1120, 129] width 232 height 16
drag, startPoint x: 1149, startPoint y: 131, endPoint x: 1115, endPoint y: 129, distance: 34.3
click at [1115, 129] on div "1 - 3327 - BAR ITORORO LTDA ME Endereço: R NOVA 4 Bairro: [GEOGRAPHIC_DATA] (PI…" at bounding box center [1120, 50] width 232 height 269
click at [473, 614] on div "13640 - BAR DO TREVO Endereço: BICUDO SN Bairro: [GEOGRAPHIC_DATA] (PIRANGA / […" at bounding box center [628, 343] width 1257 height 686
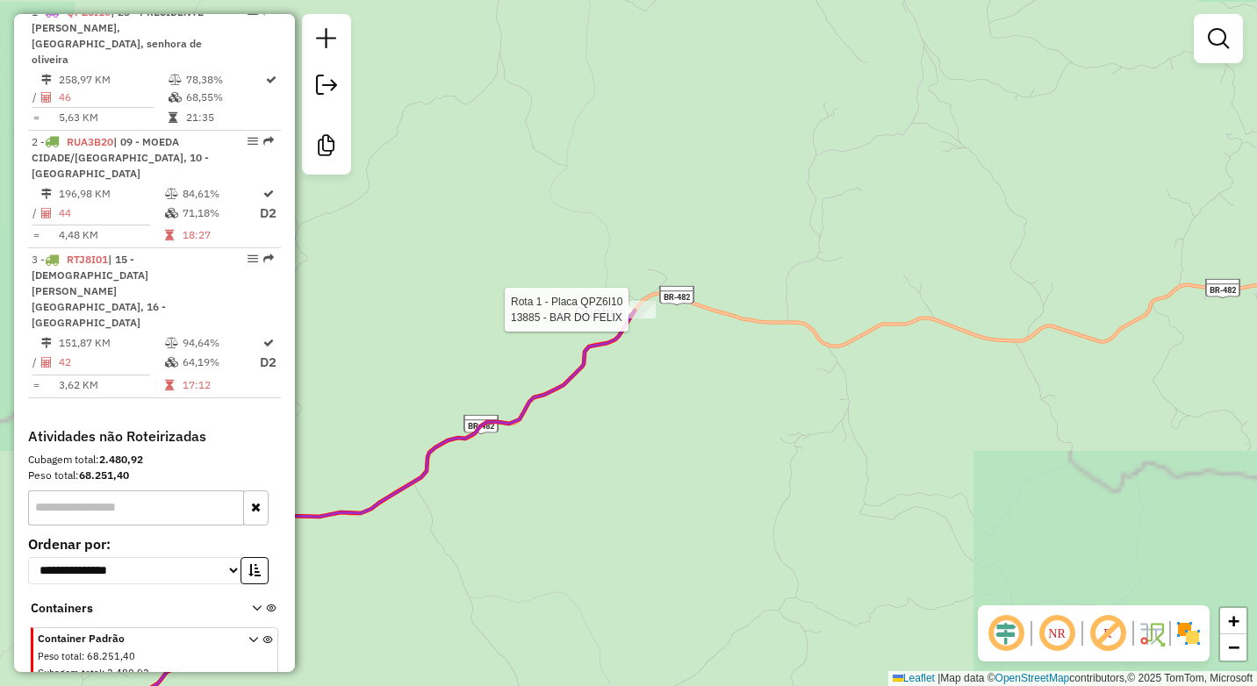
select select "**********"
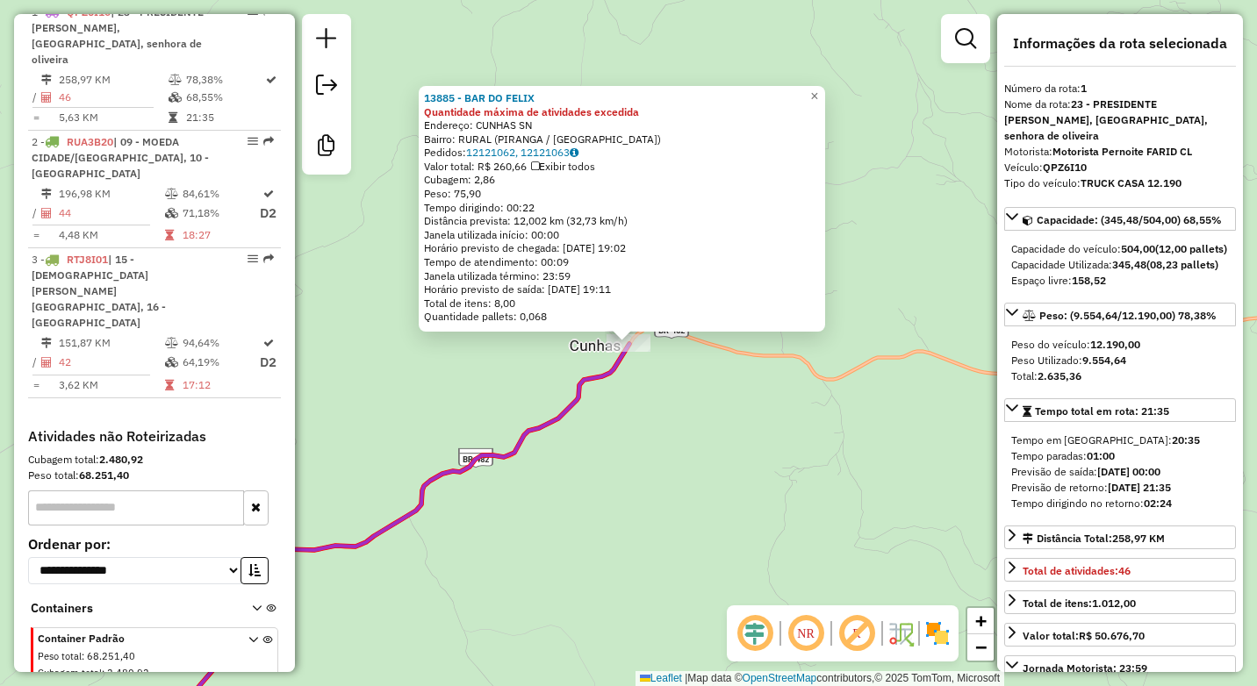
click at [683, 428] on div "13885 - BAR DO FELIX Quantidade máxima de atividades excedida Endereço: CUNHAS …" at bounding box center [628, 343] width 1257 height 686
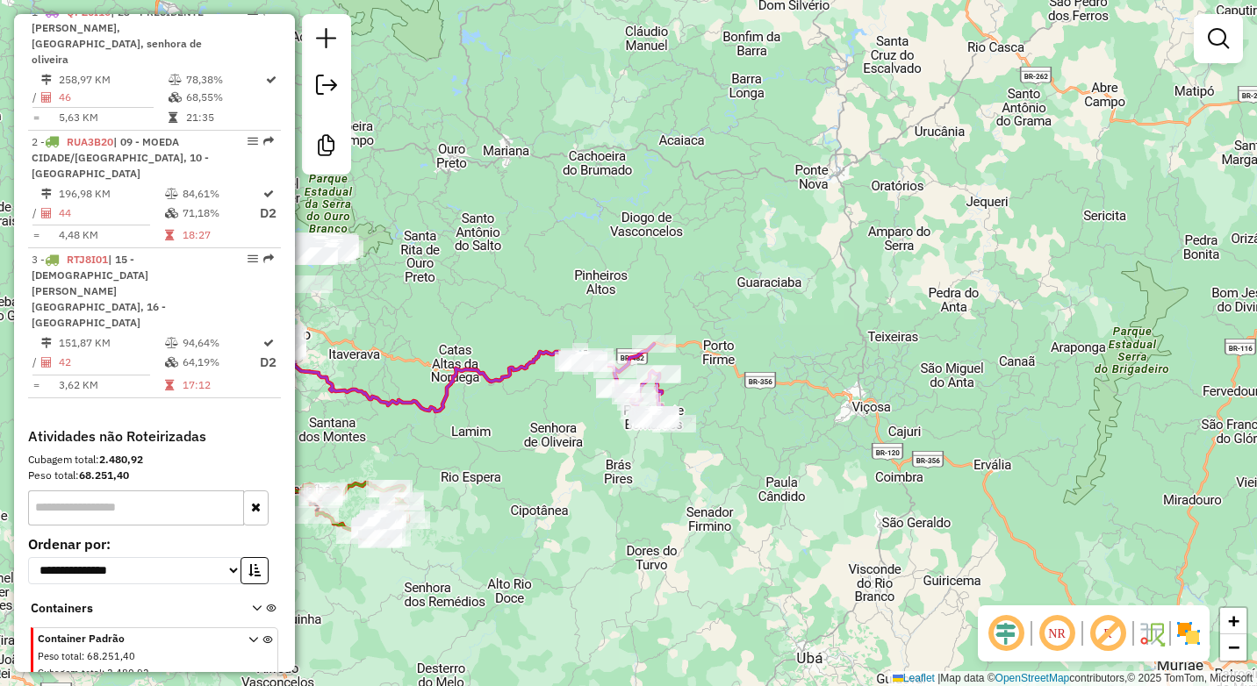
drag, startPoint x: 739, startPoint y: 407, endPoint x: 711, endPoint y: 312, distance: 98.9
click at [711, 312] on div "Janela de atendimento Grade de atendimento Capacidade Transportadoras Veículos …" at bounding box center [628, 343] width 1257 height 686
